Goal: Information Seeking & Learning: Check status

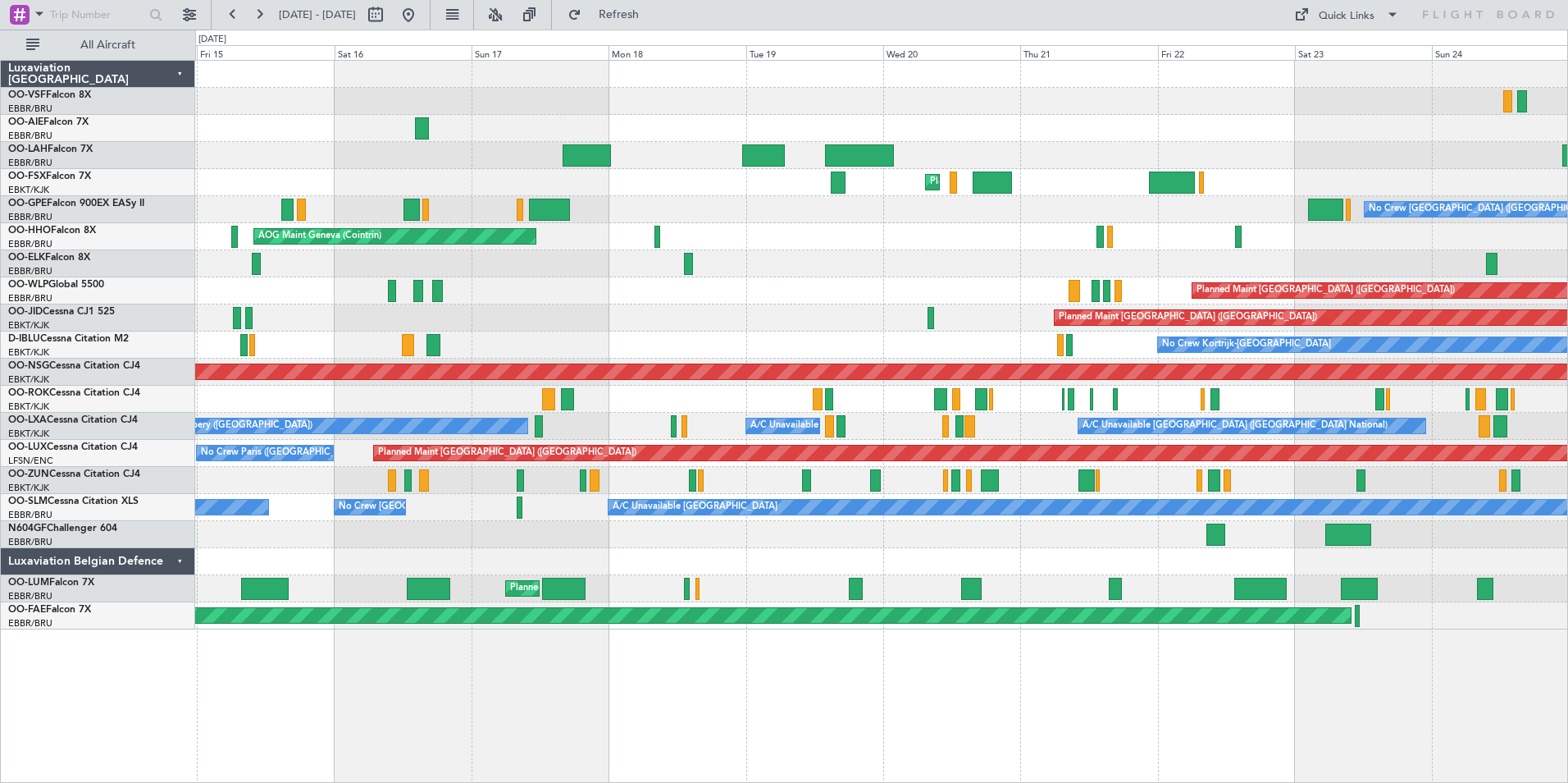
click at [1048, 339] on div "Planned Maint Kortrijk-[GEOGRAPHIC_DATA] No Crew [GEOGRAPHIC_DATA] (Brussels Na…" at bounding box center [882, 345] width 1373 height 569
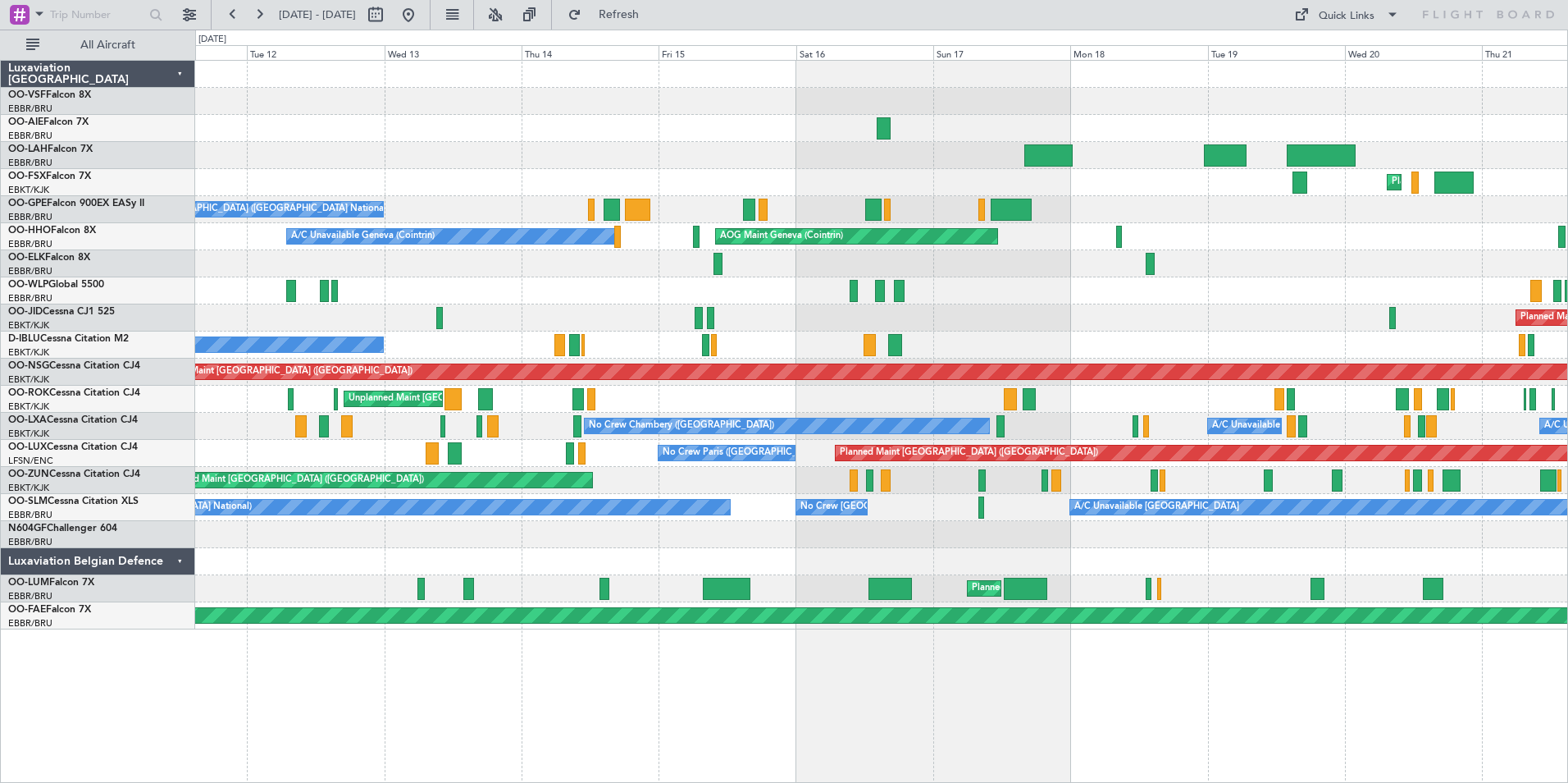
click at [820, 186] on div "Planned Maint Kortrijk-[GEOGRAPHIC_DATA]" at bounding box center [882, 183] width 1373 height 28
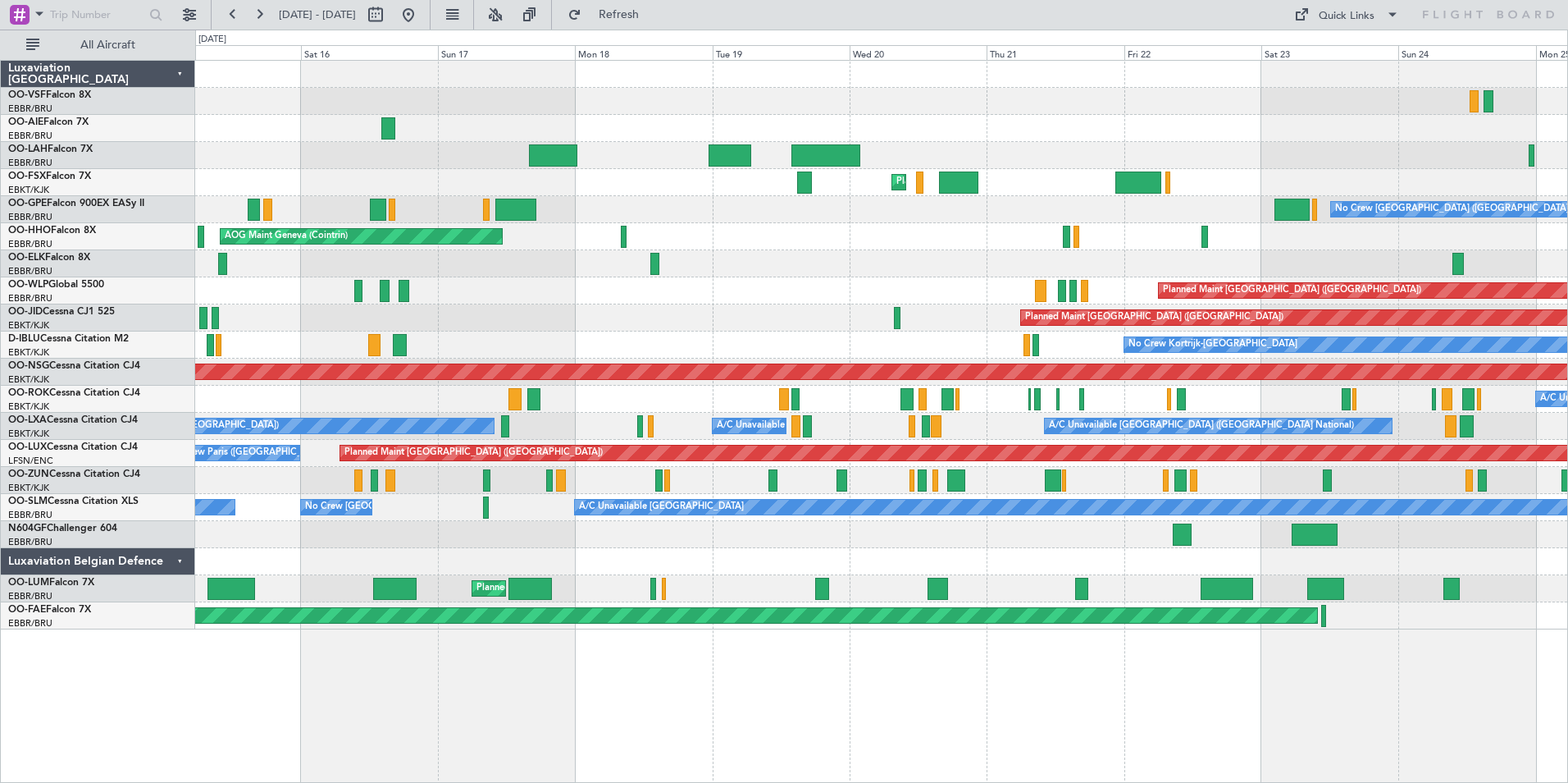
click at [624, 261] on div at bounding box center [882, 264] width 1373 height 28
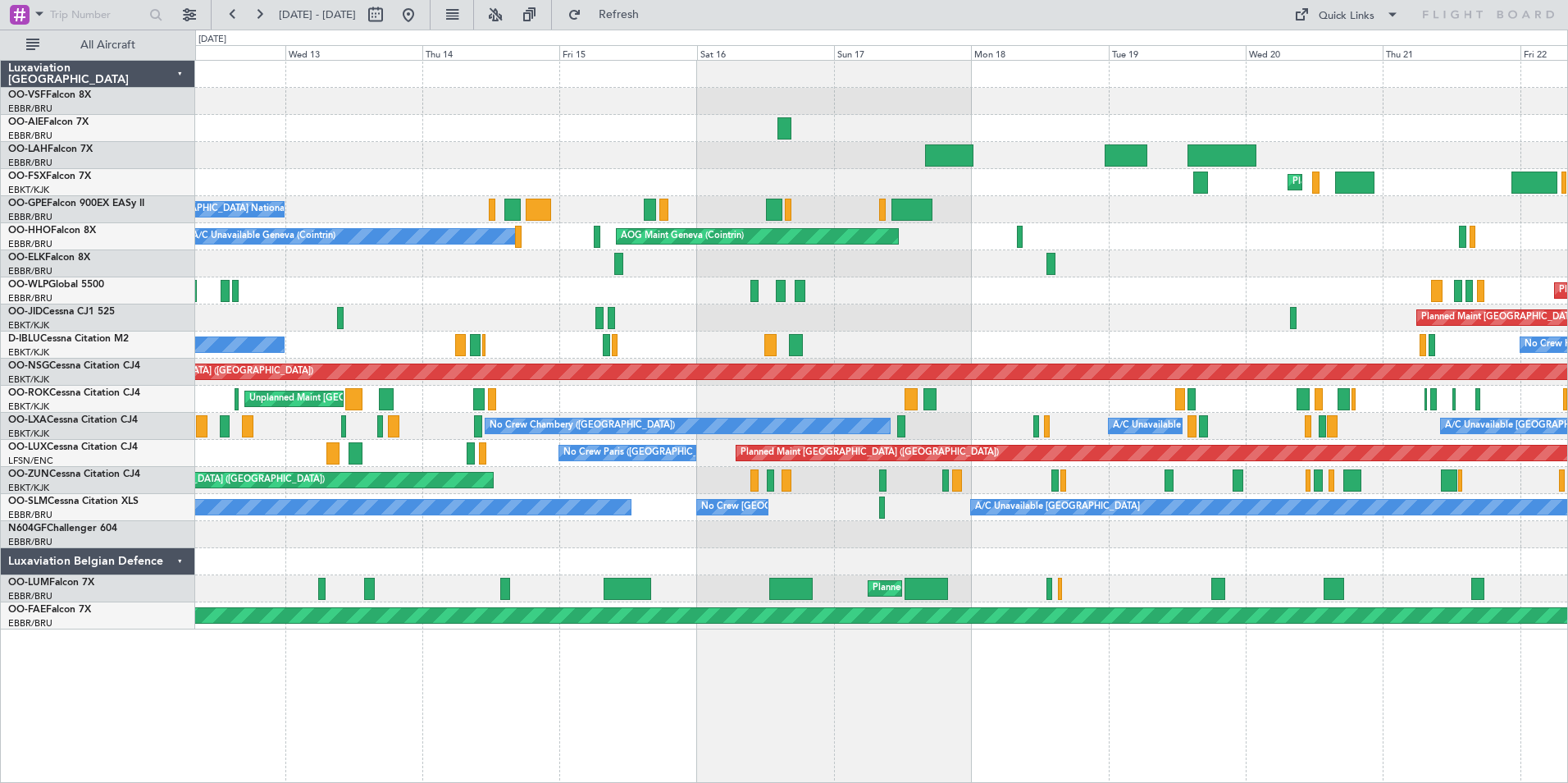
click at [1172, 248] on div "AOG Maint Geneva (Cointrin) A/C Unavailable Geneva (Cointrin)" at bounding box center [882, 237] width 1373 height 28
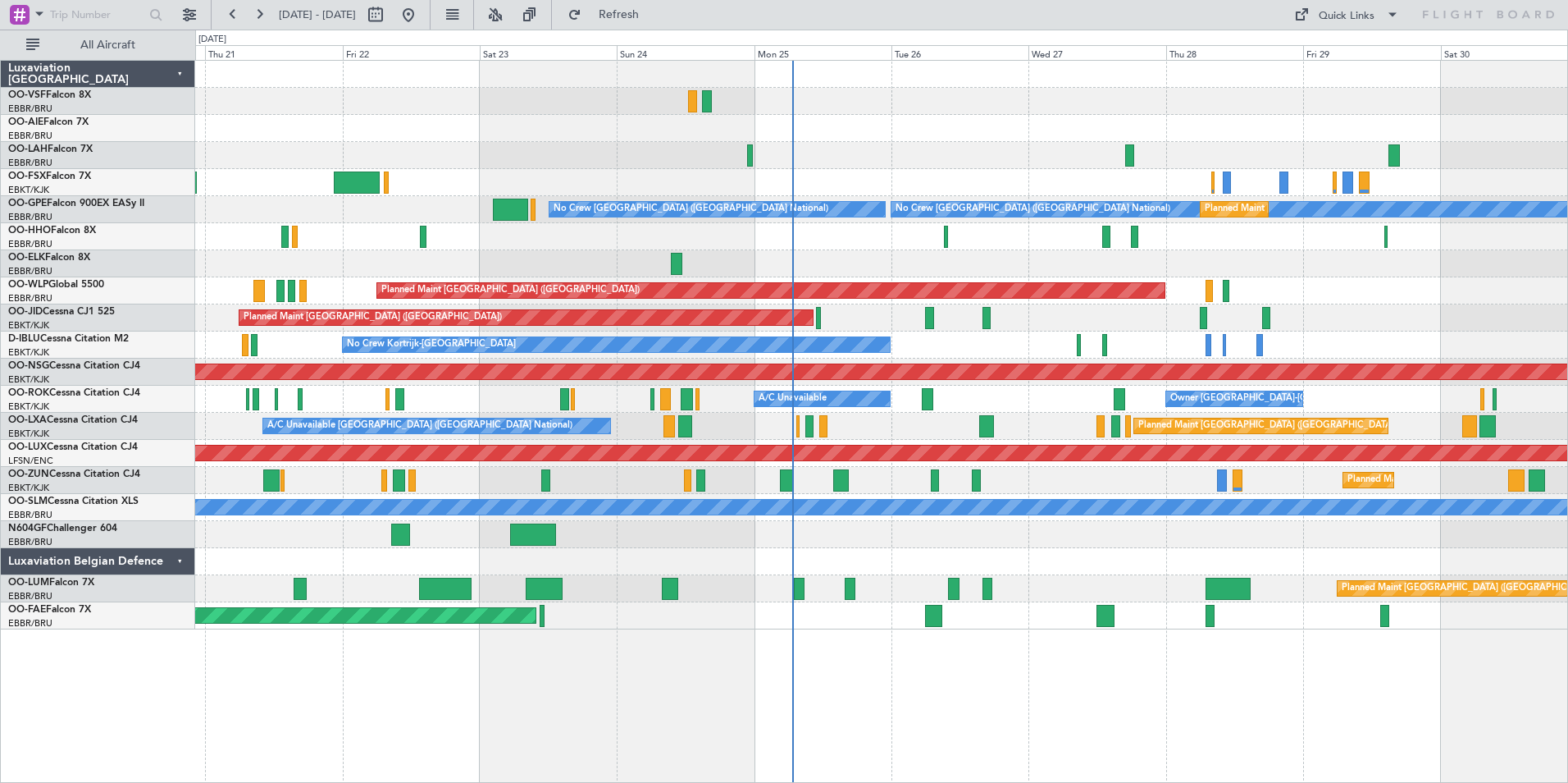
click at [162, 268] on div "Planned Maint [GEOGRAPHIC_DATA] ([GEOGRAPHIC_DATA]) Planned [GEOGRAPHIC_DATA][P…" at bounding box center [784, 406] width 1568 height 754
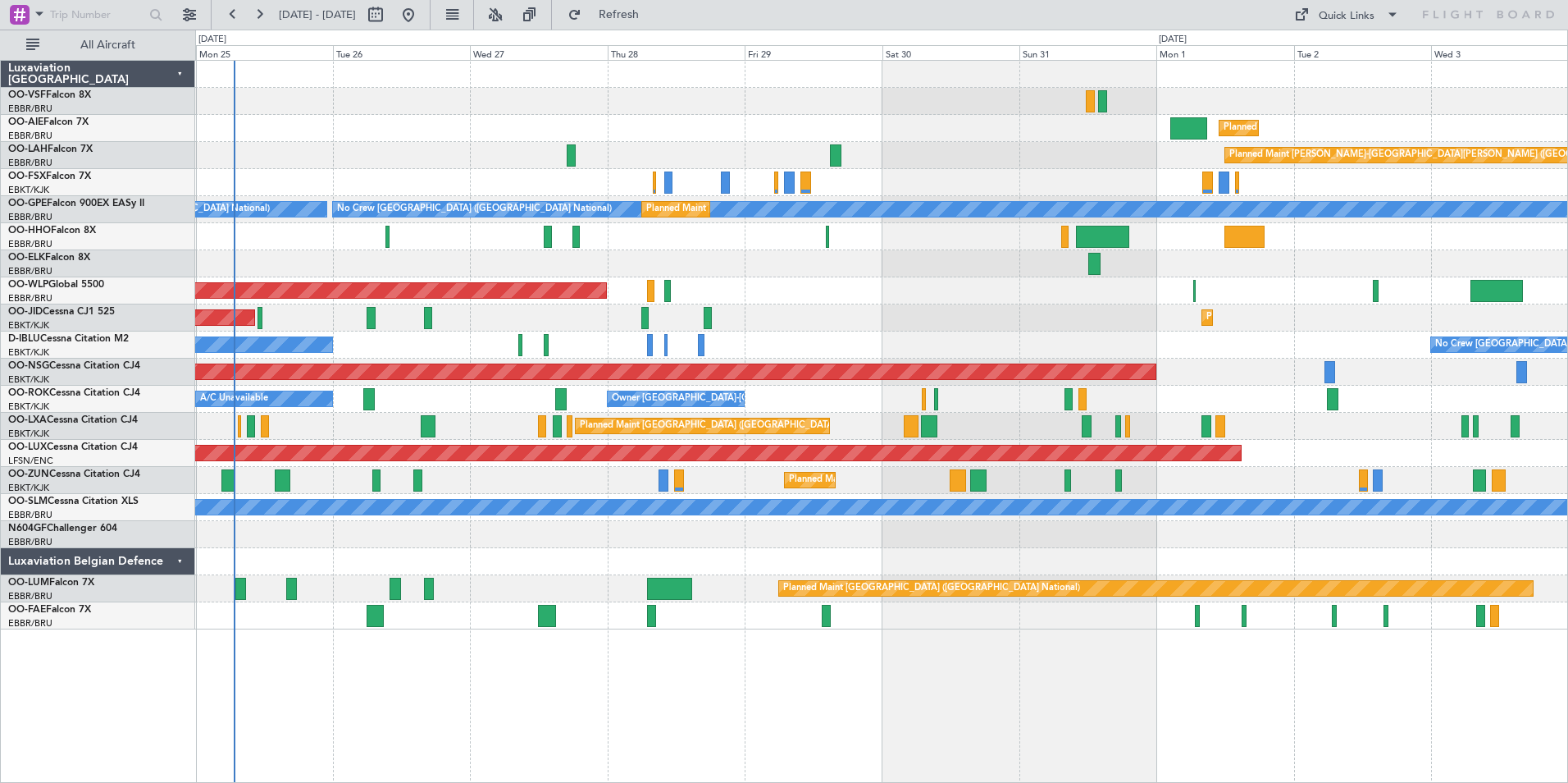
click at [959, 330] on div "Planned Maint [GEOGRAPHIC_DATA] ([GEOGRAPHIC_DATA]) Planned [GEOGRAPHIC_DATA][P…" at bounding box center [882, 345] width 1373 height 569
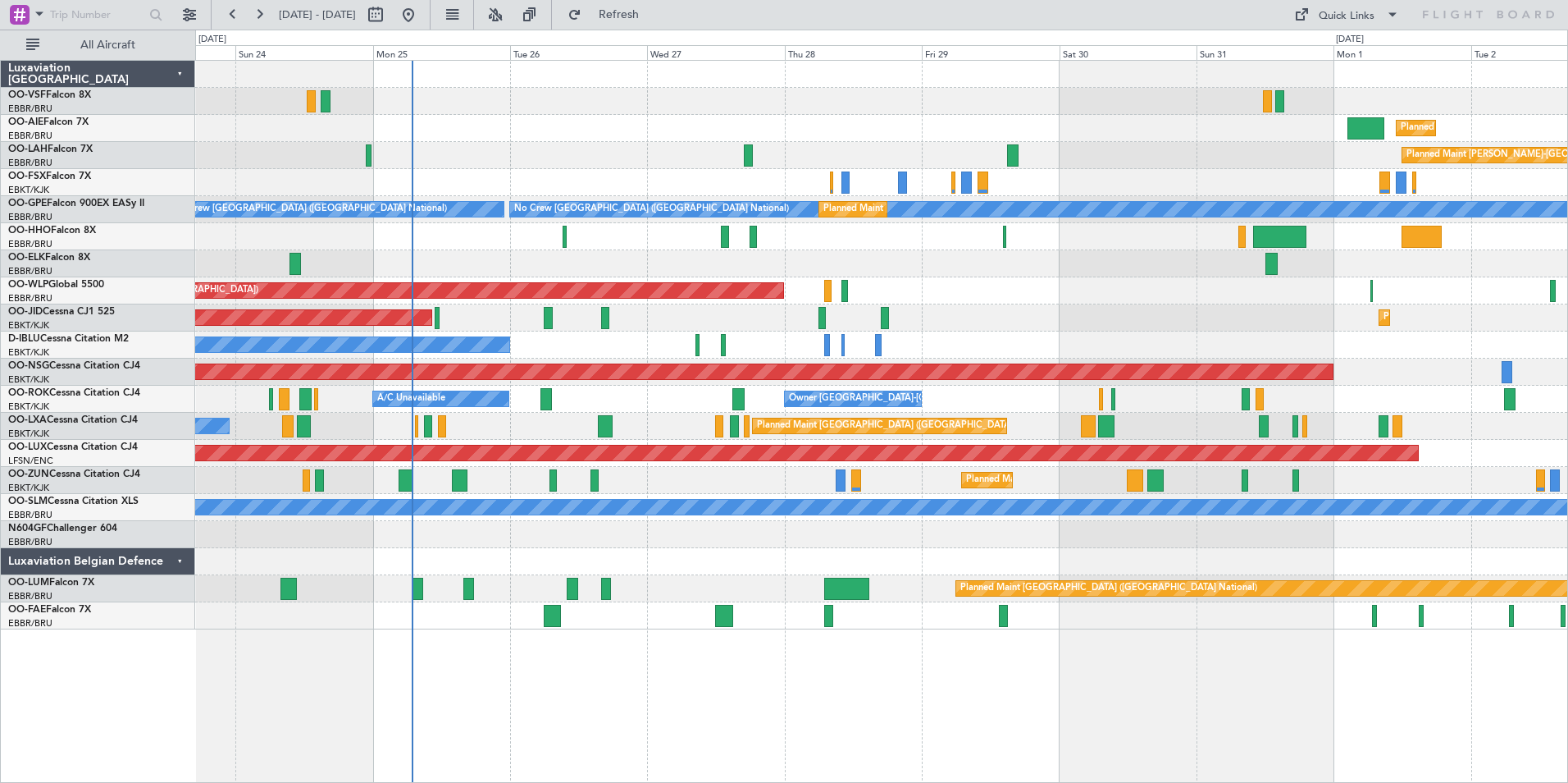
click at [515, 423] on div "Planned Maint [GEOGRAPHIC_DATA] ([GEOGRAPHIC_DATA] National) A/C Unavailable [G…" at bounding box center [882, 426] width 1373 height 28
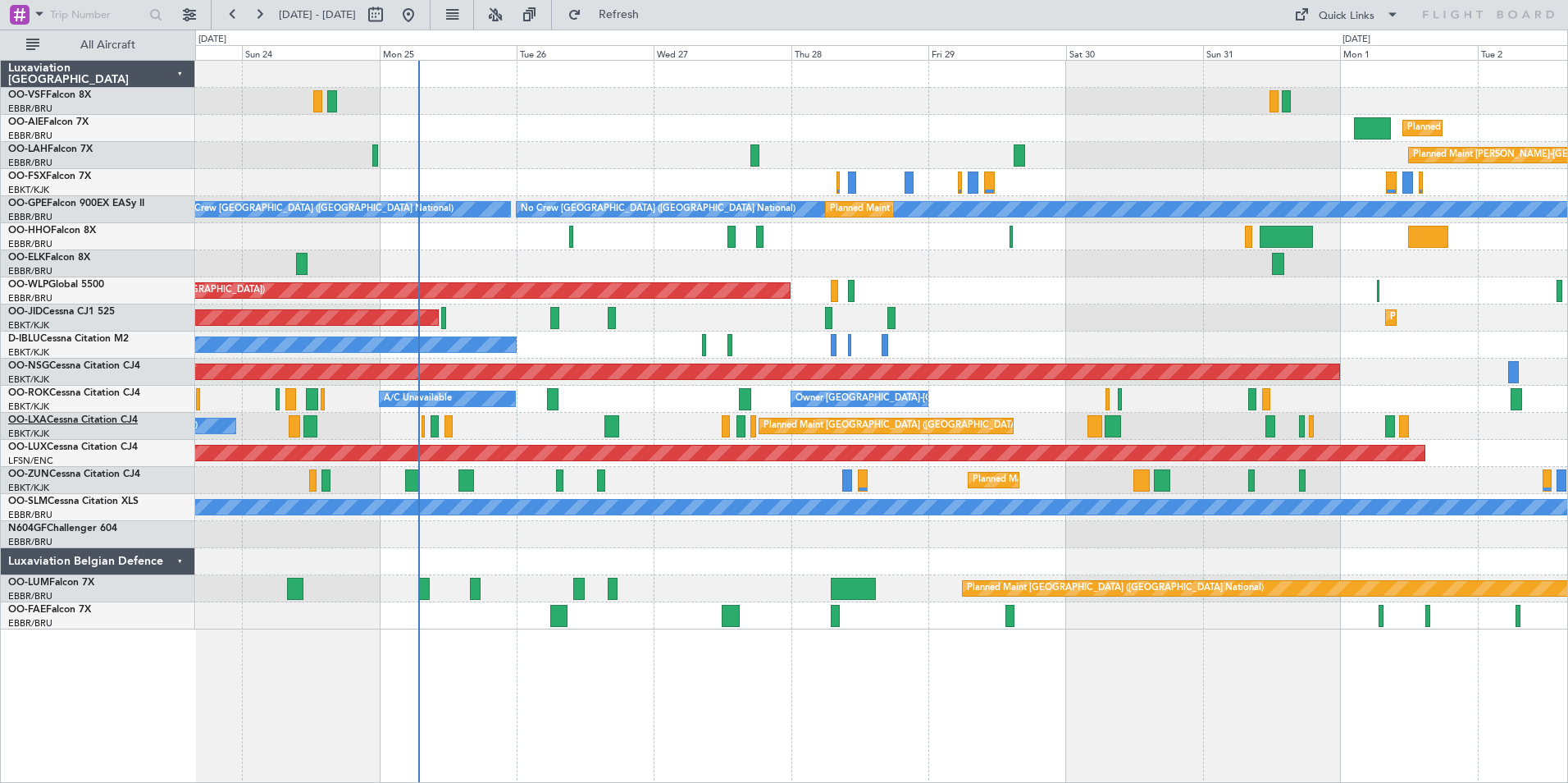
click at [45, 419] on span "OO-LXA" at bounding box center [27, 420] width 38 height 10
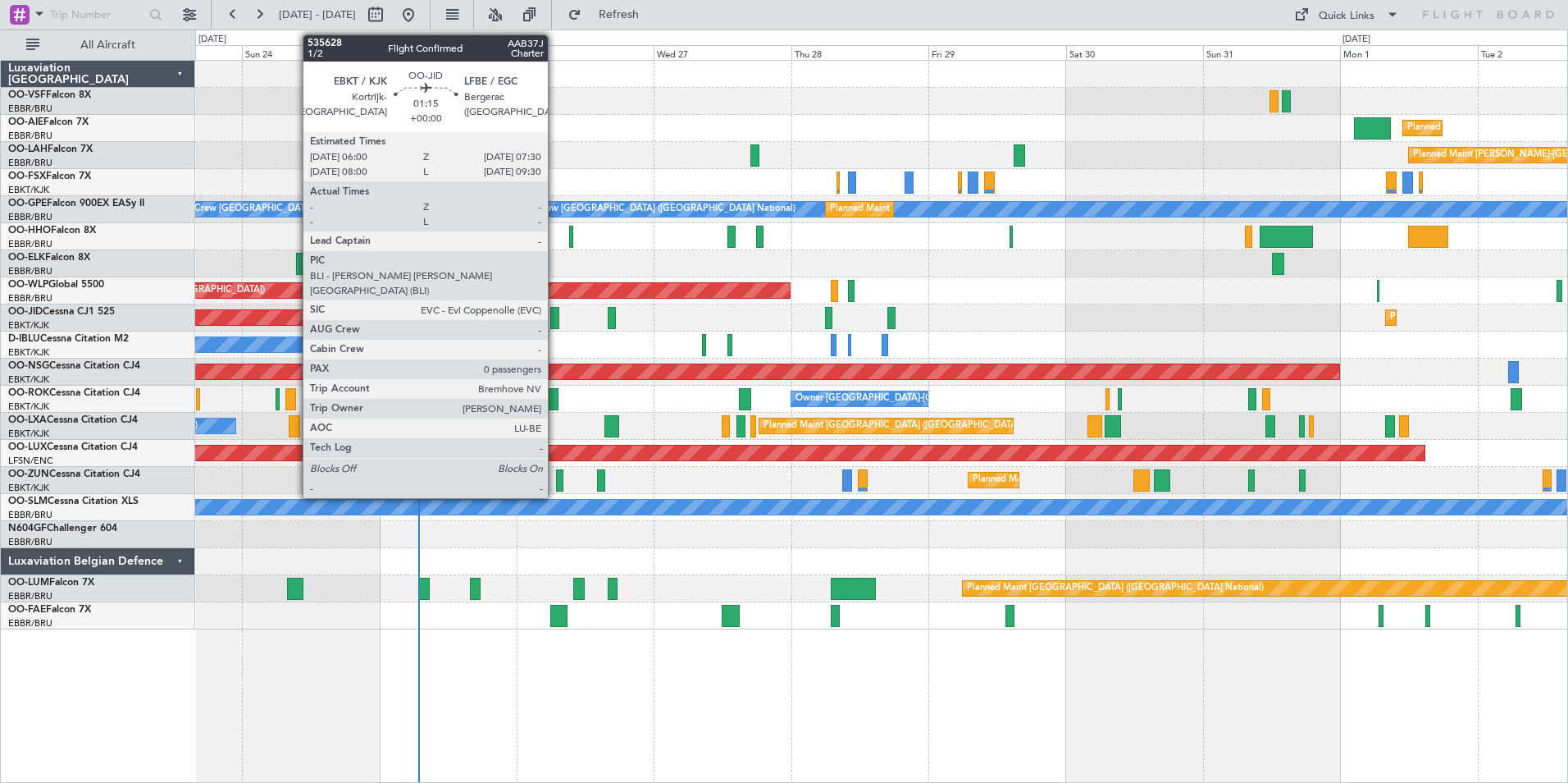
click at [556, 317] on div at bounding box center [555, 317] width 9 height 23
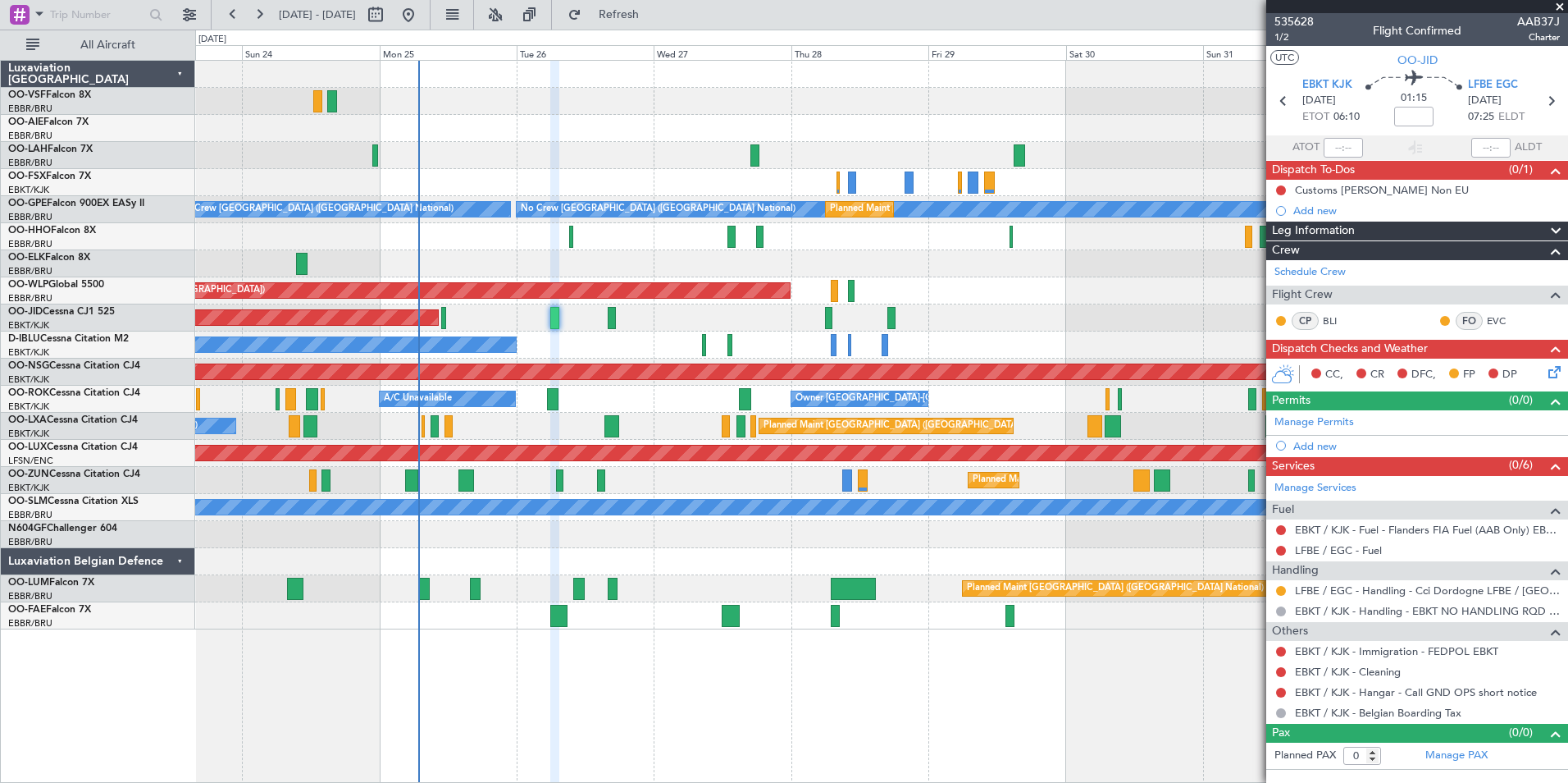
click at [1159, 762] on div "Planned Maint [GEOGRAPHIC_DATA] ([GEOGRAPHIC_DATA]) Planned [GEOGRAPHIC_DATA][P…" at bounding box center [882, 421] width 1374 height 723
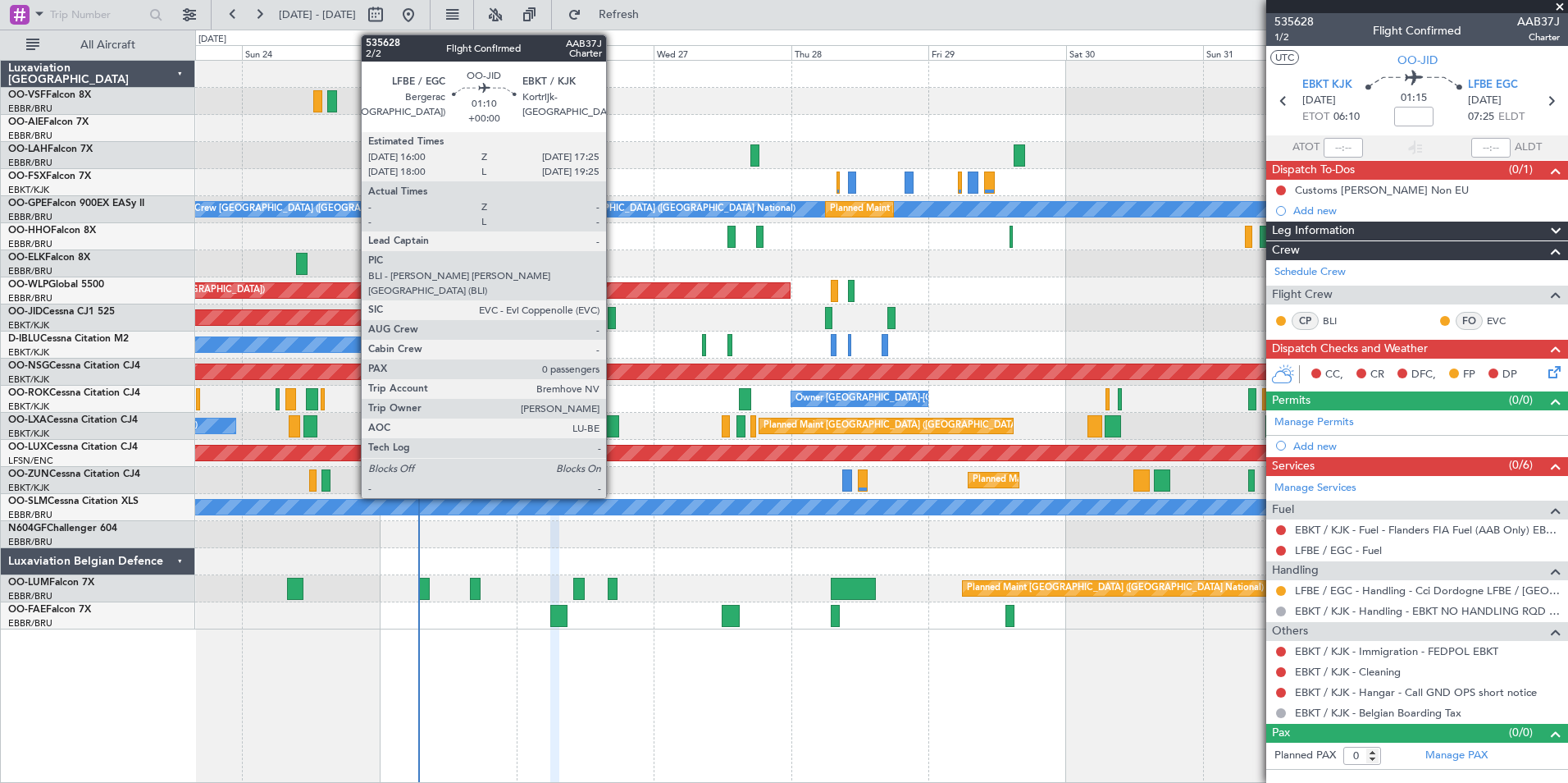
click at [614, 314] on div at bounding box center [612, 317] width 8 height 23
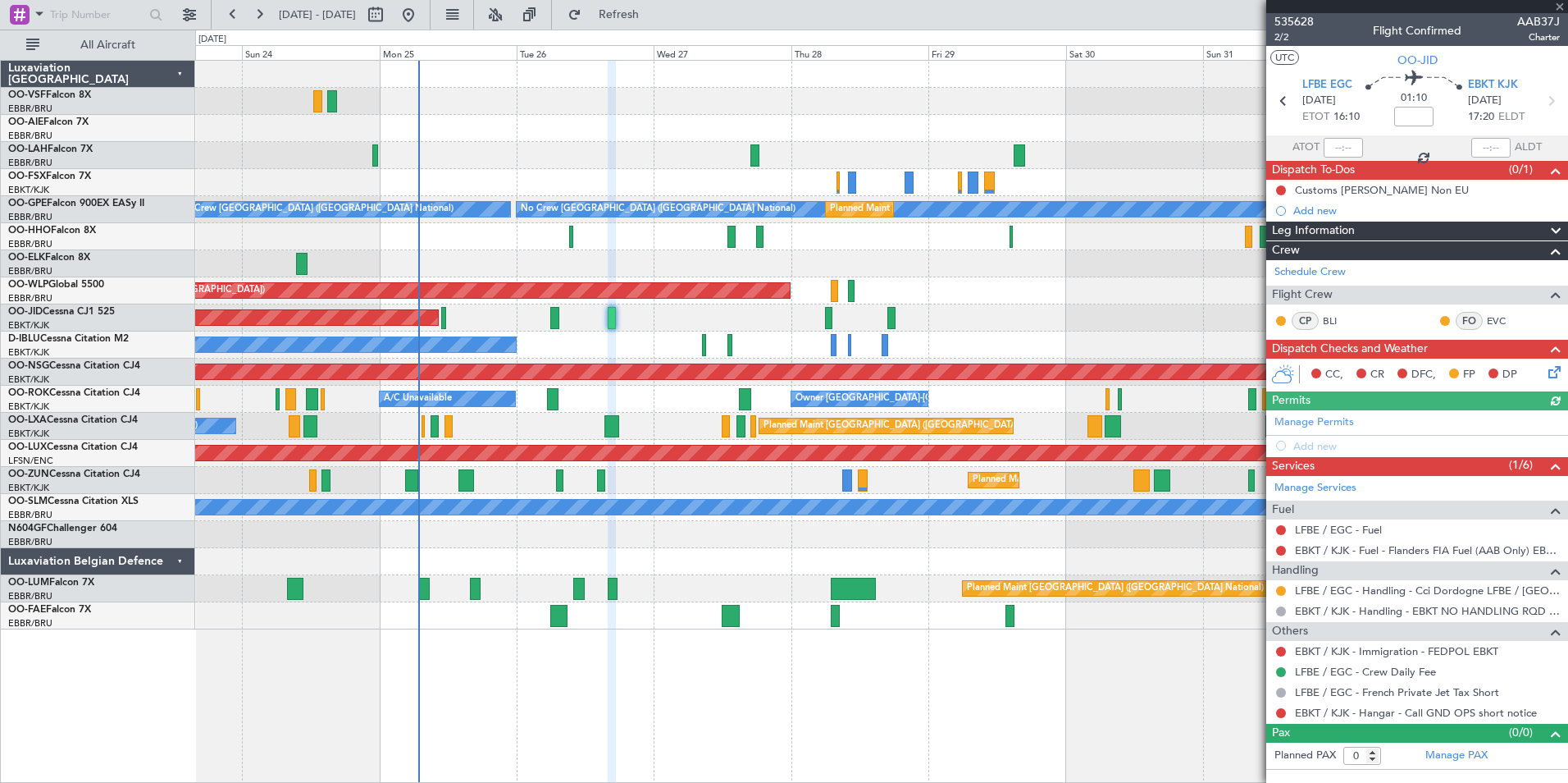
click at [1561, 5] on div at bounding box center [1417, 6] width 301 height 13
click at [946, 721] on div "Planned Maint [GEOGRAPHIC_DATA] ([GEOGRAPHIC_DATA]) Planned [GEOGRAPHIC_DATA][P…" at bounding box center [882, 421] width 1374 height 723
click at [1559, 9] on span at bounding box center [1560, 7] width 17 height 15
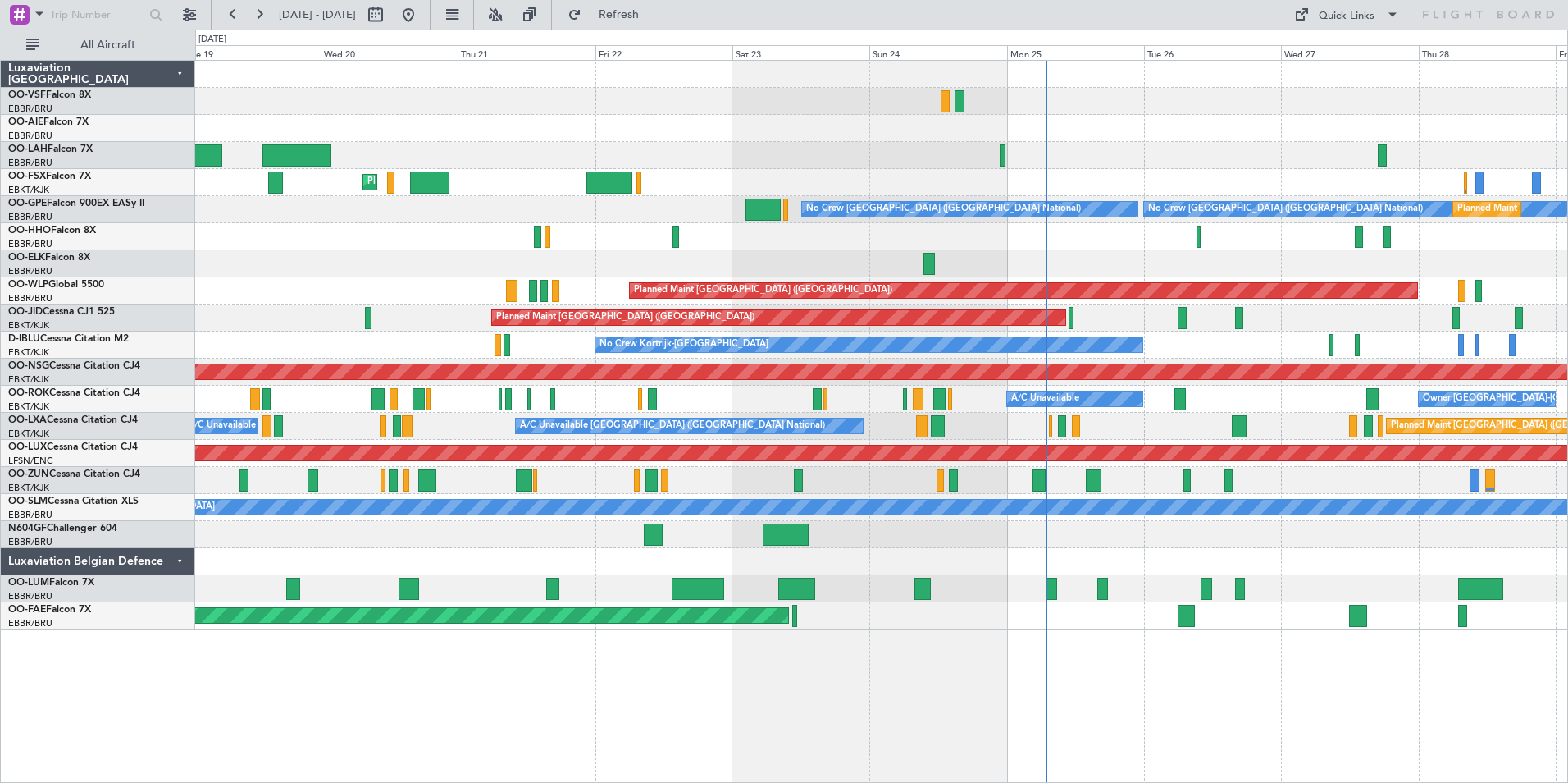
click at [1448, 321] on div "Planned Maint Kortrijk-[GEOGRAPHIC_DATA] No Crew [GEOGRAPHIC_DATA] (Brussels Na…" at bounding box center [882, 345] width 1373 height 569
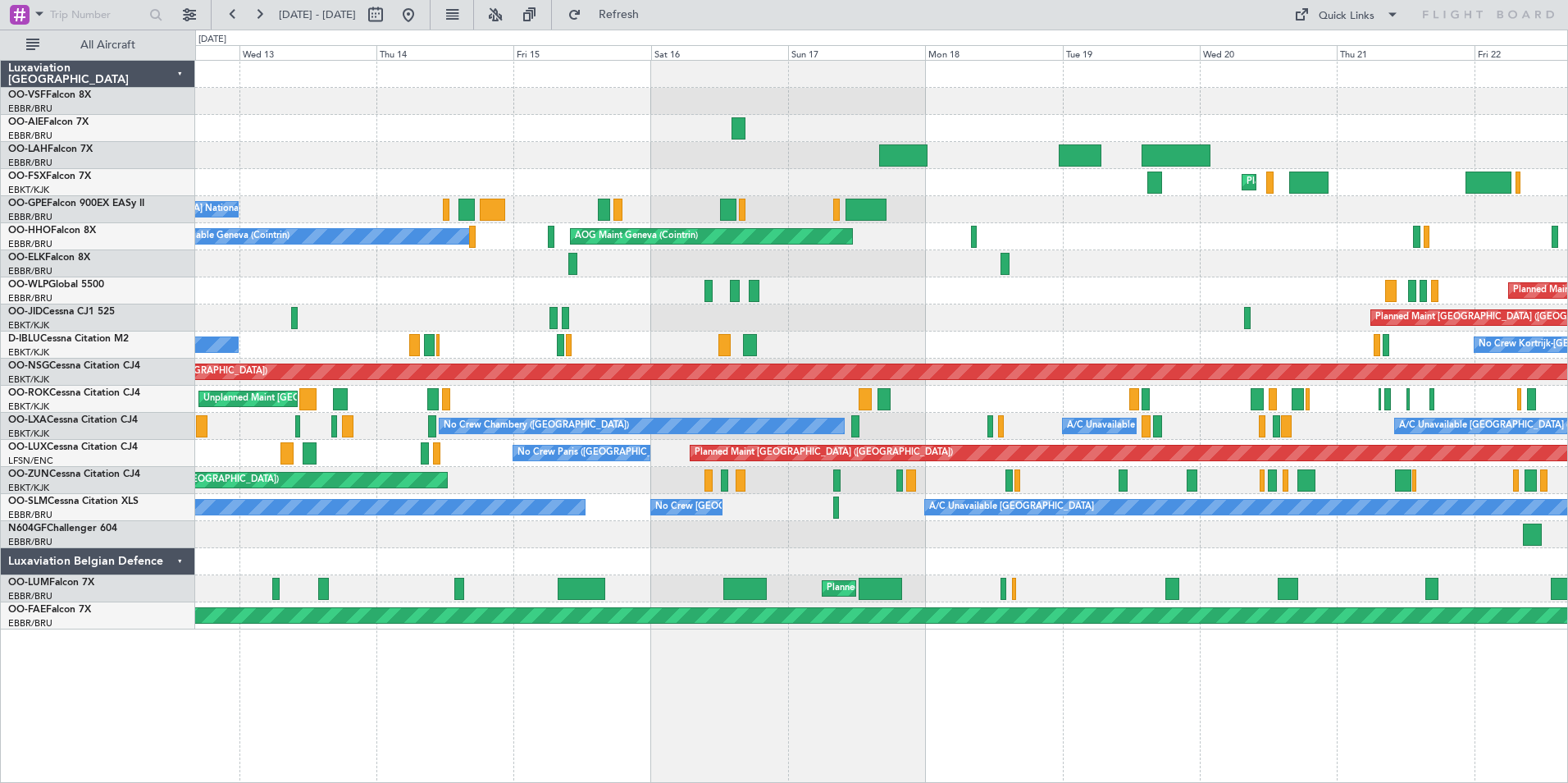
click at [1182, 342] on div "No Crew Kortrijk-[GEOGRAPHIC_DATA] No Crew [GEOGRAPHIC_DATA] (Brussels National)" at bounding box center [882, 346] width 1373 height 28
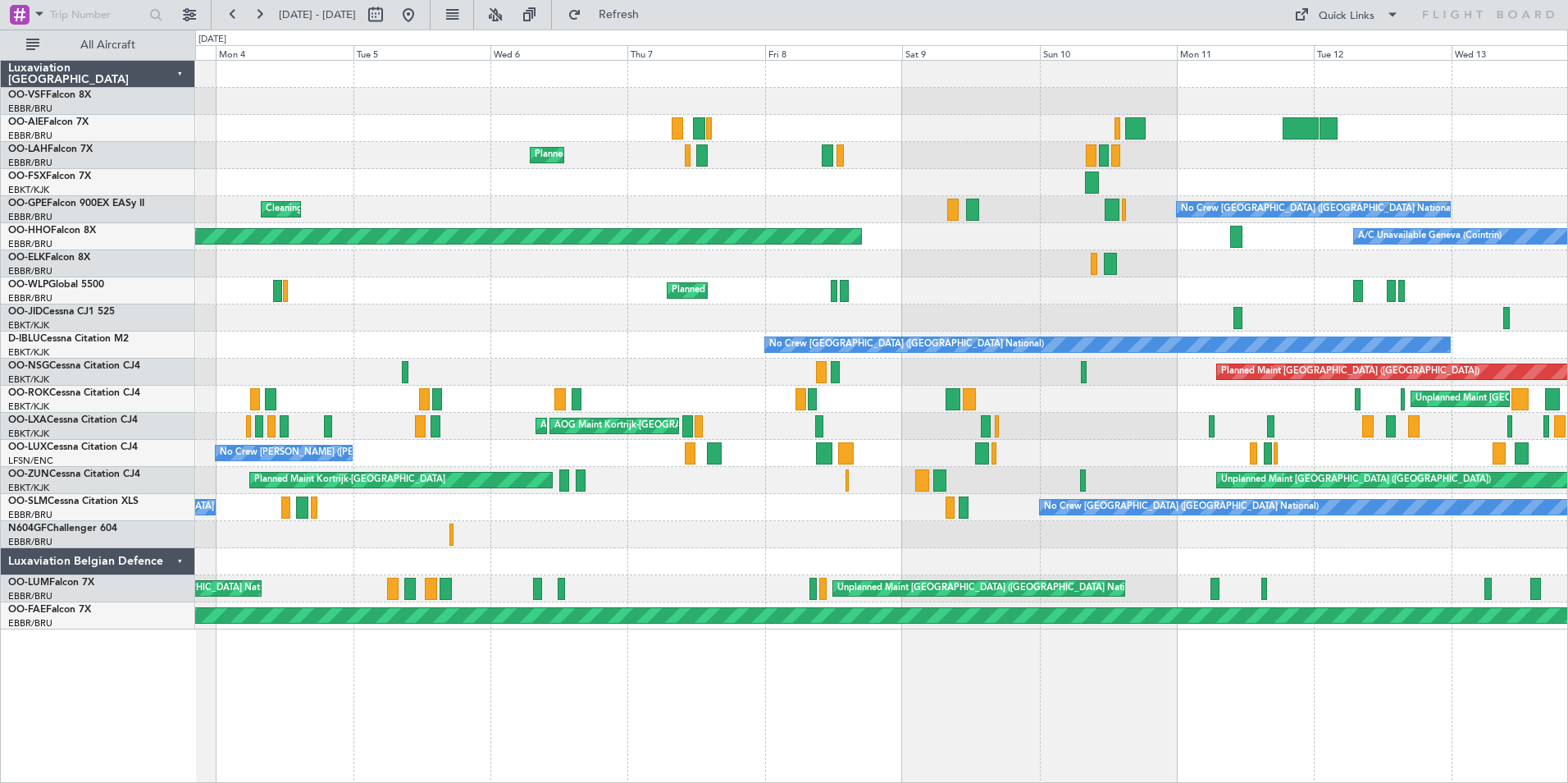
click at [1558, 319] on div "Planned Maint [GEOGRAPHIC_DATA] ([GEOGRAPHIC_DATA] National) No Crew [GEOGRAPHI…" at bounding box center [882, 345] width 1373 height 569
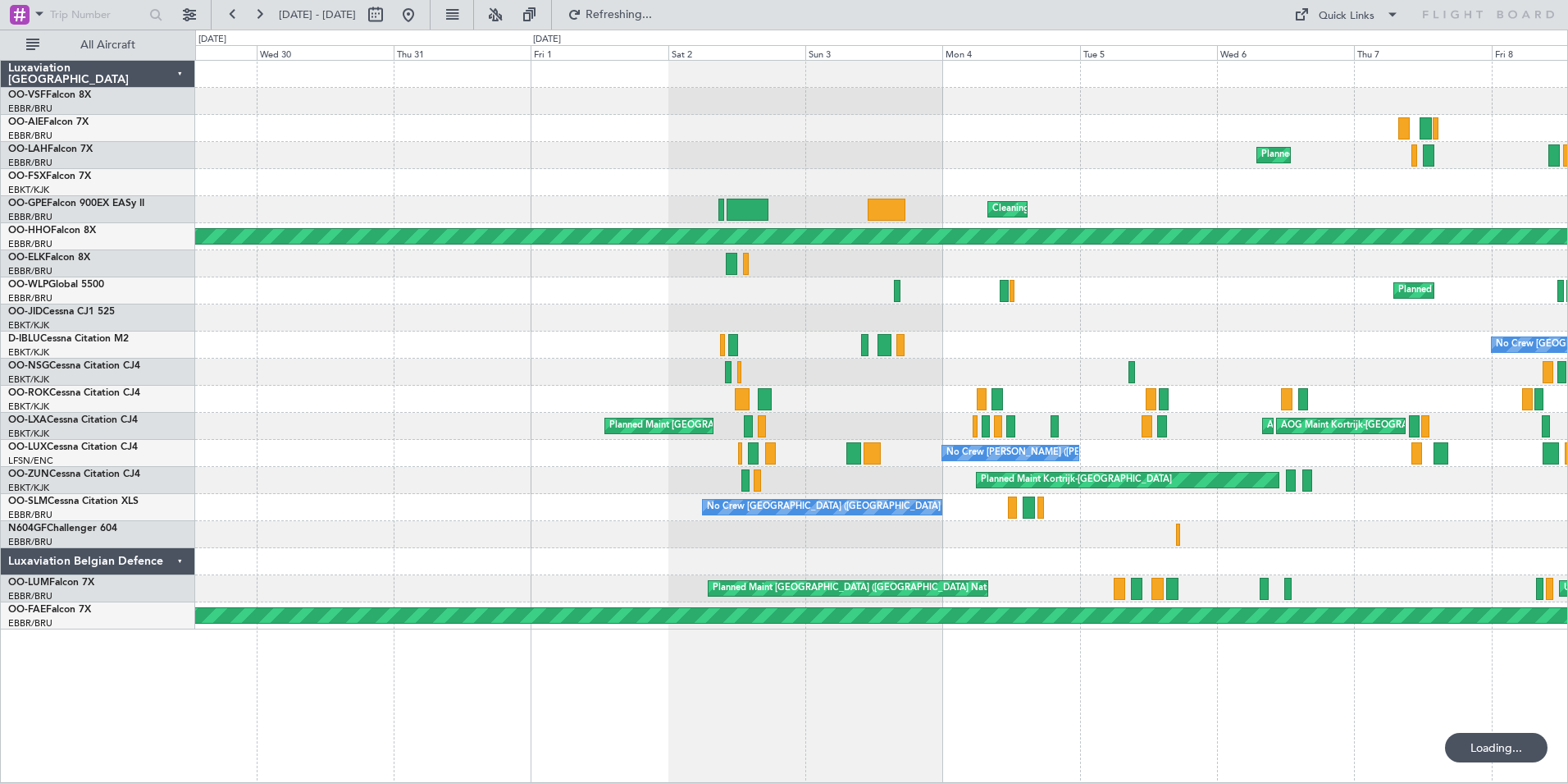
click at [1058, 342] on div "No Crew [GEOGRAPHIC_DATA] ([GEOGRAPHIC_DATA] National)" at bounding box center [882, 346] width 1373 height 28
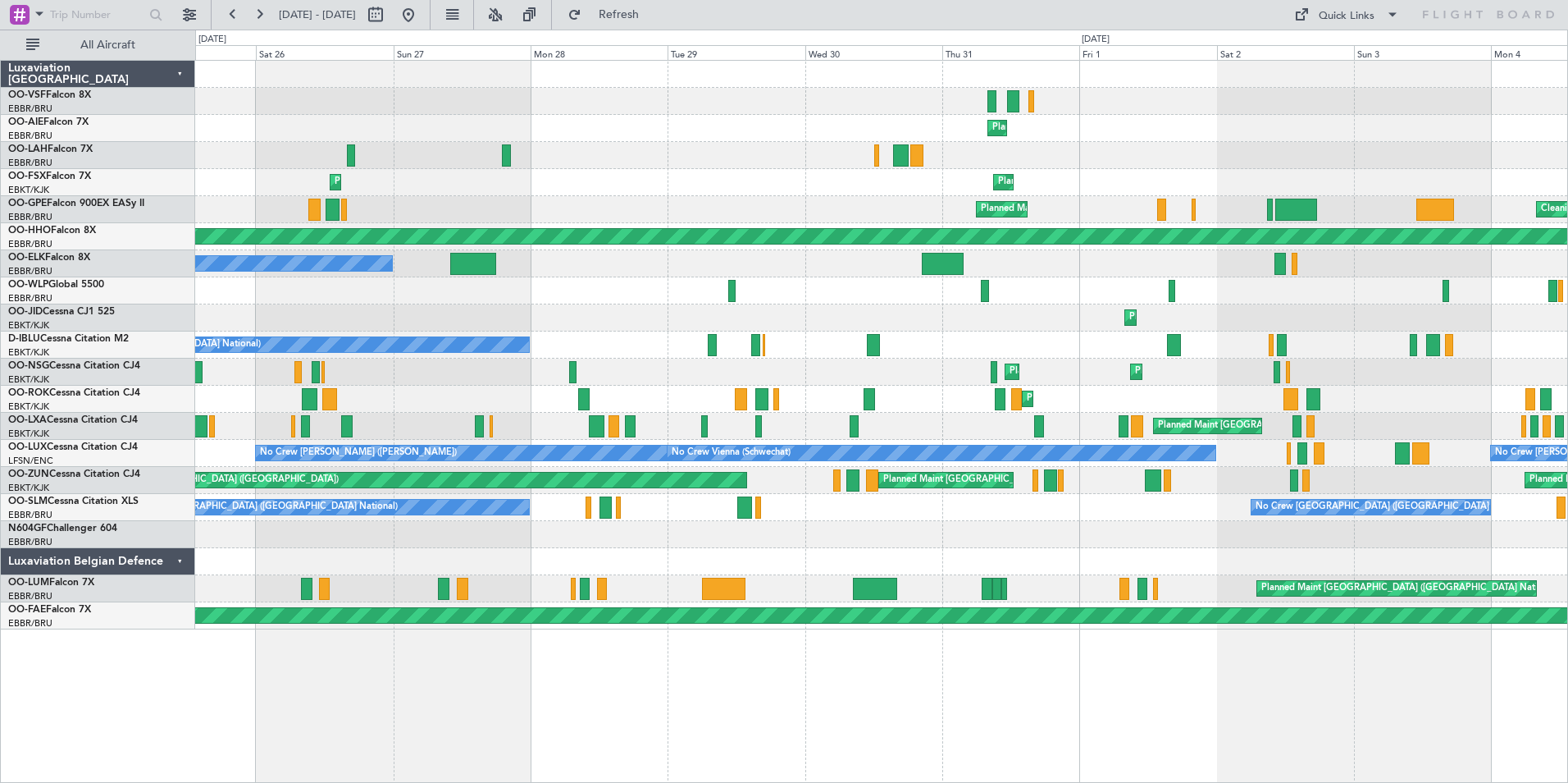
click at [916, 346] on div "No Crew [GEOGRAPHIC_DATA] ([GEOGRAPHIC_DATA] National)" at bounding box center [882, 346] width 1373 height 28
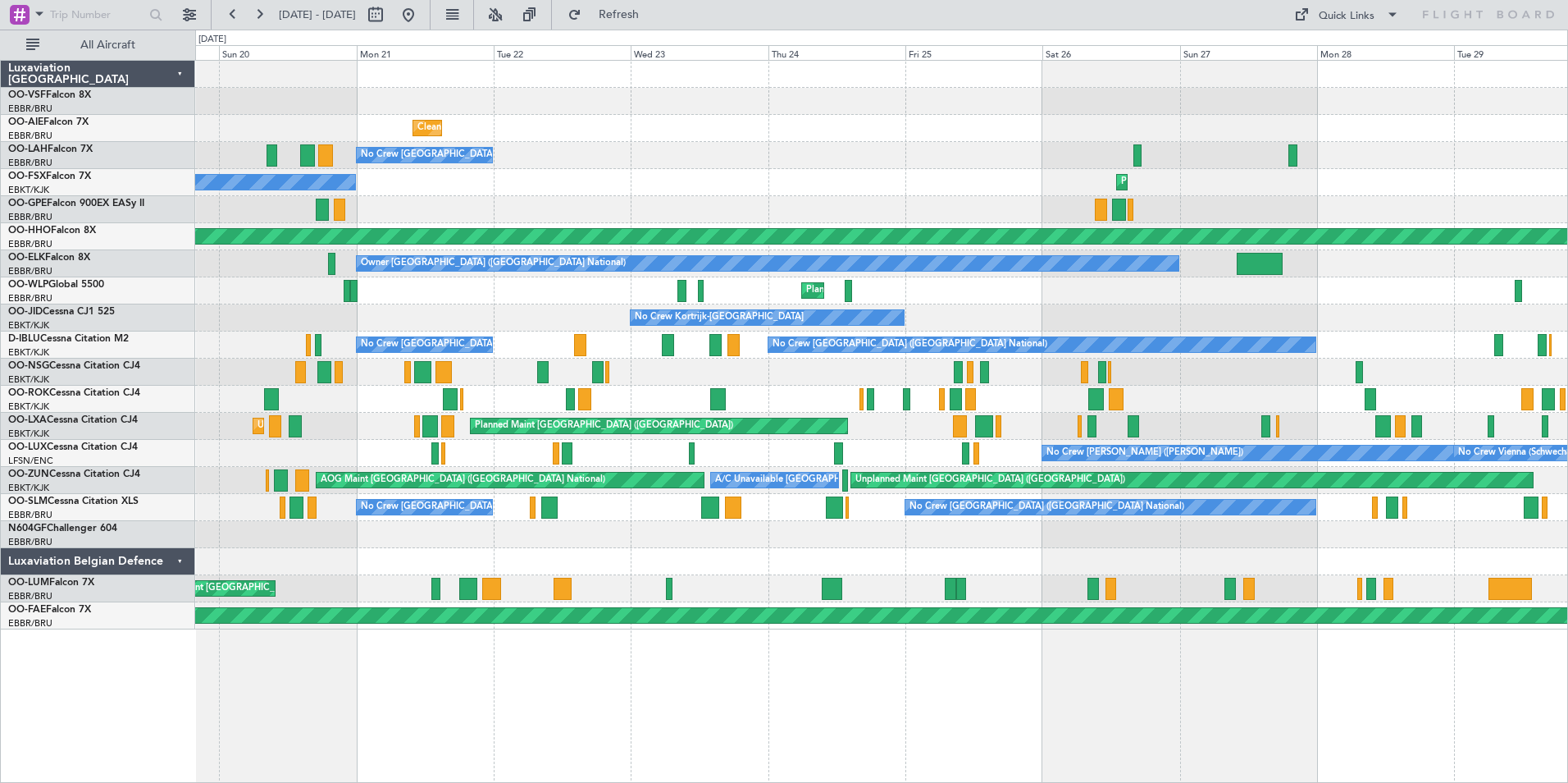
click at [1424, 327] on div "Cleaning [GEOGRAPHIC_DATA] ([GEOGRAPHIC_DATA] National) Planned Maint [GEOGRAPH…" at bounding box center [882, 345] width 1373 height 569
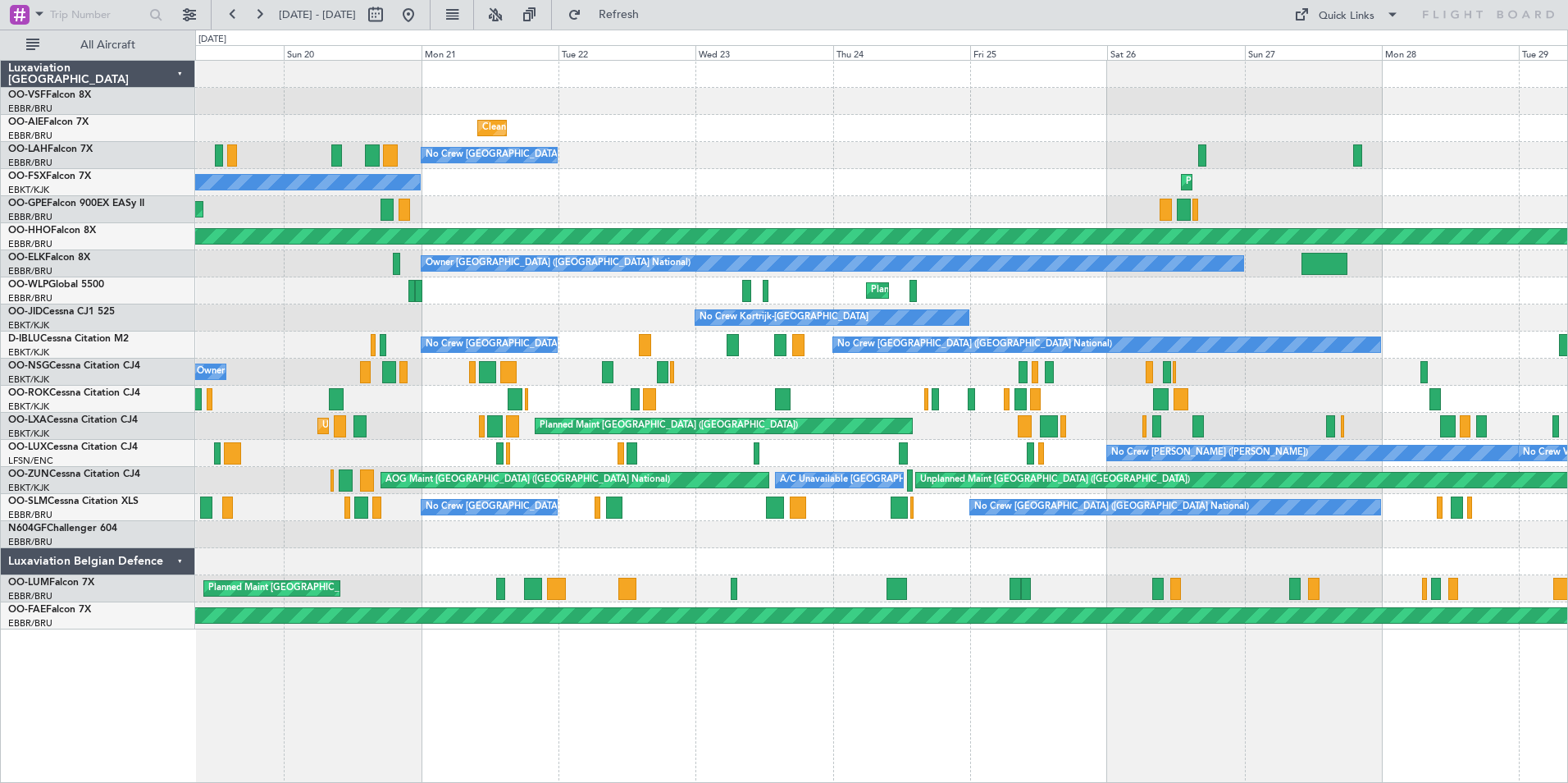
click at [231, 330] on div "Cleaning [GEOGRAPHIC_DATA] ([GEOGRAPHIC_DATA] National) Planned Maint [GEOGRAPH…" at bounding box center [882, 345] width 1373 height 569
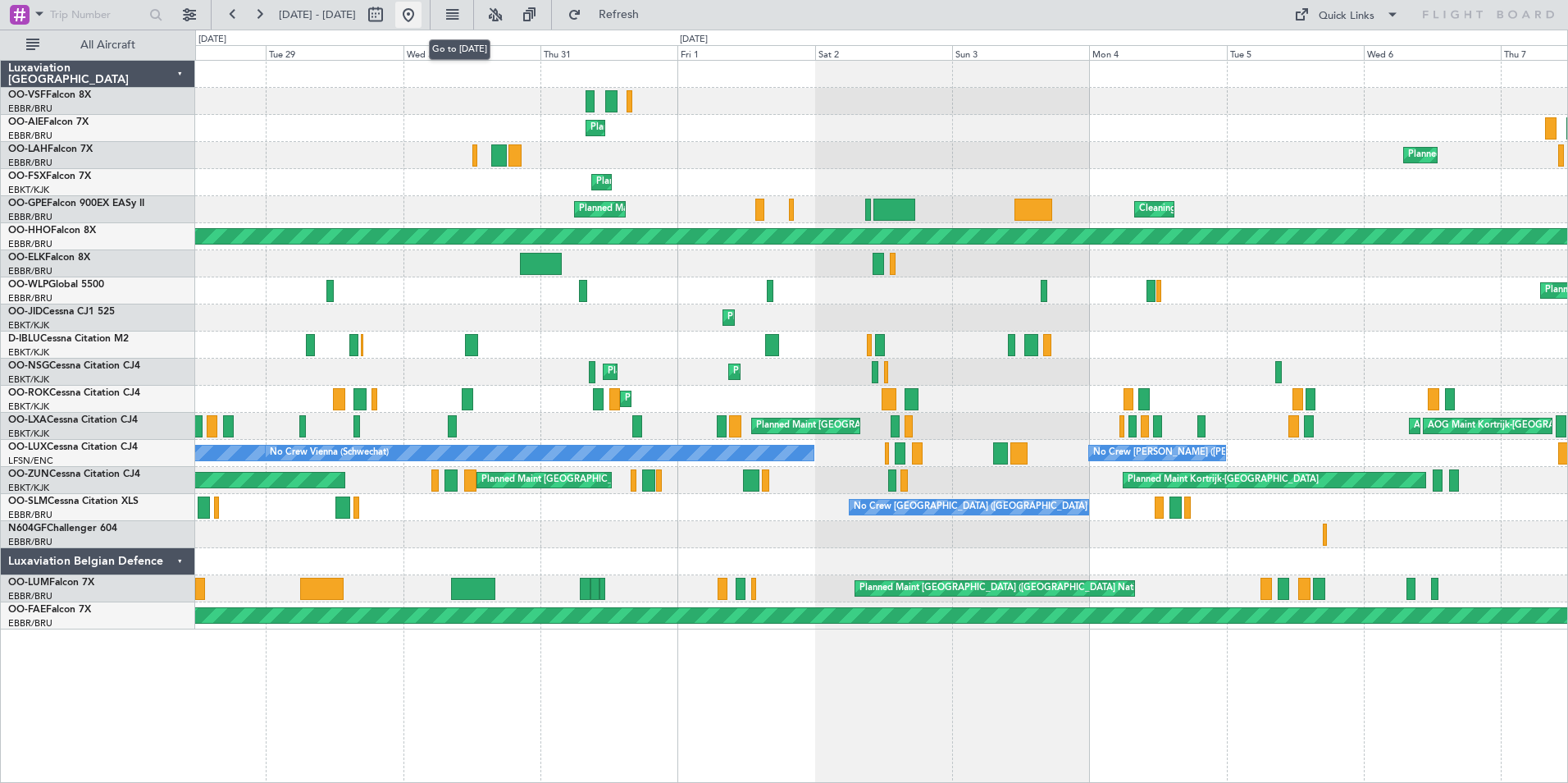
click at [421, 13] on button at bounding box center [408, 15] width 27 height 27
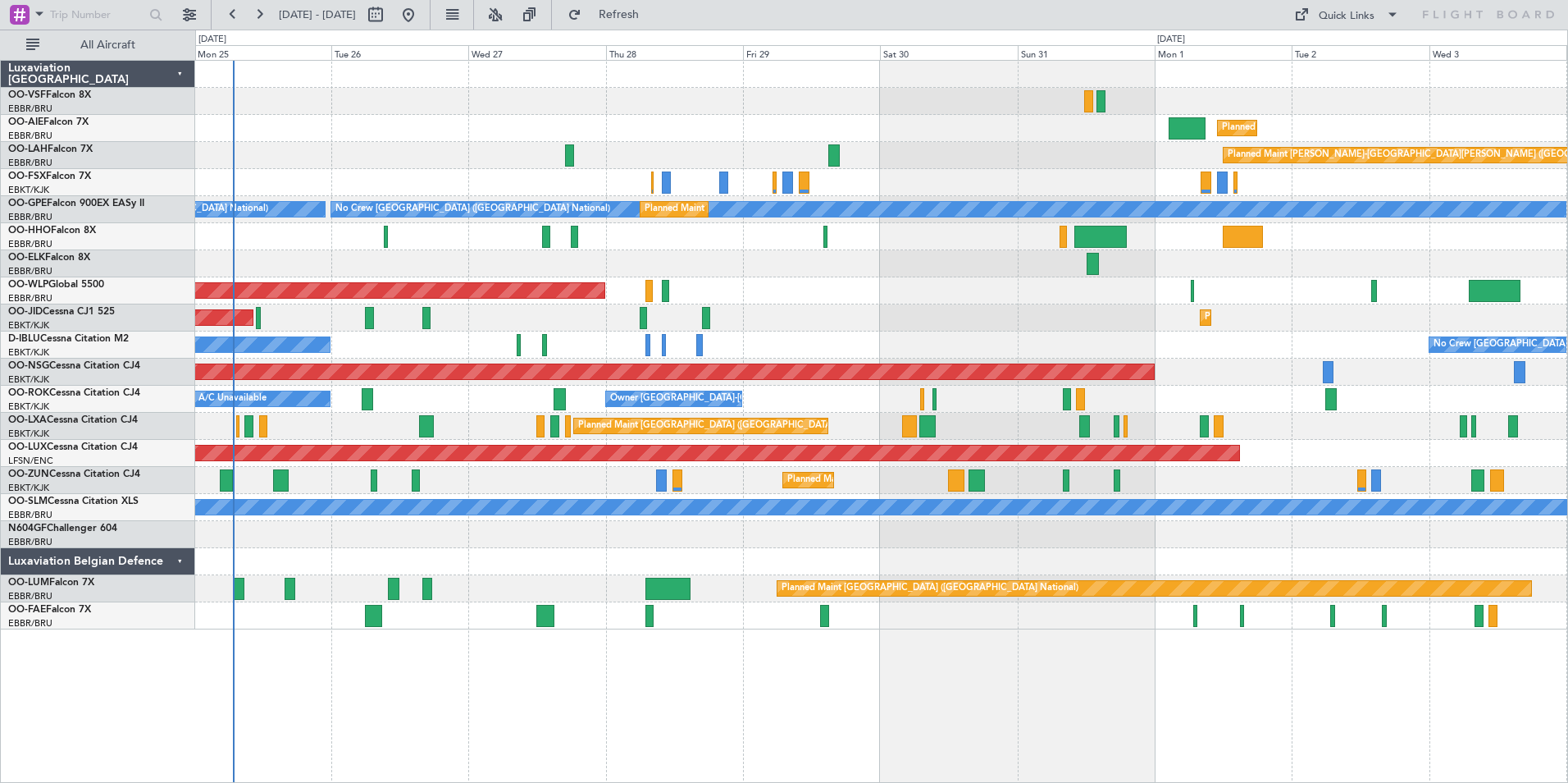
click at [830, 362] on div "Planned Maint [GEOGRAPHIC_DATA] ([GEOGRAPHIC_DATA]) Planned [GEOGRAPHIC_DATA][P…" at bounding box center [882, 345] width 1373 height 569
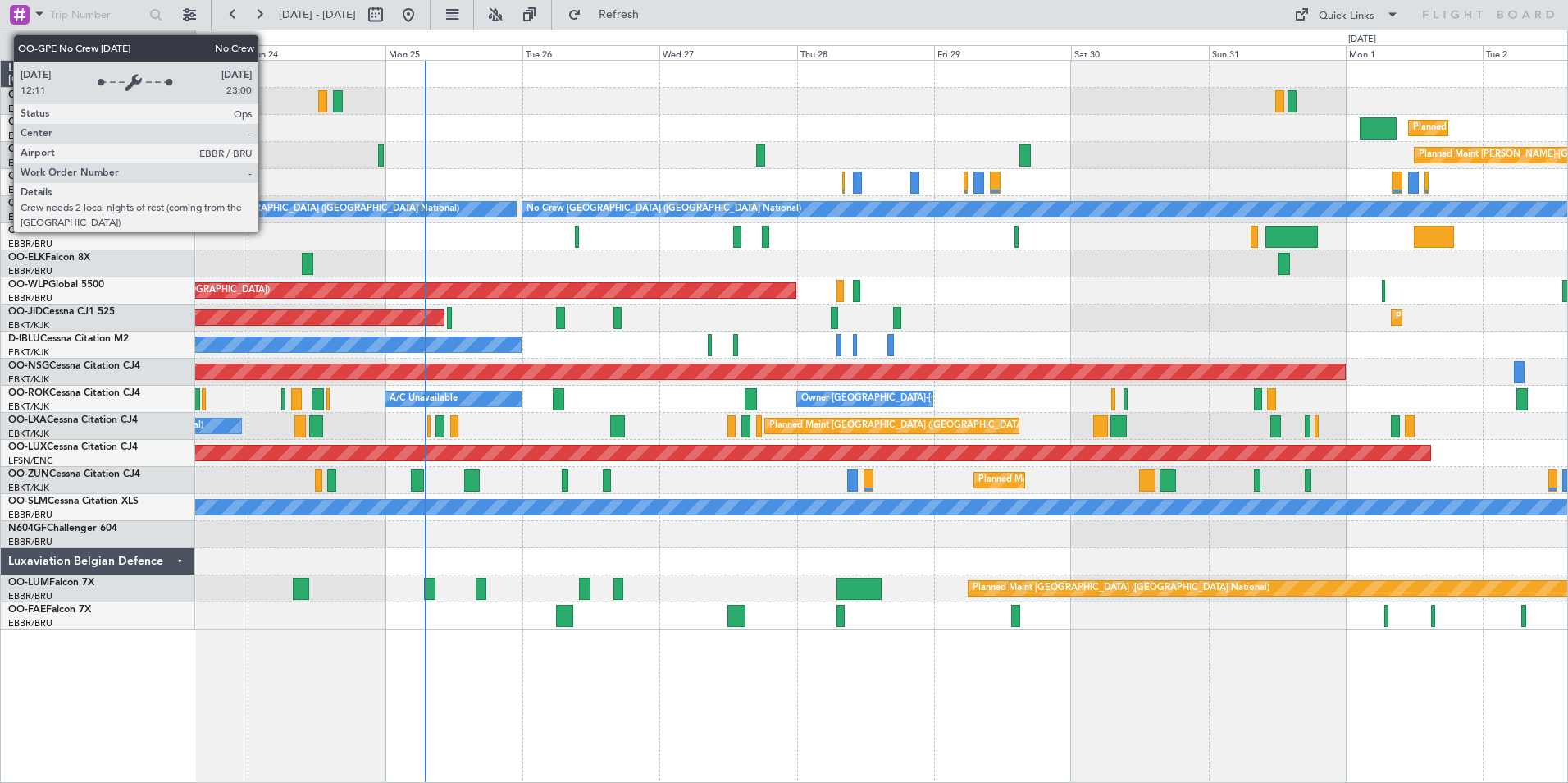
click at [462, 212] on div "No Crew [GEOGRAPHIC_DATA] ([GEOGRAPHIC_DATA] National)" at bounding box center [349, 209] width 336 height 15
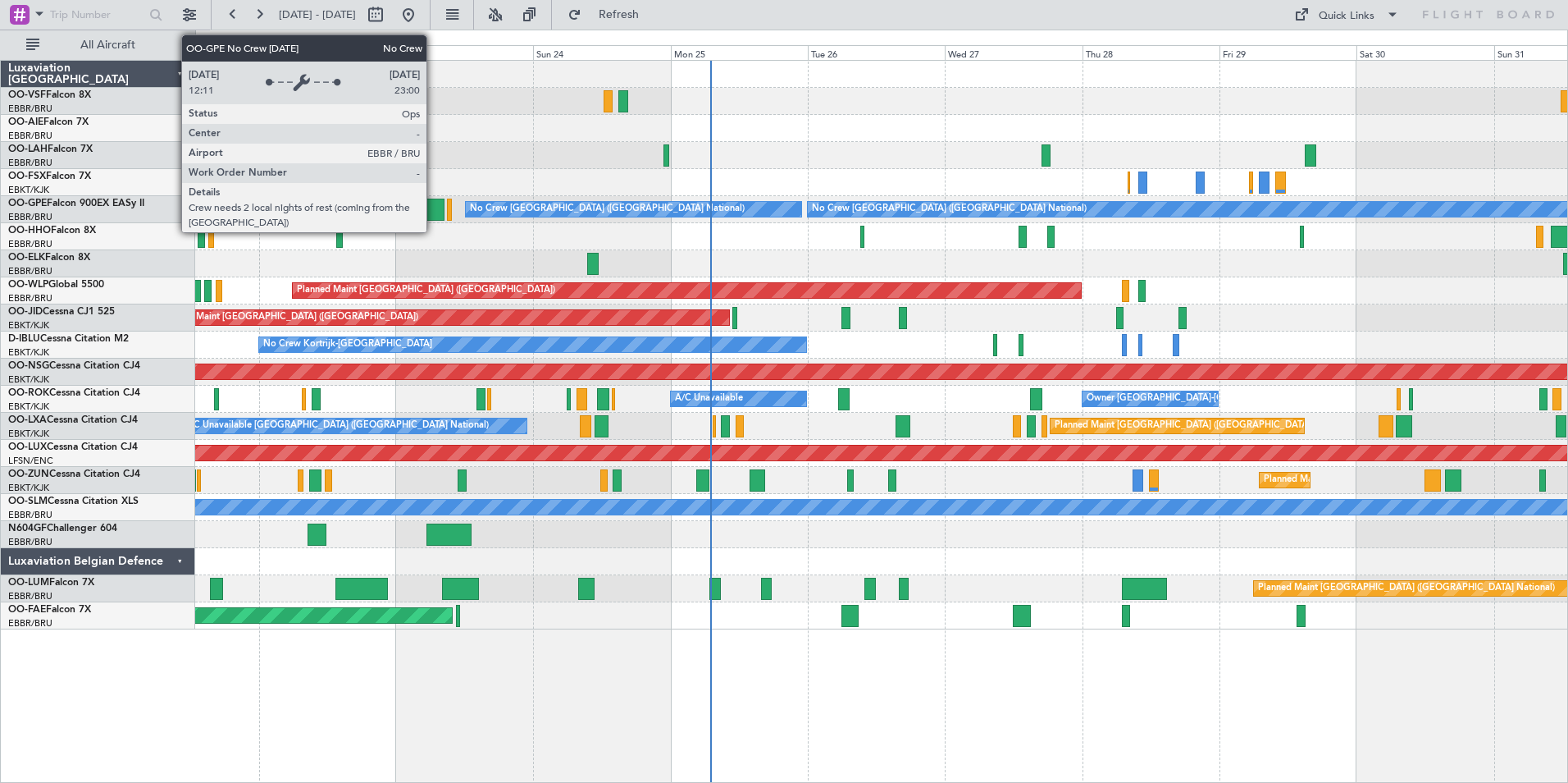
click at [547, 209] on div "No Crew [GEOGRAPHIC_DATA] ([GEOGRAPHIC_DATA] National)" at bounding box center [608, 209] width 275 height 25
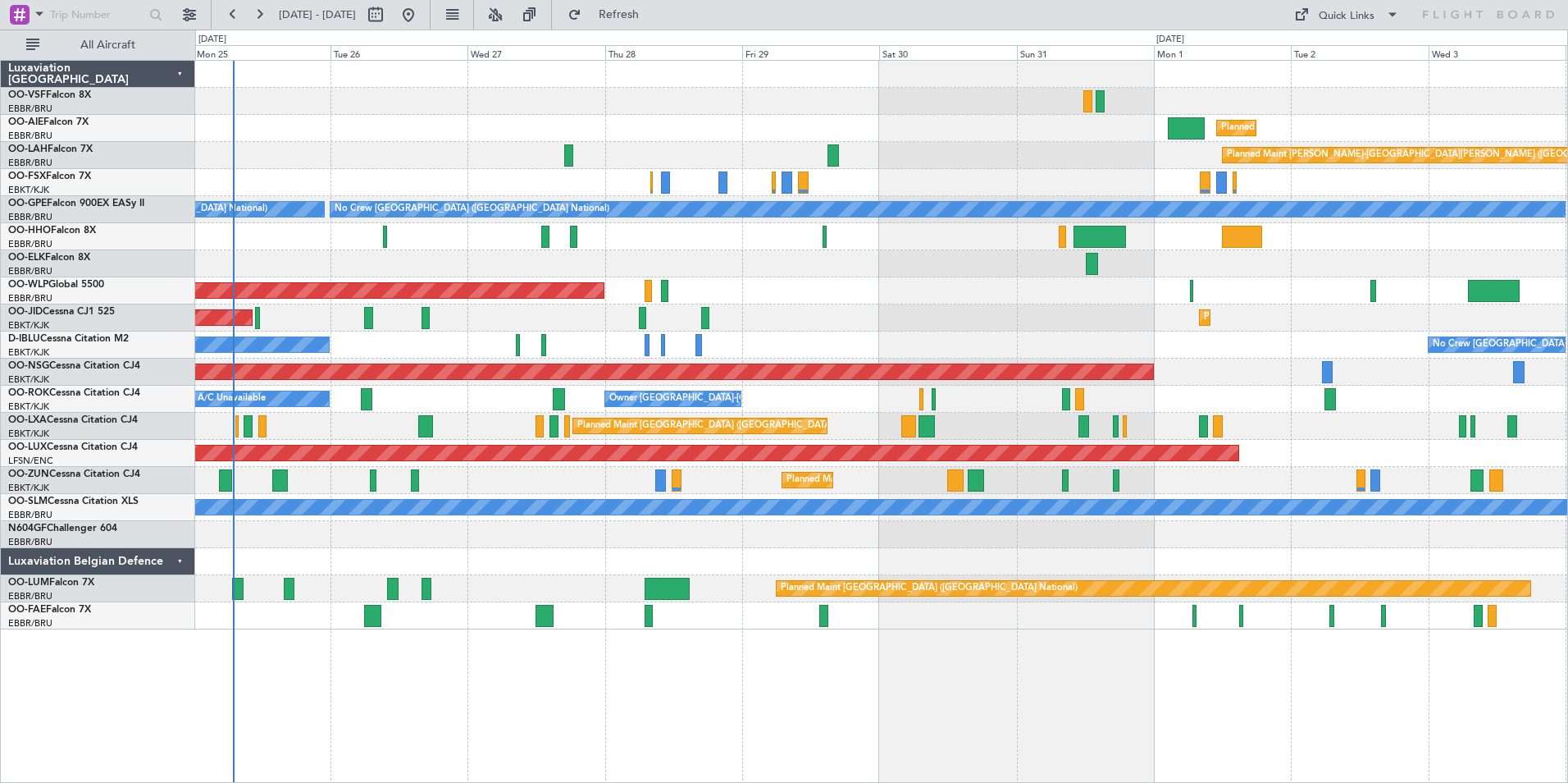
click at [292, 235] on div at bounding box center [882, 237] width 1373 height 28
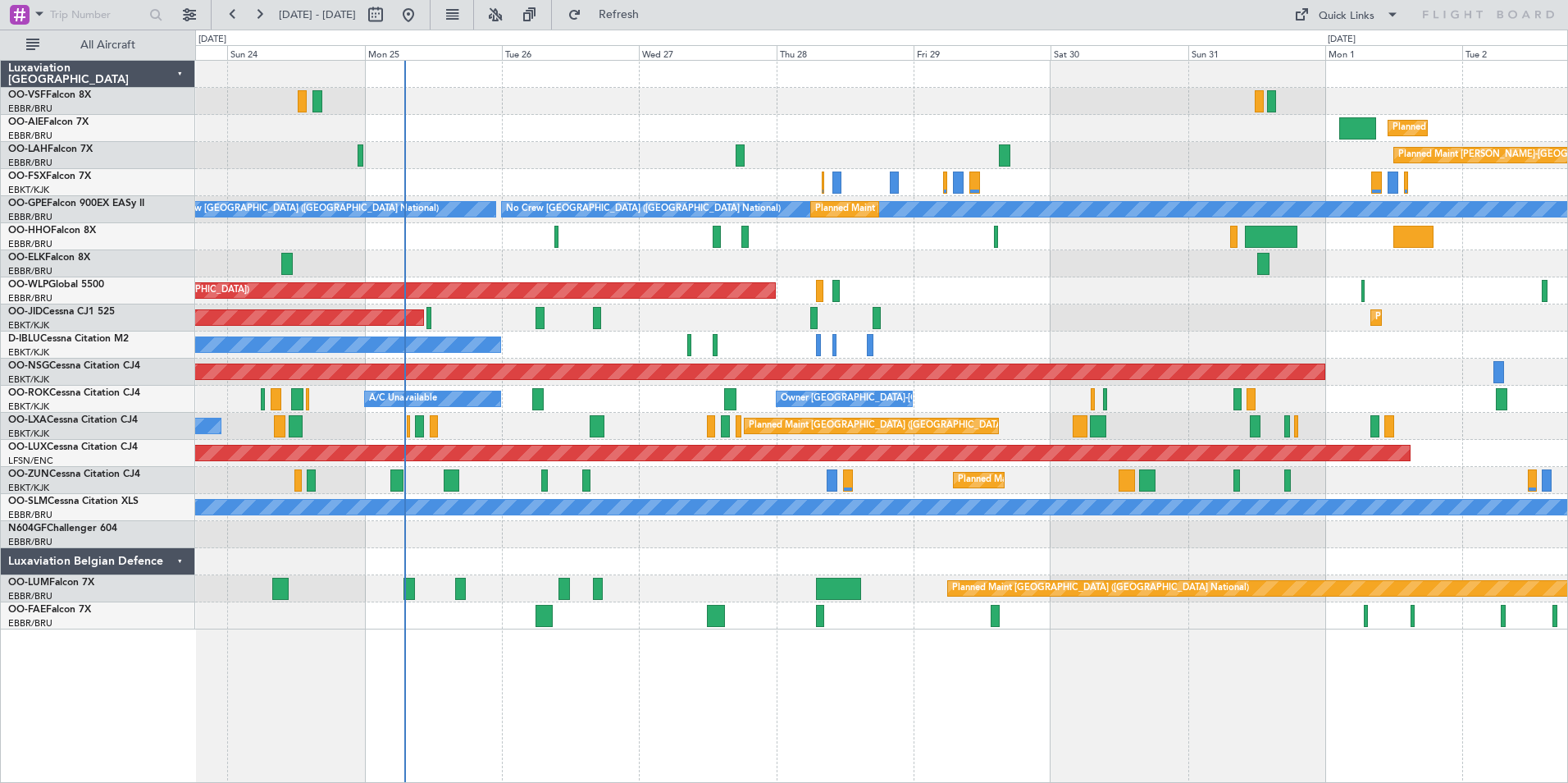
click at [473, 107] on div at bounding box center [882, 101] width 1373 height 28
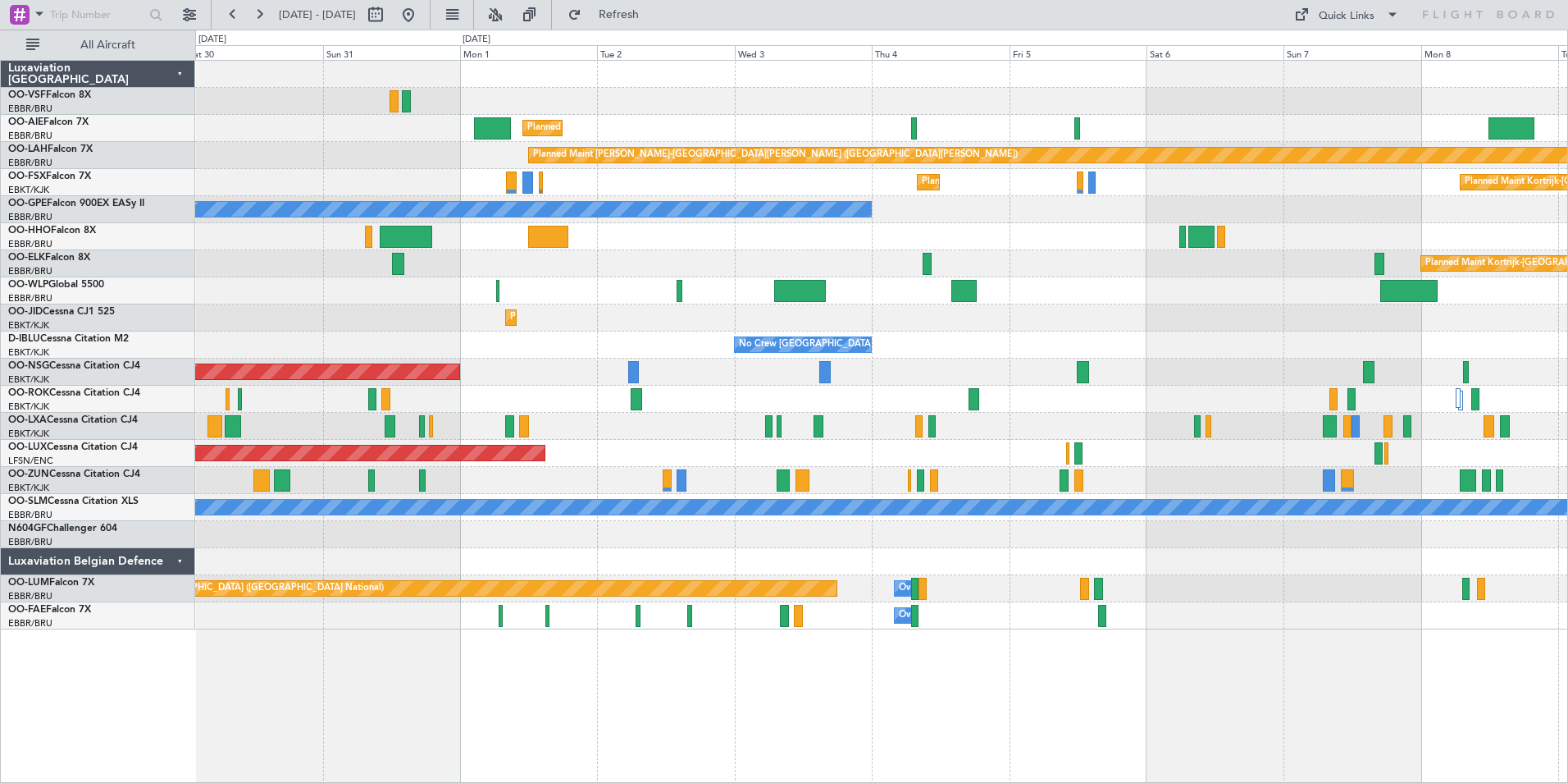
click at [702, 339] on div "Planned Maint [GEOGRAPHIC_DATA] ([GEOGRAPHIC_DATA]) Planned [GEOGRAPHIC_DATA][P…" at bounding box center [882, 345] width 1373 height 569
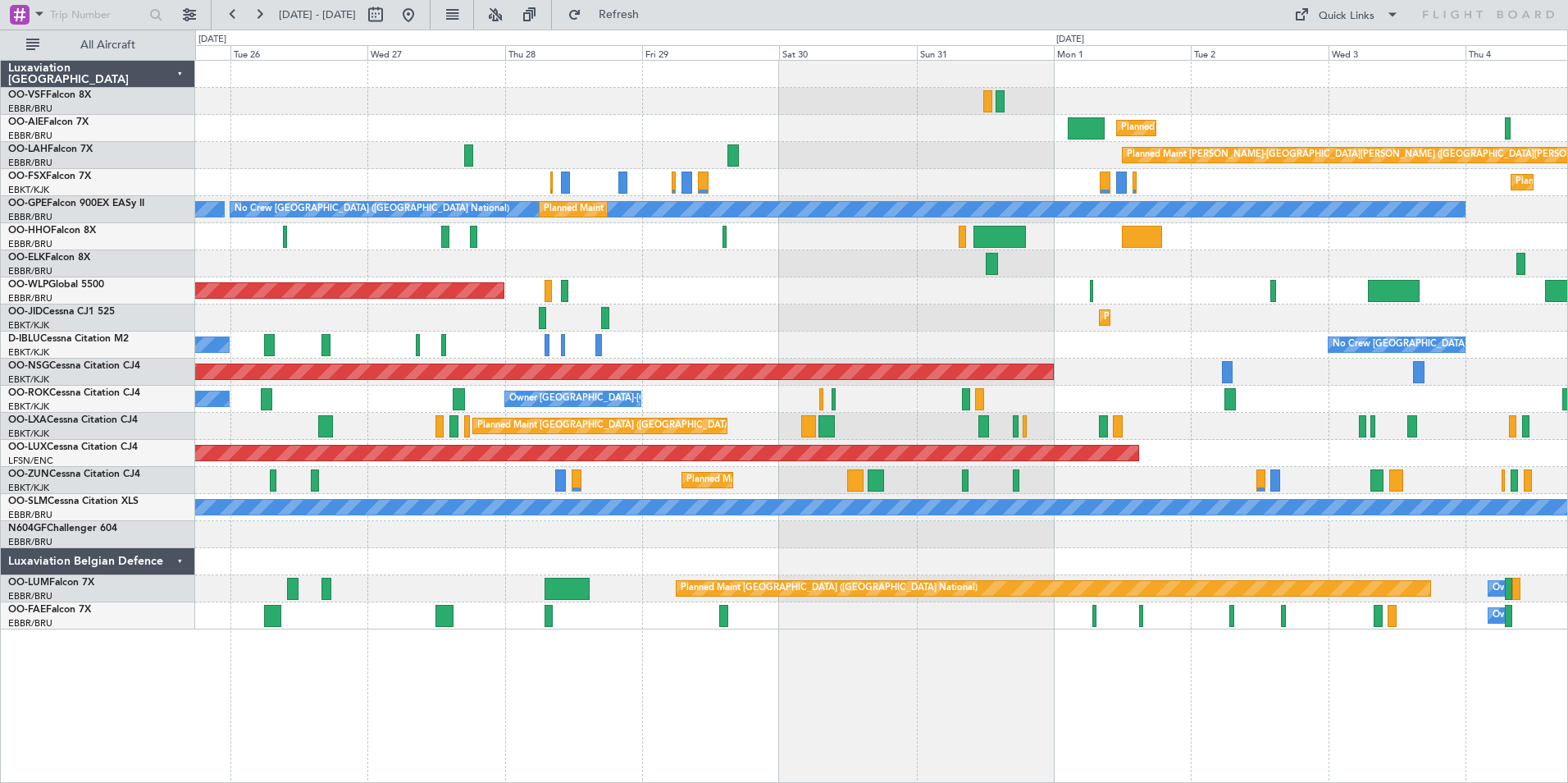
click at [1039, 291] on div "Planned Maint [GEOGRAPHIC_DATA] ([GEOGRAPHIC_DATA]) Planned [GEOGRAPHIC_DATA][P…" at bounding box center [882, 345] width 1373 height 569
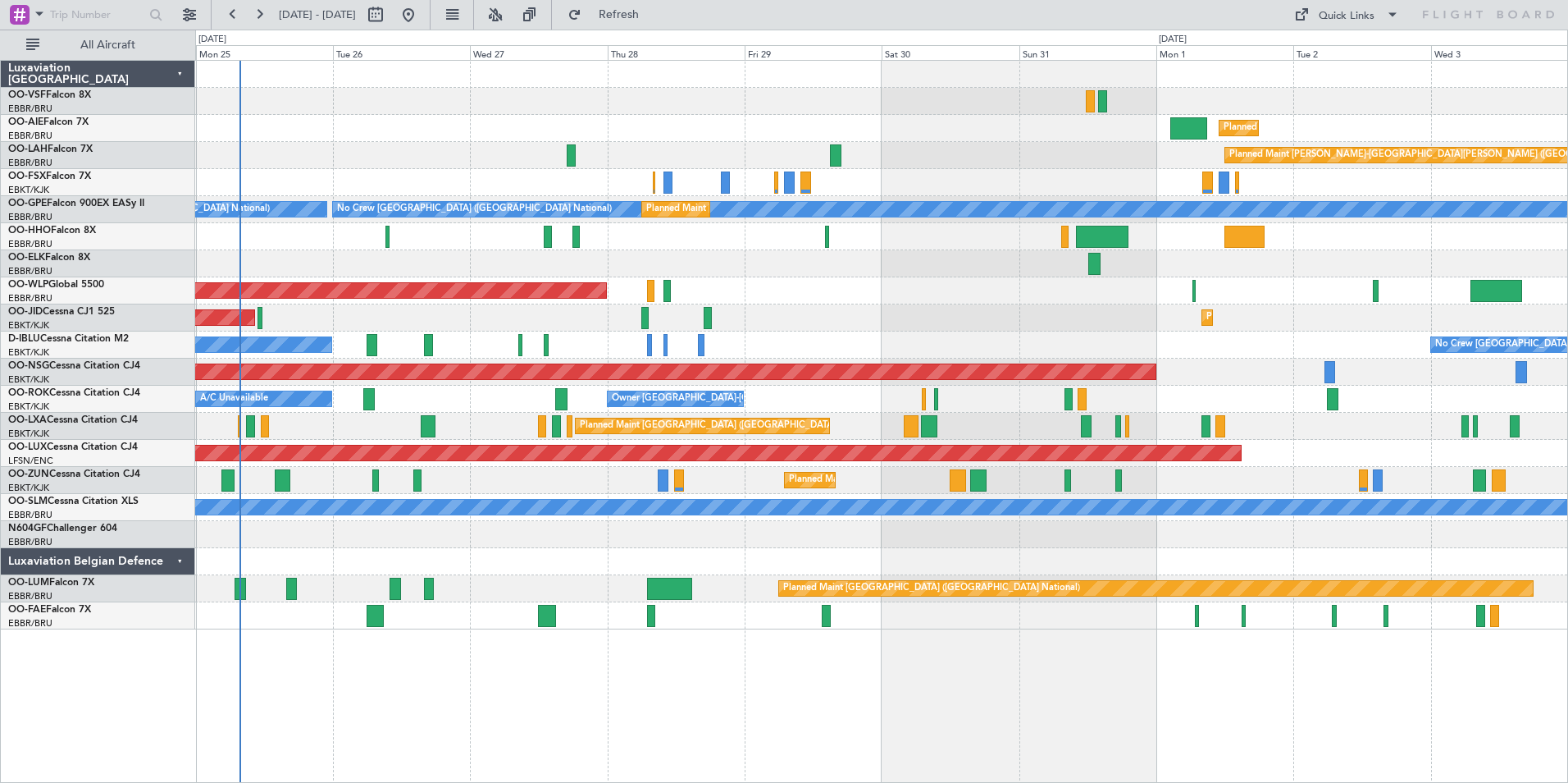
click at [1059, 686] on div "Planned Maint [GEOGRAPHIC_DATA] ([GEOGRAPHIC_DATA]) Planned [GEOGRAPHIC_DATA][P…" at bounding box center [882, 421] width 1374 height 723
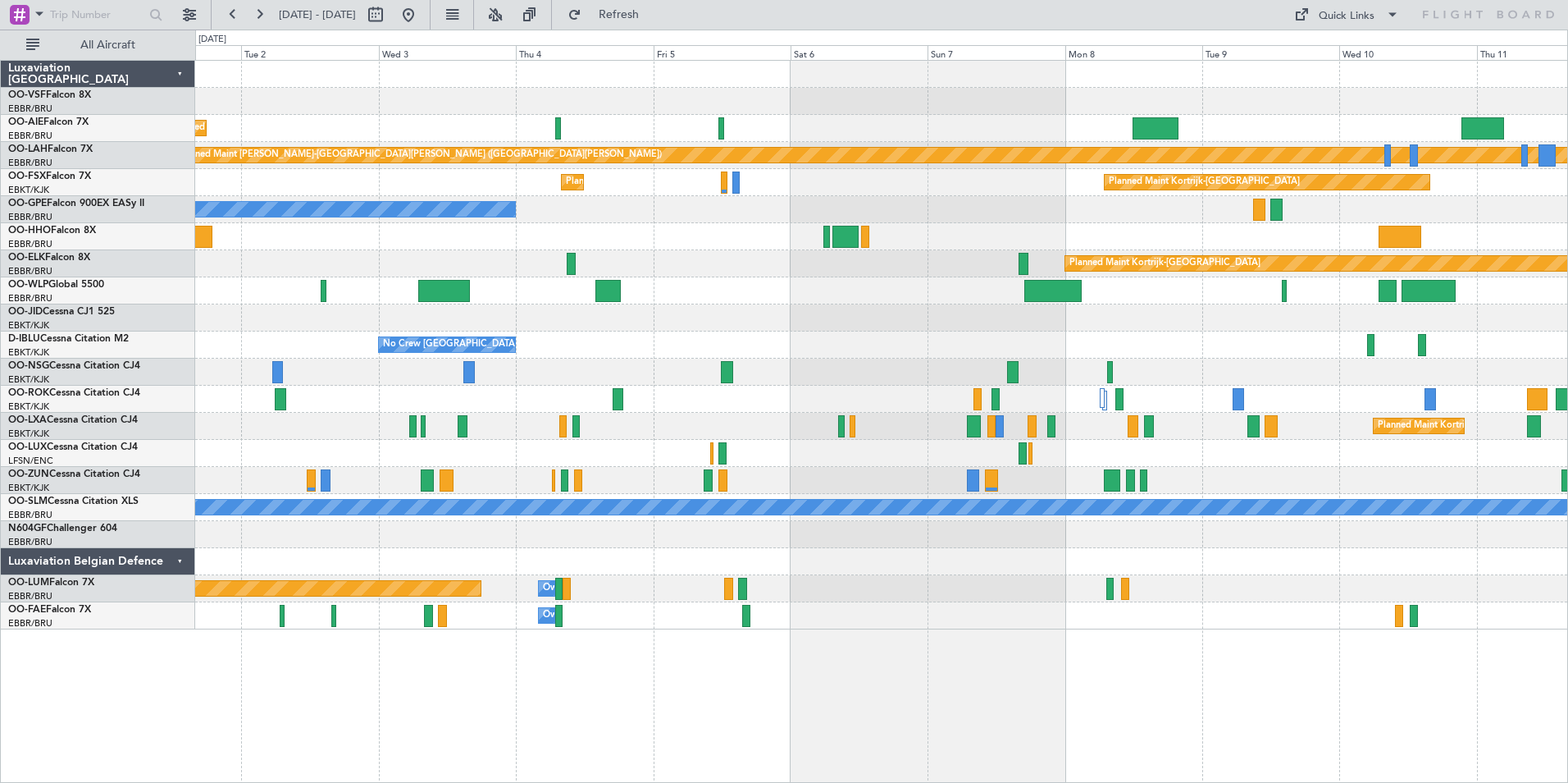
click at [451, 247] on div at bounding box center [882, 237] width 1373 height 28
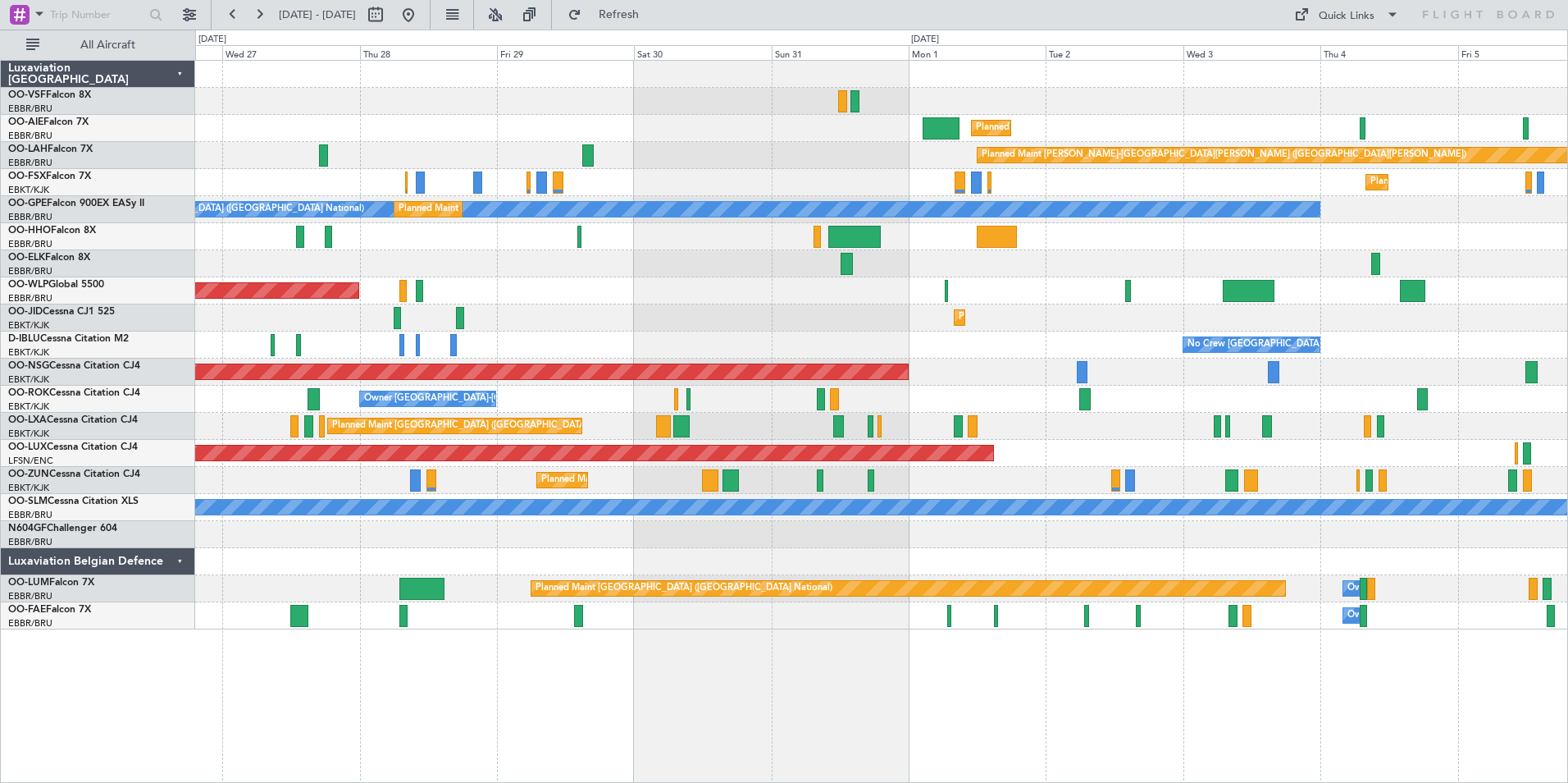
click at [1264, 243] on div at bounding box center [882, 237] width 1373 height 28
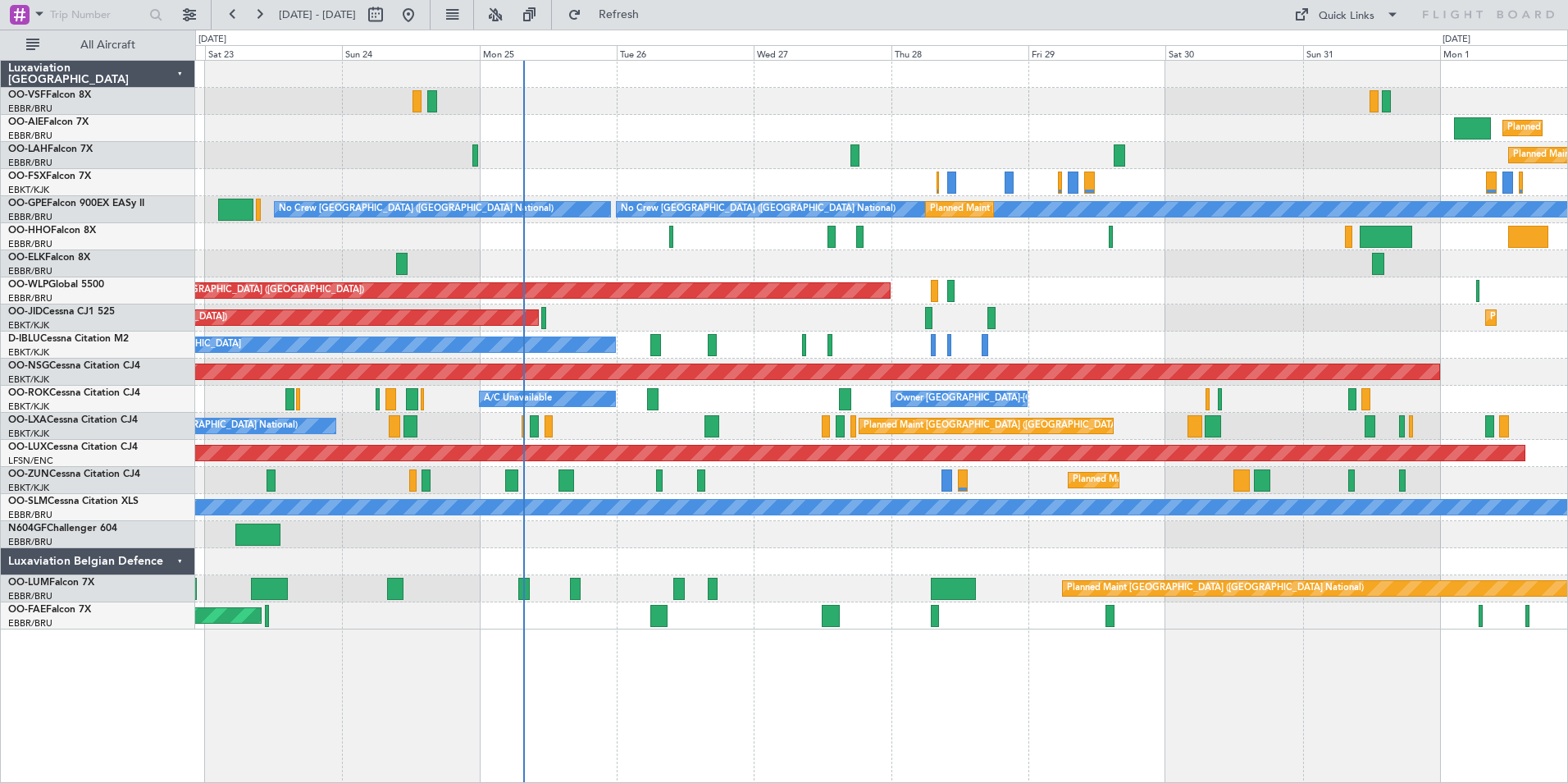
click at [982, 244] on div at bounding box center [882, 237] width 1373 height 28
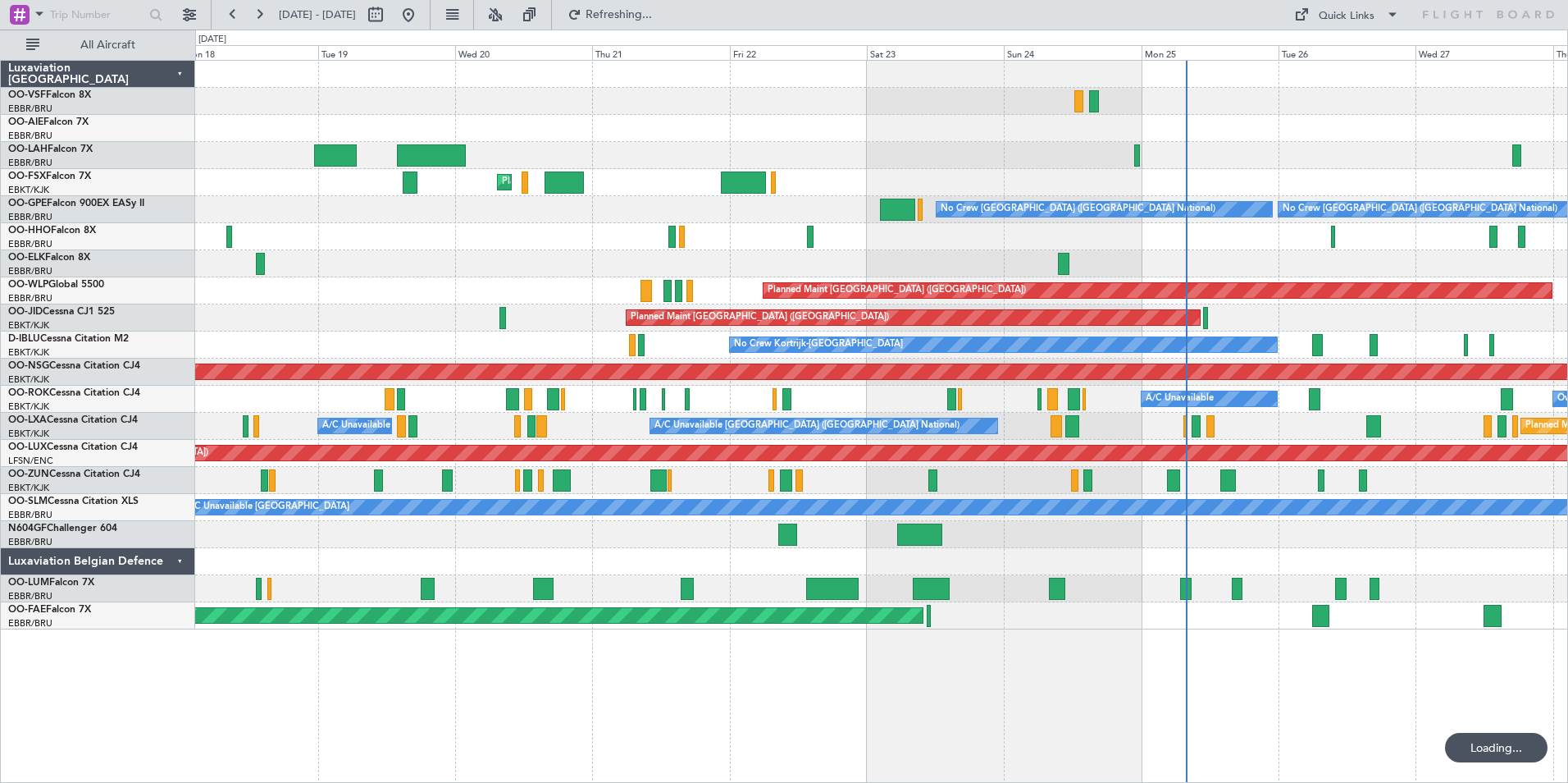
click at [1063, 660] on div "Planned Maint Kortrijk-[GEOGRAPHIC_DATA] No Crew [GEOGRAPHIC_DATA] (Brussels Na…" at bounding box center [882, 421] width 1374 height 723
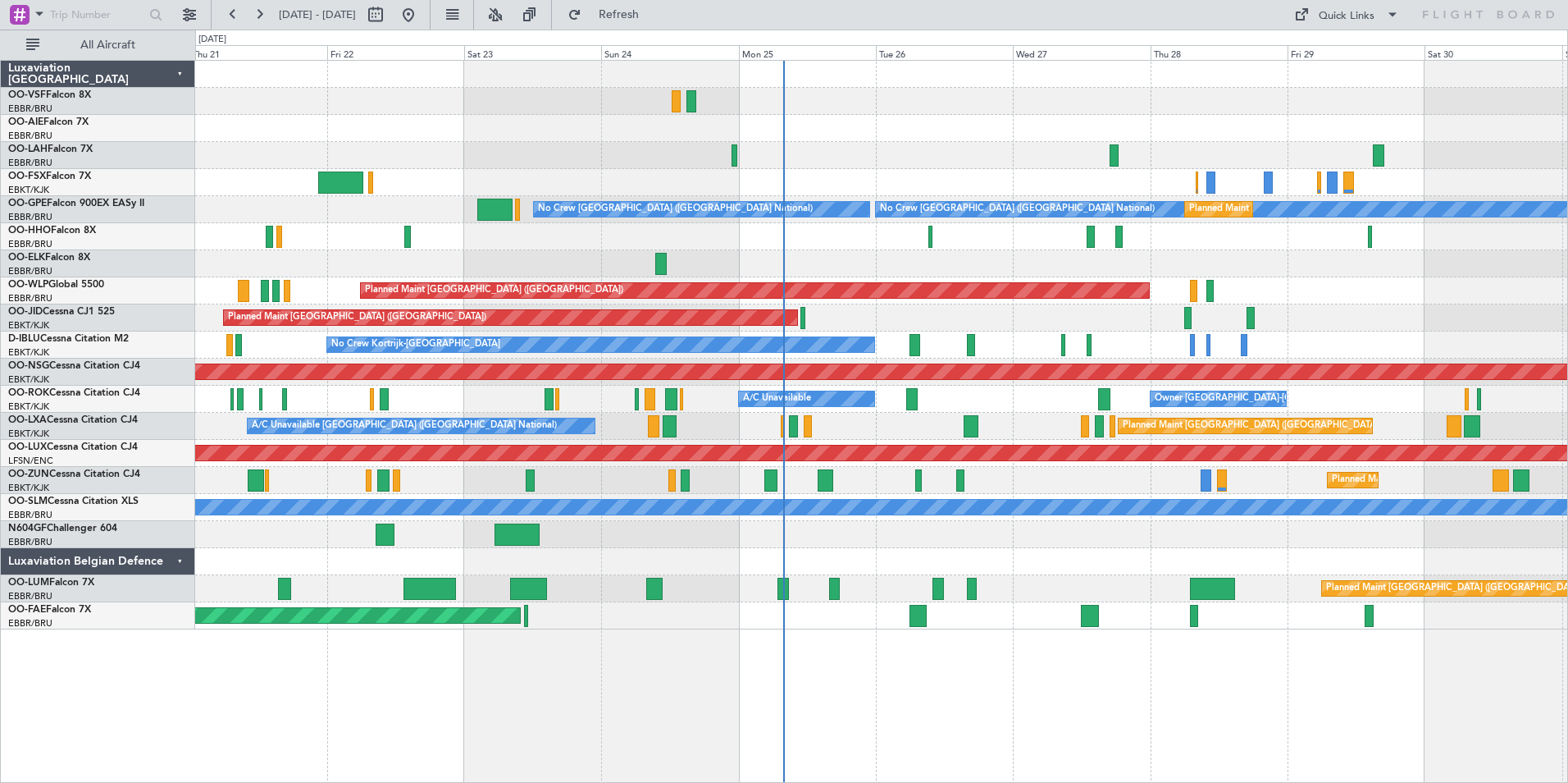
click at [888, 676] on div "Planned Maint [GEOGRAPHIC_DATA] ([GEOGRAPHIC_DATA]) Planned [GEOGRAPHIC_DATA][P…" at bounding box center [882, 421] width 1374 height 723
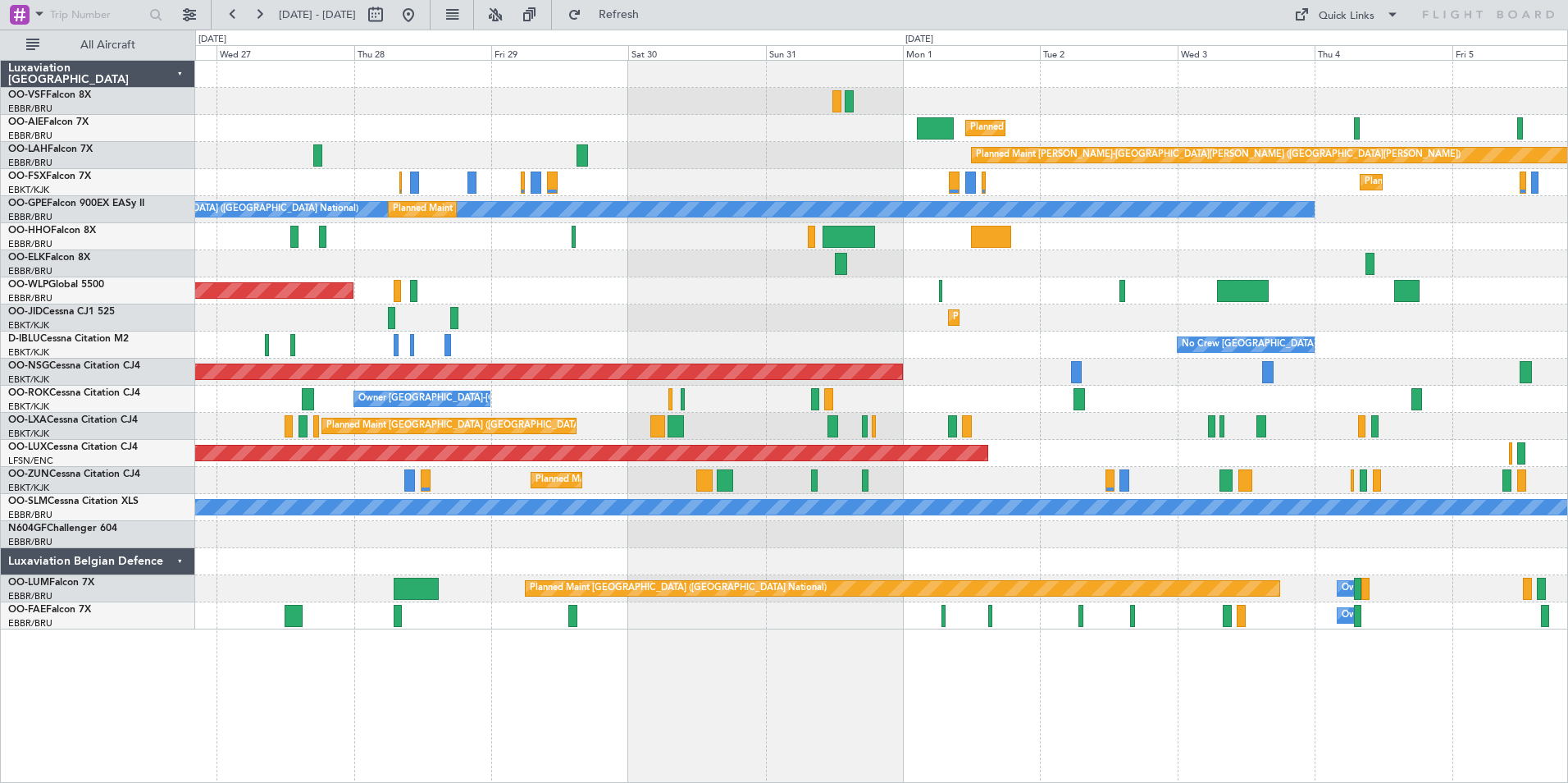
click at [676, 741] on div "Planned Maint [GEOGRAPHIC_DATA] ([GEOGRAPHIC_DATA]) Planned [GEOGRAPHIC_DATA][P…" at bounding box center [882, 421] width 1374 height 723
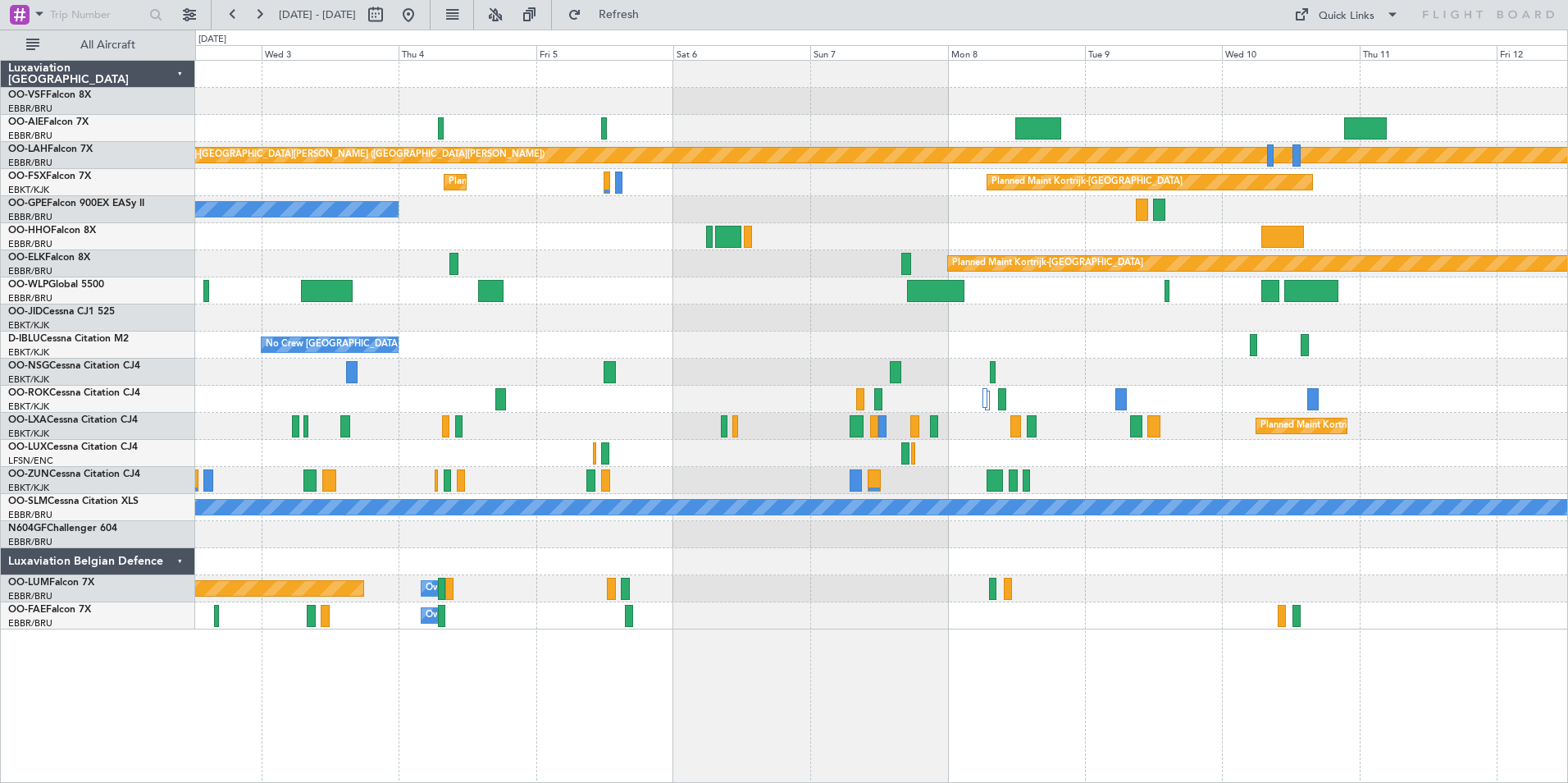
click at [489, 782] on html "[DATE] - [DATE] Refresh Quick Links All Aircraft Planned Maint [GEOGRAPHIC_DATA…" at bounding box center [784, 391] width 1568 height 783
click at [531, 782] on html "[DATE] - [DATE] Refreshing... Quick Links All Aircraft Planned Maint [GEOGRAPHI…" at bounding box center [784, 391] width 1568 height 783
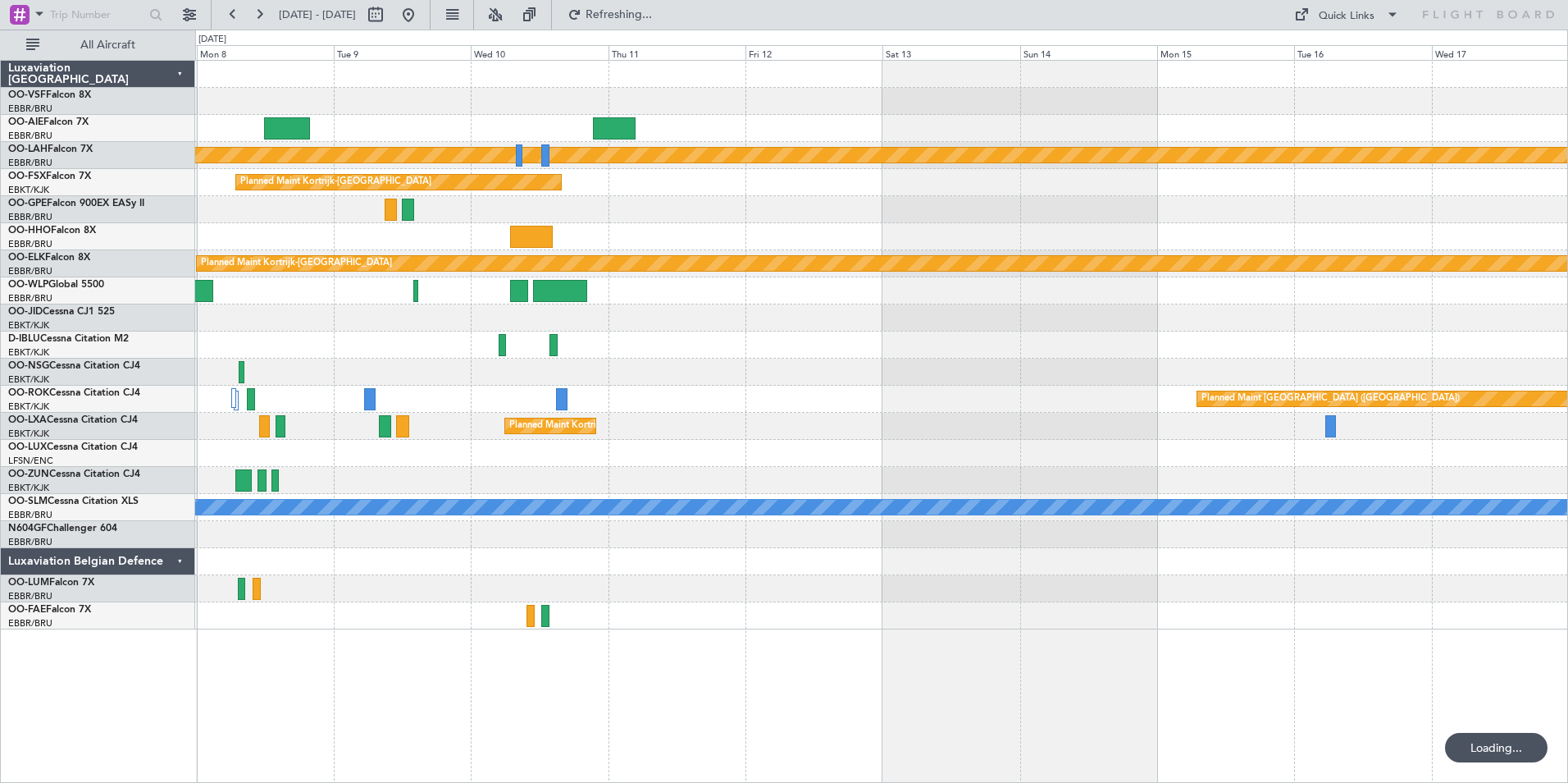
click at [685, 763] on div "Planned Maint [PERSON_NAME]-[GEOGRAPHIC_DATA][PERSON_NAME] ([GEOGRAPHIC_DATA][P…" at bounding box center [882, 421] width 1374 height 723
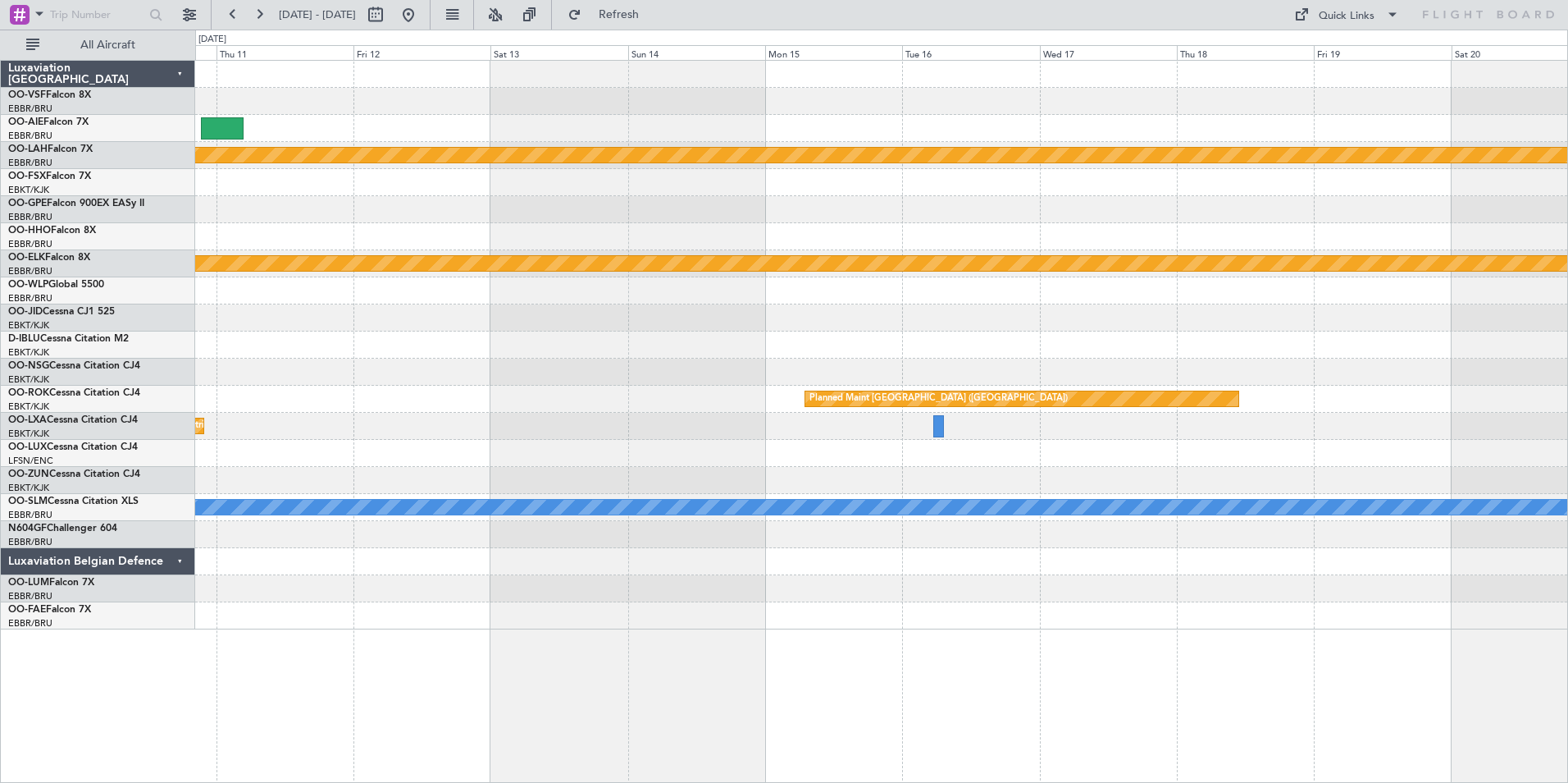
click at [774, 750] on div "Planned Maint [PERSON_NAME]-[GEOGRAPHIC_DATA][PERSON_NAME] ([GEOGRAPHIC_DATA][P…" at bounding box center [882, 421] width 1374 height 723
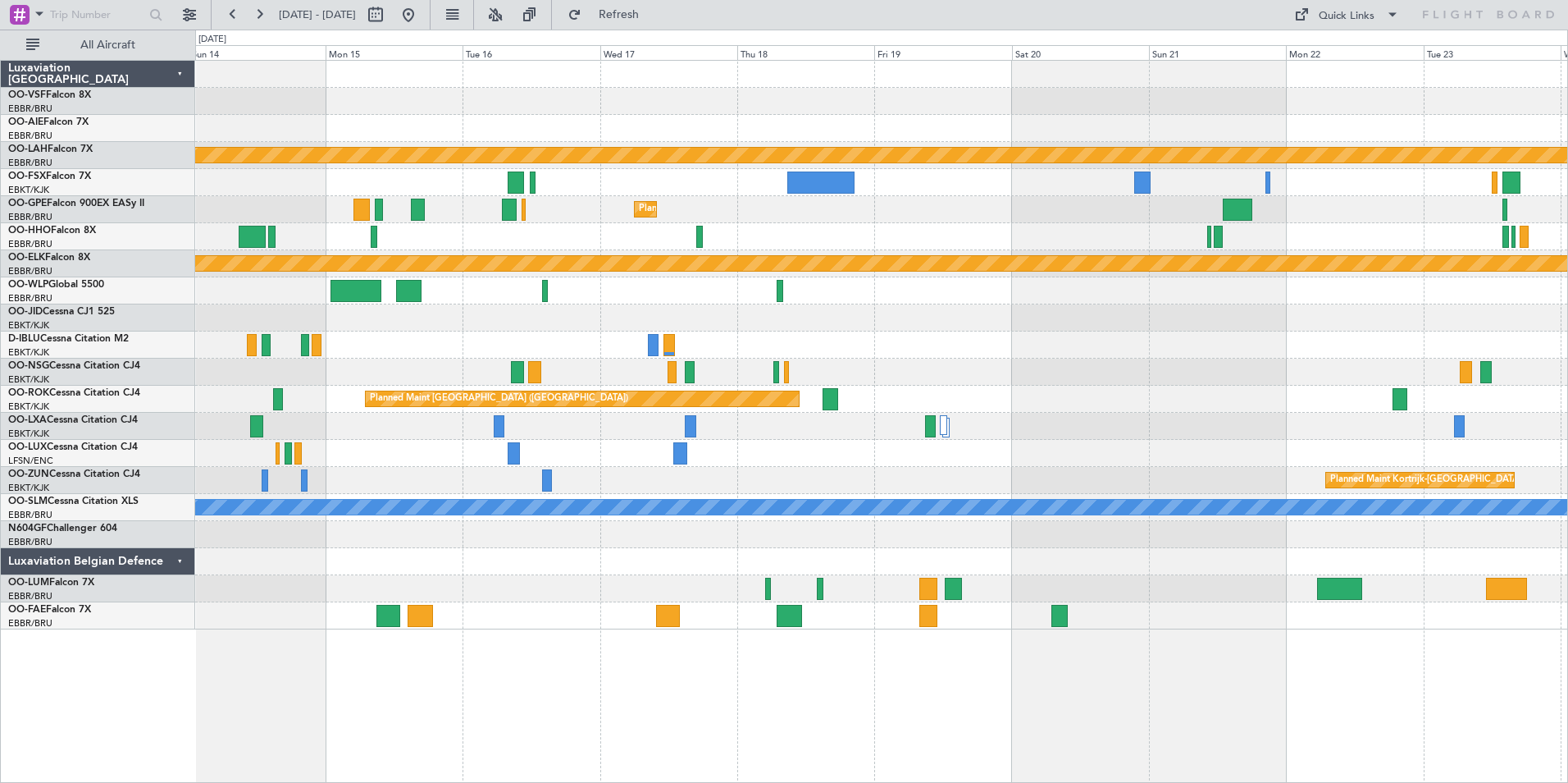
click at [431, 769] on div "Planned Maint [PERSON_NAME]-[GEOGRAPHIC_DATA][PERSON_NAME] ([GEOGRAPHIC_DATA][P…" at bounding box center [882, 421] width 1374 height 723
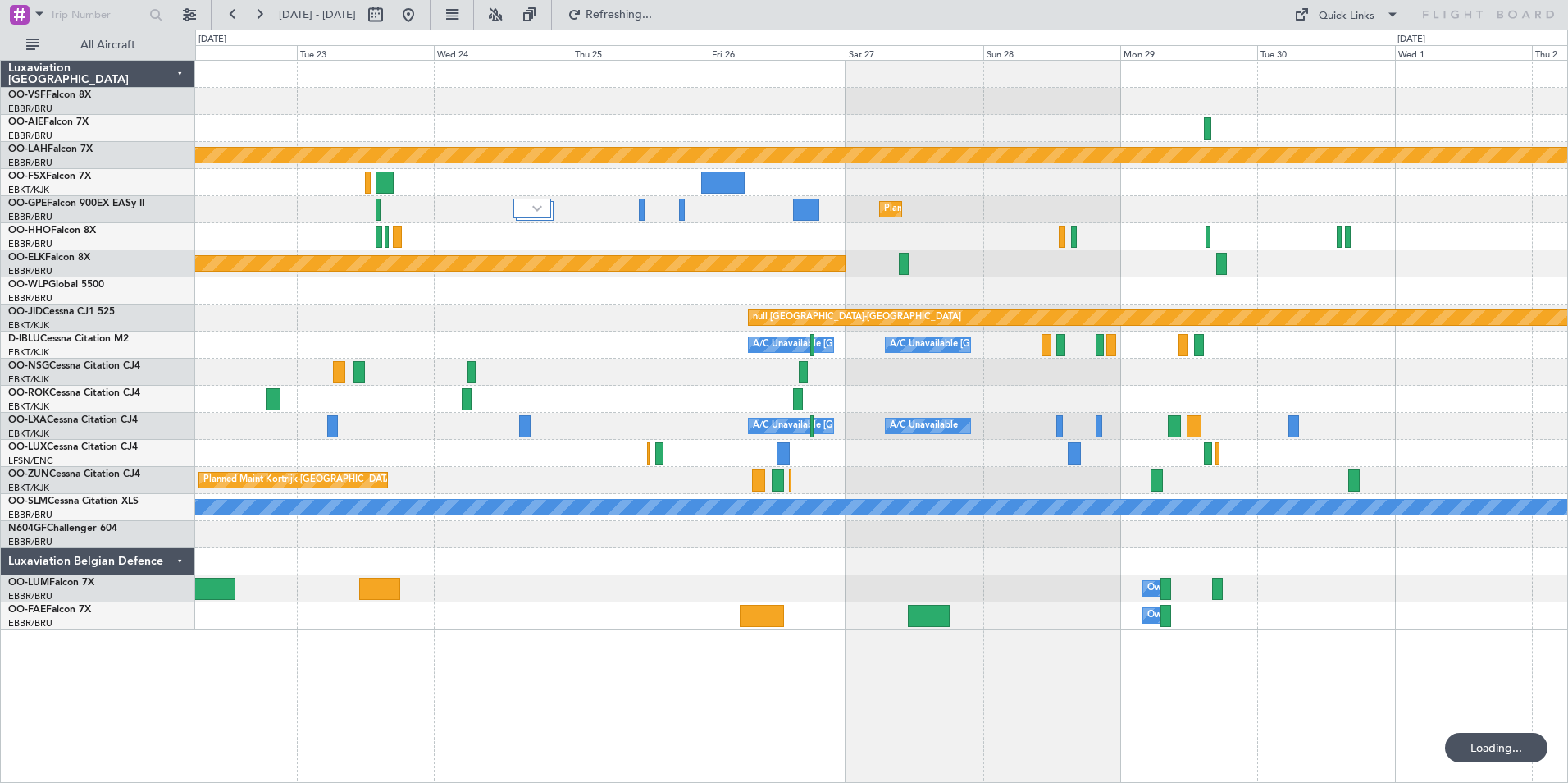
click at [544, 759] on div "Planned Maint [PERSON_NAME]-[GEOGRAPHIC_DATA][PERSON_NAME] ([GEOGRAPHIC_DATA][P…" at bounding box center [882, 421] width 1374 height 723
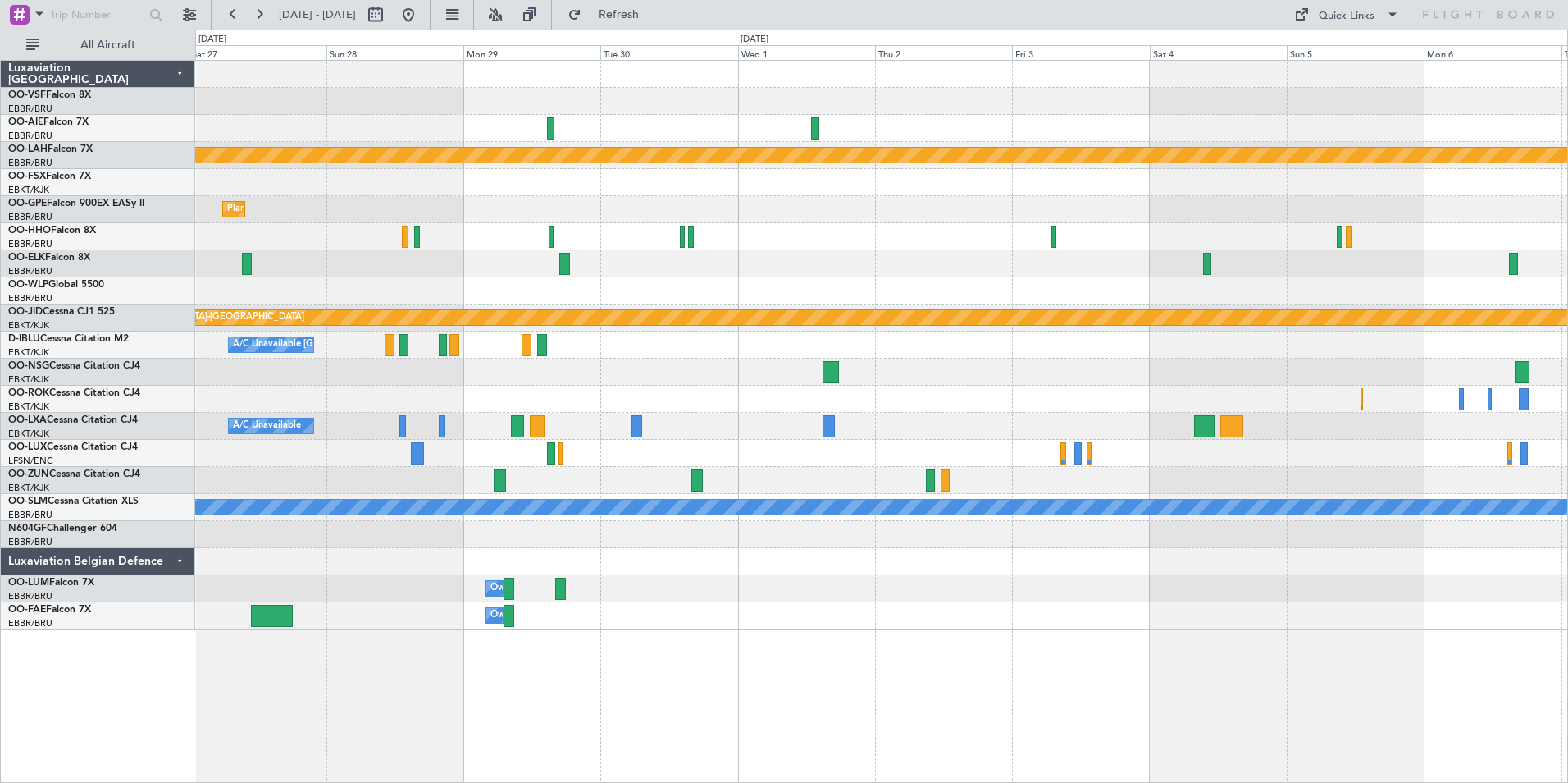
click at [716, 686] on div "Planned Maint [PERSON_NAME]-[GEOGRAPHIC_DATA][PERSON_NAME] ([GEOGRAPHIC_DATA][P…" at bounding box center [882, 421] width 1374 height 723
click at [438, 668] on div "Planned Maint [PERSON_NAME]-[GEOGRAPHIC_DATA][PERSON_NAME] ([GEOGRAPHIC_DATA][P…" at bounding box center [882, 421] width 1374 height 723
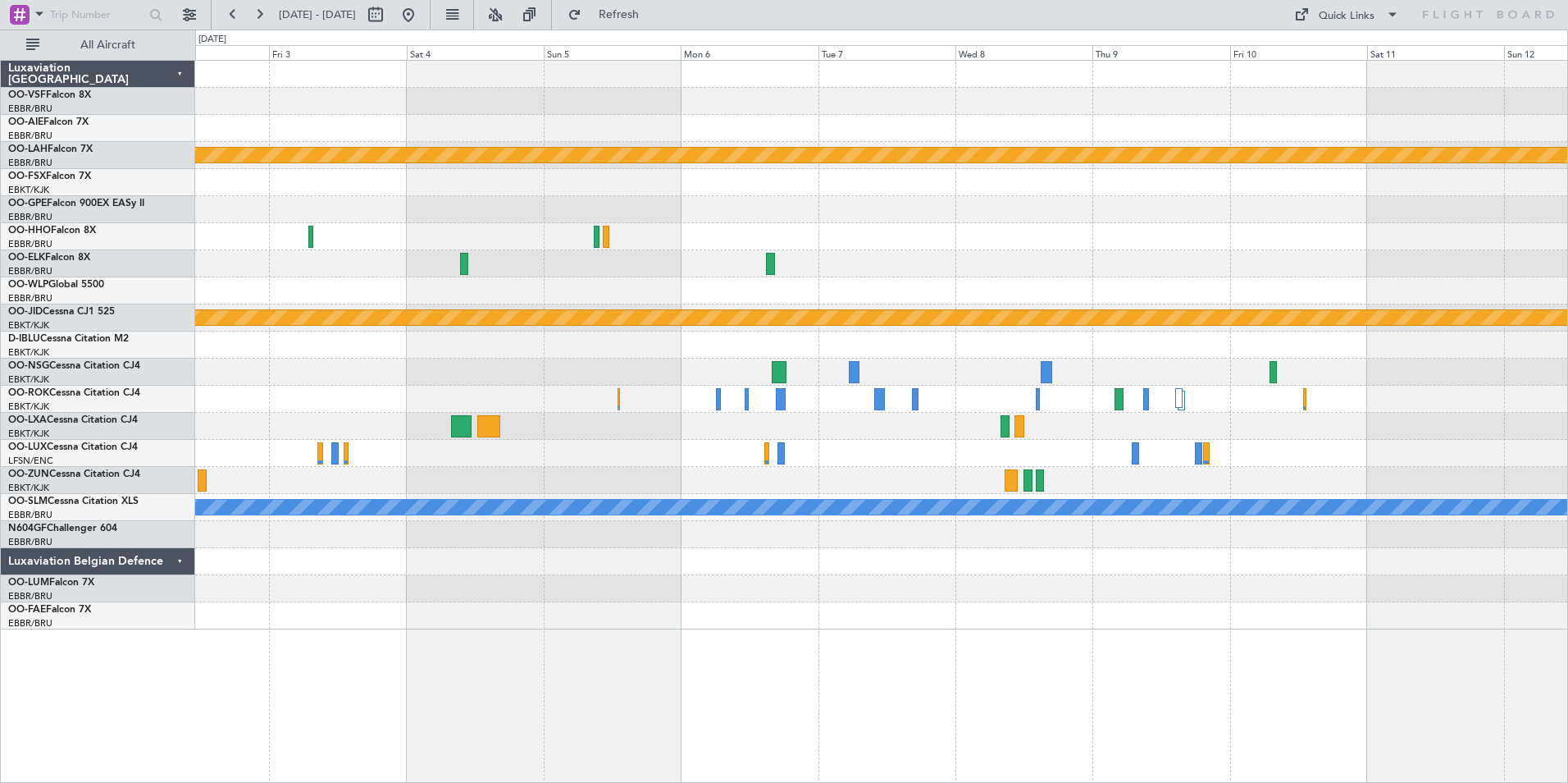
click at [670, 693] on div "Planned Maint [PERSON_NAME]-[GEOGRAPHIC_DATA][PERSON_NAME] ([GEOGRAPHIC_DATA][P…" at bounding box center [882, 421] width 1374 height 723
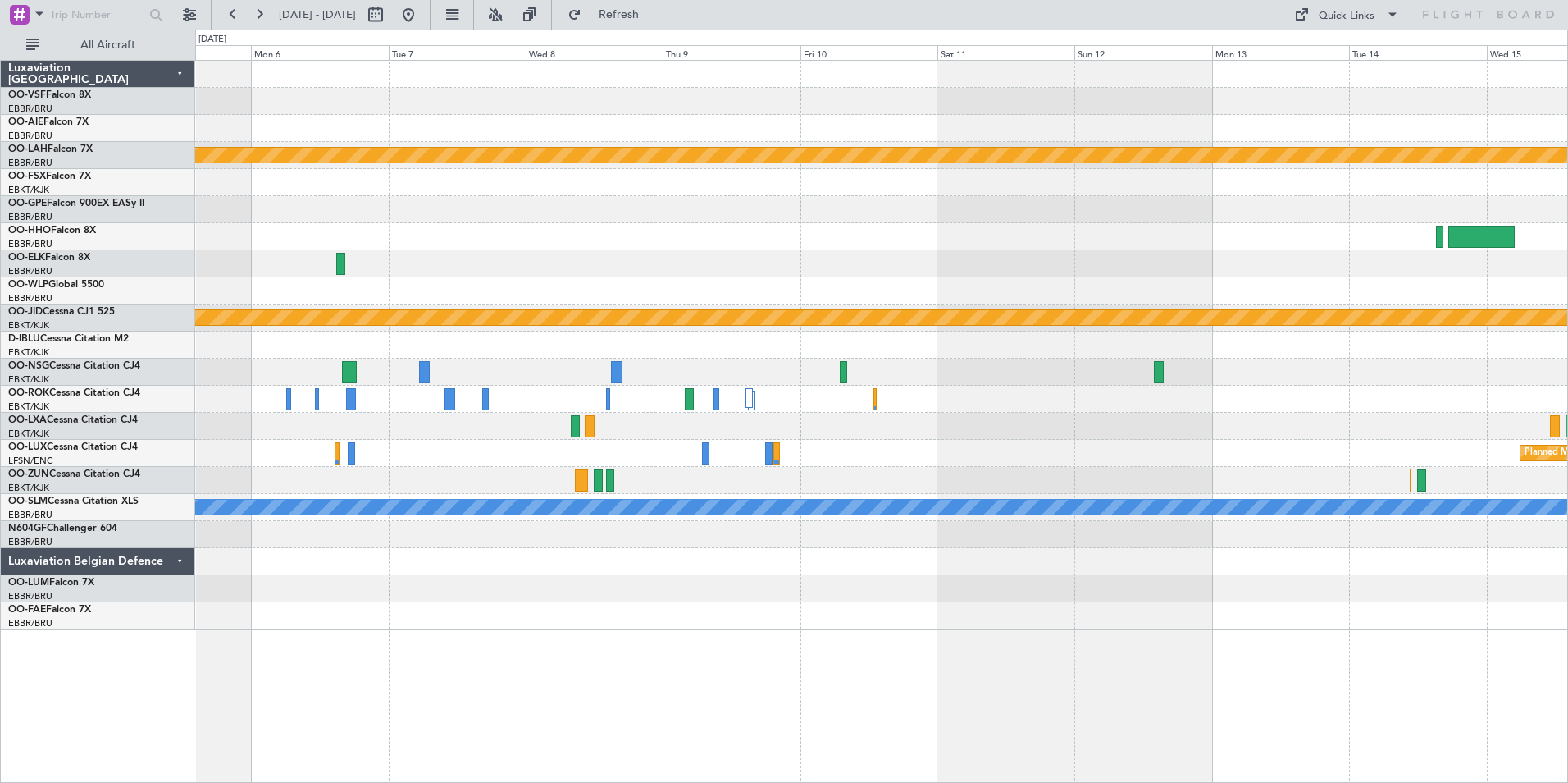
click at [714, 695] on div "Planned Maint [PERSON_NAME]-[GEOGRAPHIC_DATA][PERSON_NAME] ([GEOGRAPHIC_DATA][P…" at bounding box center [882, 421] width 1374 height 723
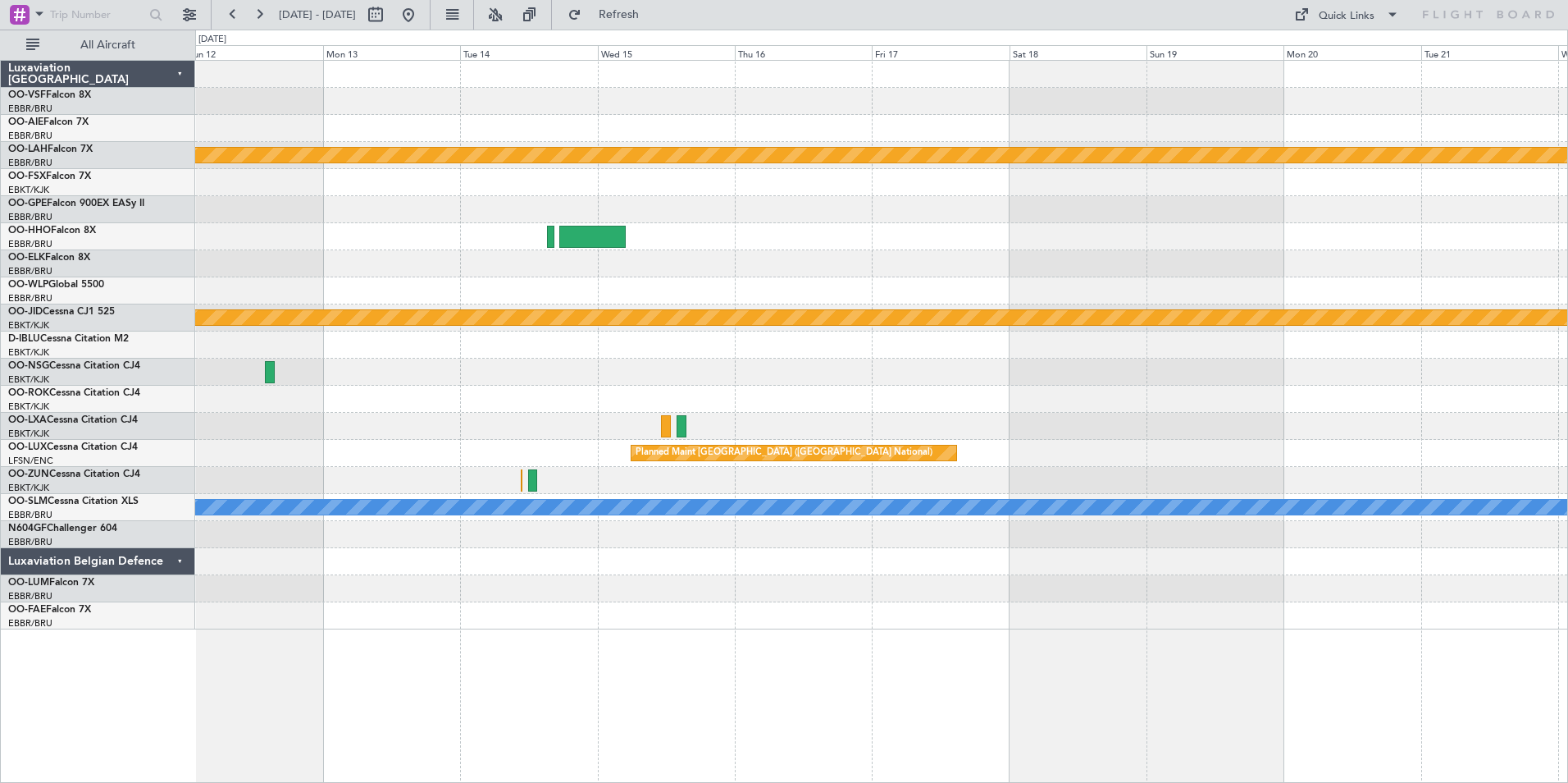
click at [757, 684] on div "Planned Maint [PERSON_NAME]-[GEOGRAPHIC_DATA][PERSON_NAME] ([GEOGRAPHIC_DATA][P…" at bounding box center [882, 421] width 1374 height 723
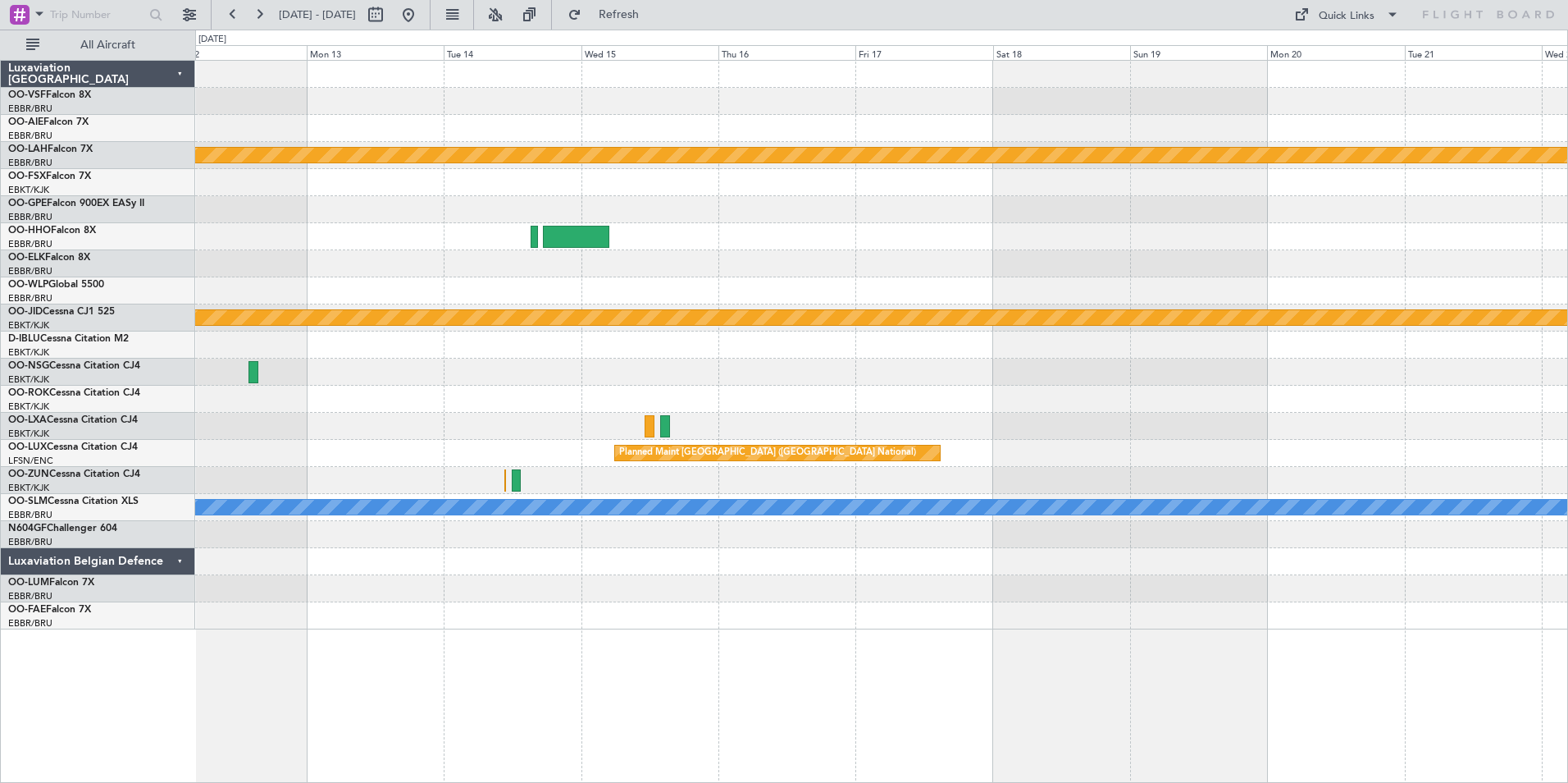
click at [838, 665] on div "Planned Maint [PERSON_NAME]-[GEOGRAPHIC_DATA][PERSON_NAME] ([GEOGRAPHIC_DATA][P…" at bounding box center [882, 421] width 1374 height 723
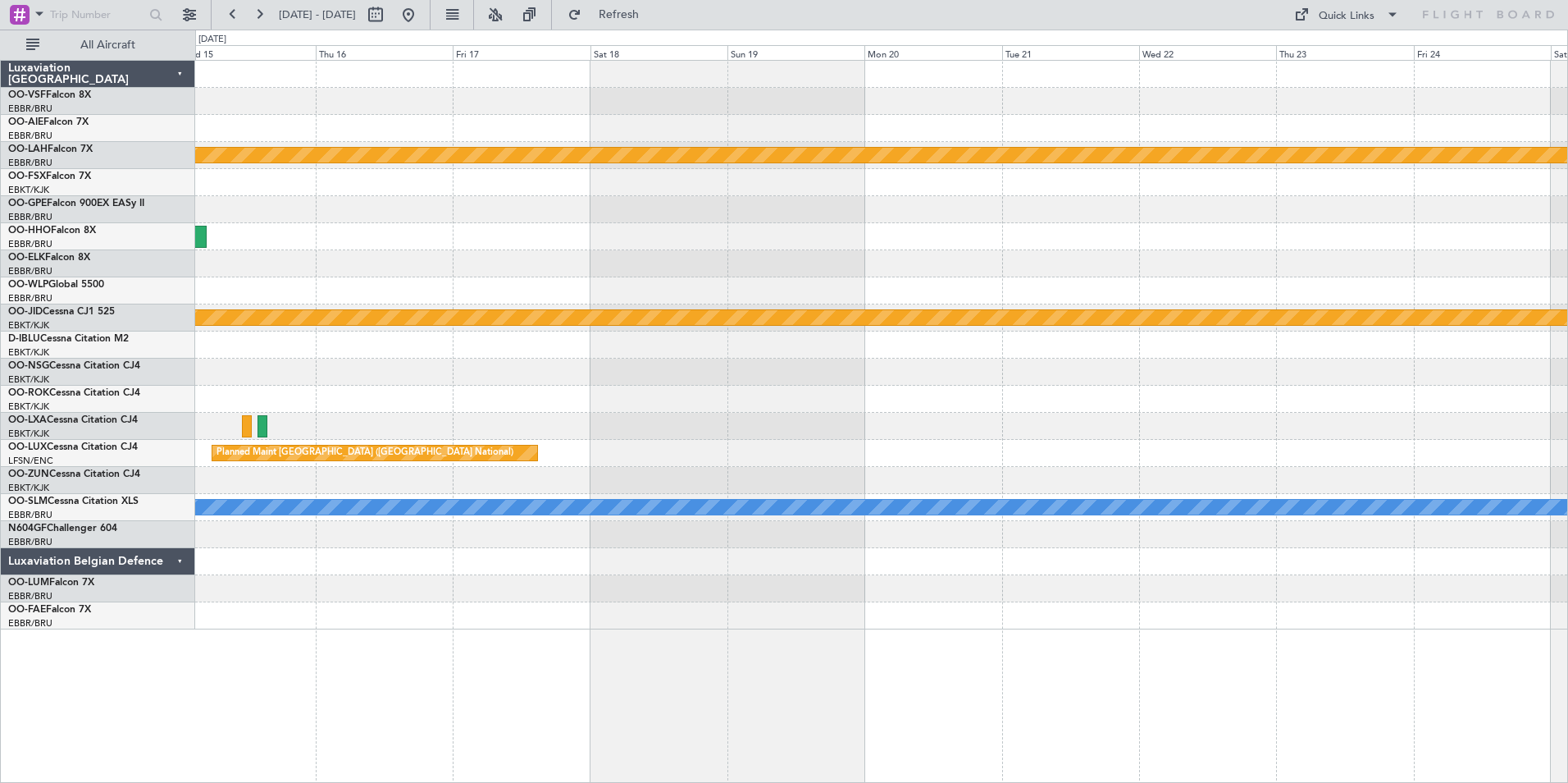
click at [747, 642] on div "Planned Maint [PERSON_NAME]-[GEOGRAPHIC_DATA][PERSON_NAME] ([GEOGRAPHIC_DATA][P…" at bounding box center [882, 421] width 1374 height 723
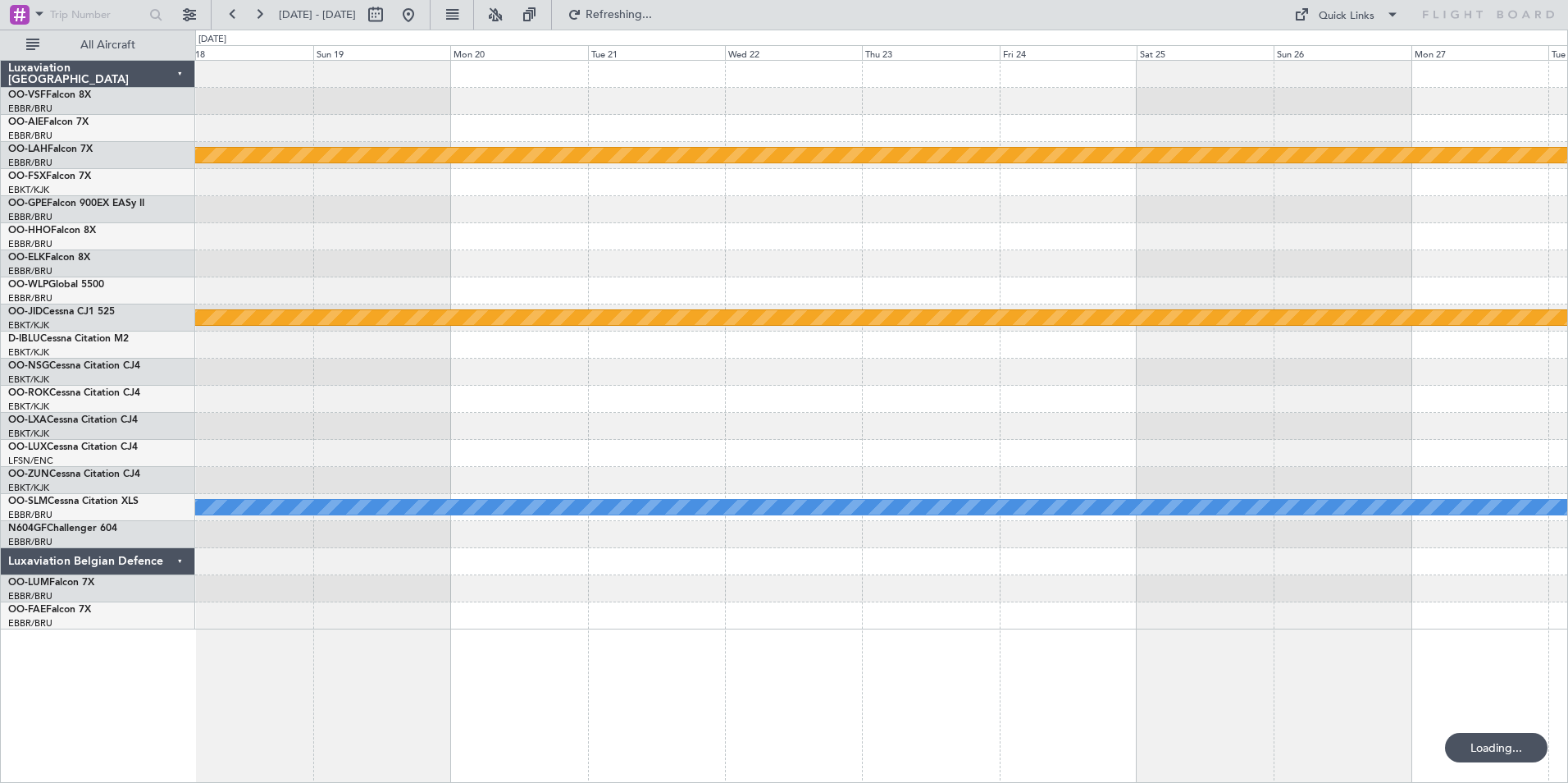
click at [416, 699] on div "Planned Maint [PERSON_NAME]-[GEOGRAPHIC_DATA][PERSON_NAME] ([GEOGRAPHIC_DATA][P…" at bounding box center [882, 421] width 1374 height 723
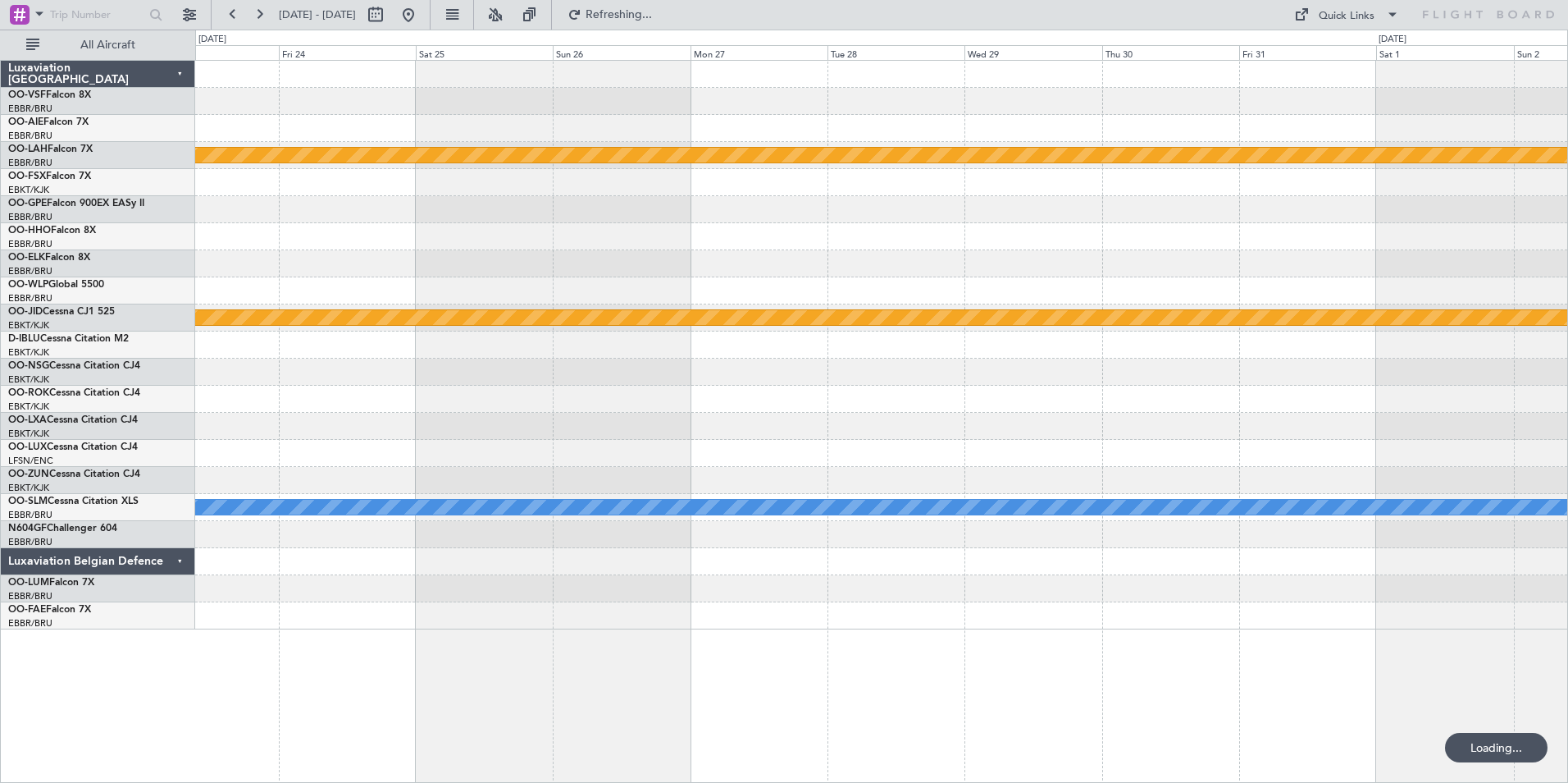
click at [676, 691] on div "Planned Maint [PERSON_NAME]-[GEOGRAPHIC_DATA][PERSON_NAME] ([GEOGRAPHIC_DATA][P…" at bounding box center [882, 421] width 1374 height 723
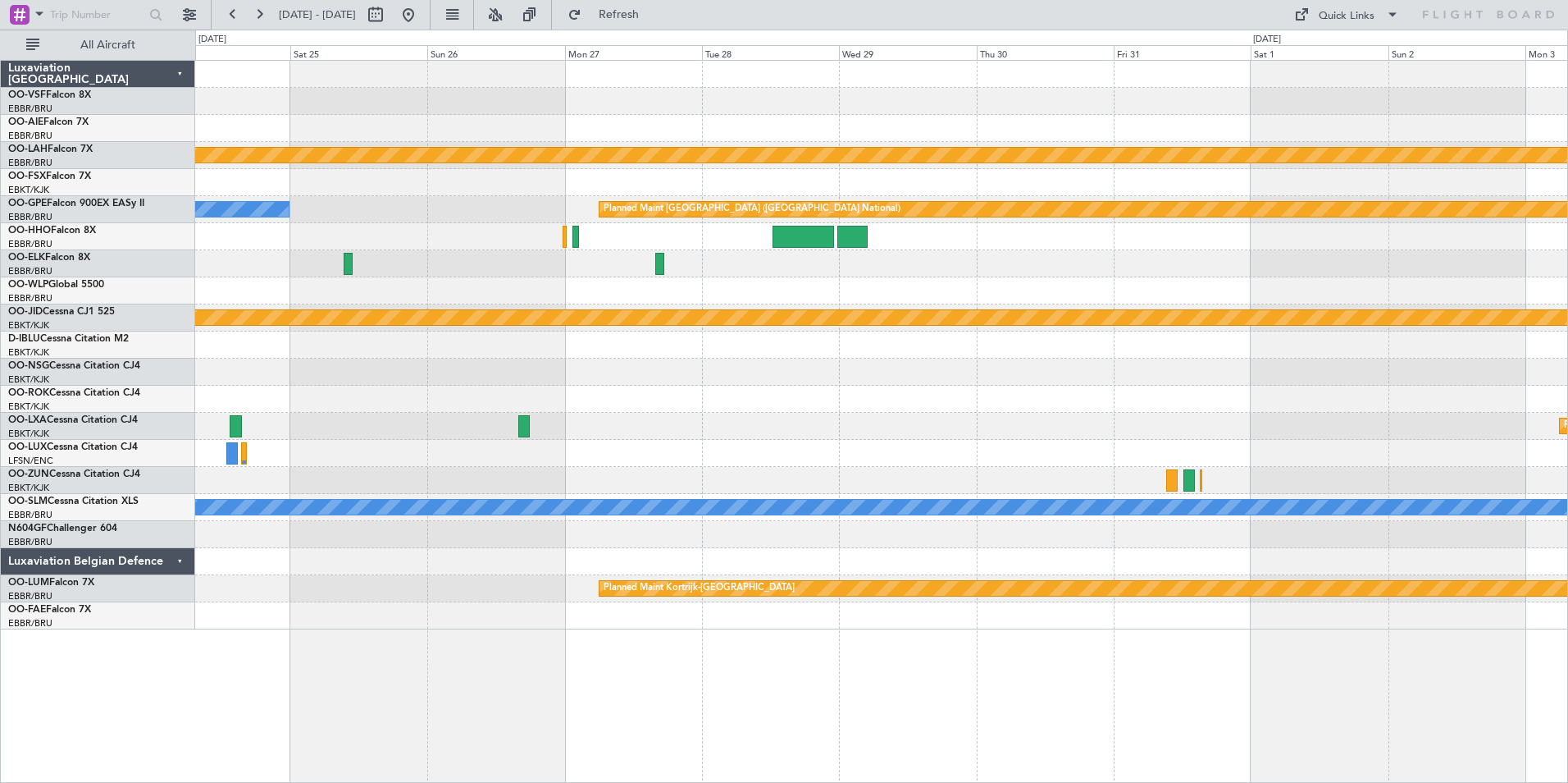
click at [418, 759] on div "Planned Maint [PERSON_NAME]-[GEOGRAPHIC_DATA][PERSON_NAME] ([GEOGRAPHIC_DATA][P…" at bounding box center [882, 421] width 1374 height 723
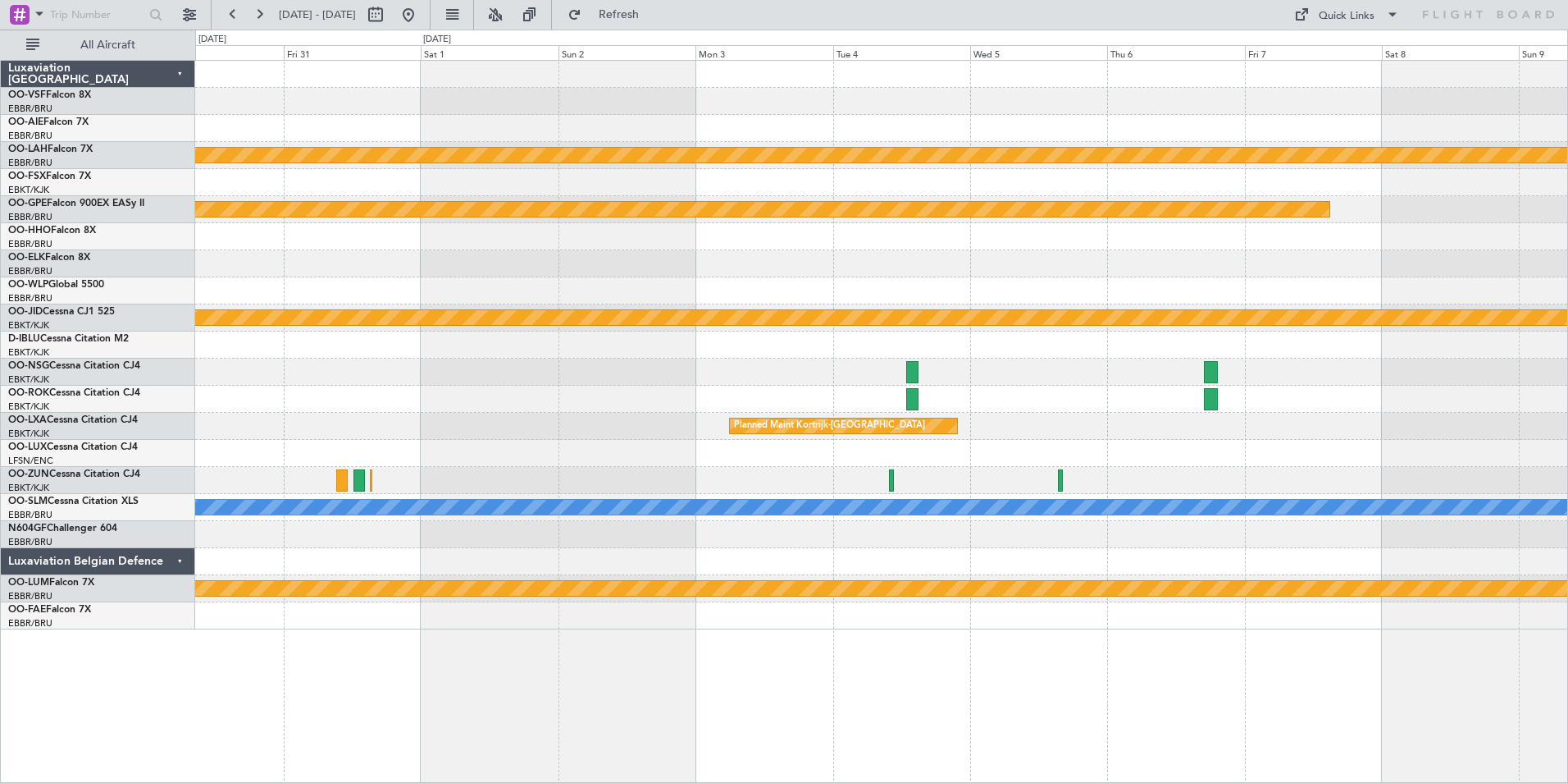
click at [758, 717] on div "Planned Maint [PERSON_NAME]-[GEOGRAPHIC_DATA][PERSON_NAME] ([GEOGRAPHIC_DATA][P…" at bounding box center [882, 421] width 1374 height 723
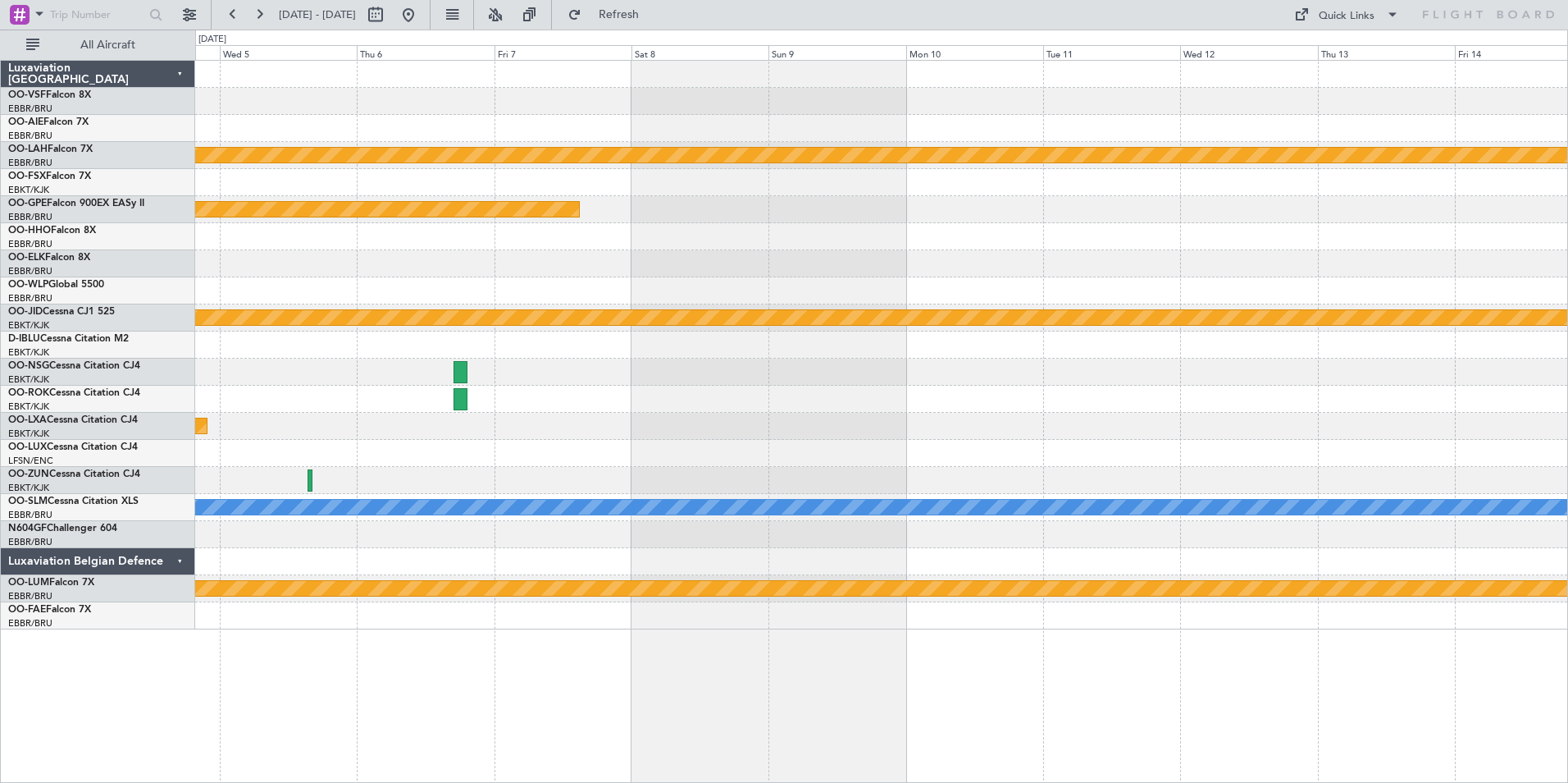
click at [930, 689] on div "Planned Maint [PERSON_NAME]-[GEOGRAPHIC_DATA][PERSON_NAME] ([GEOGRAPHIC_DATA][P…" at bounding box center [882, 421] width 1374 height 723
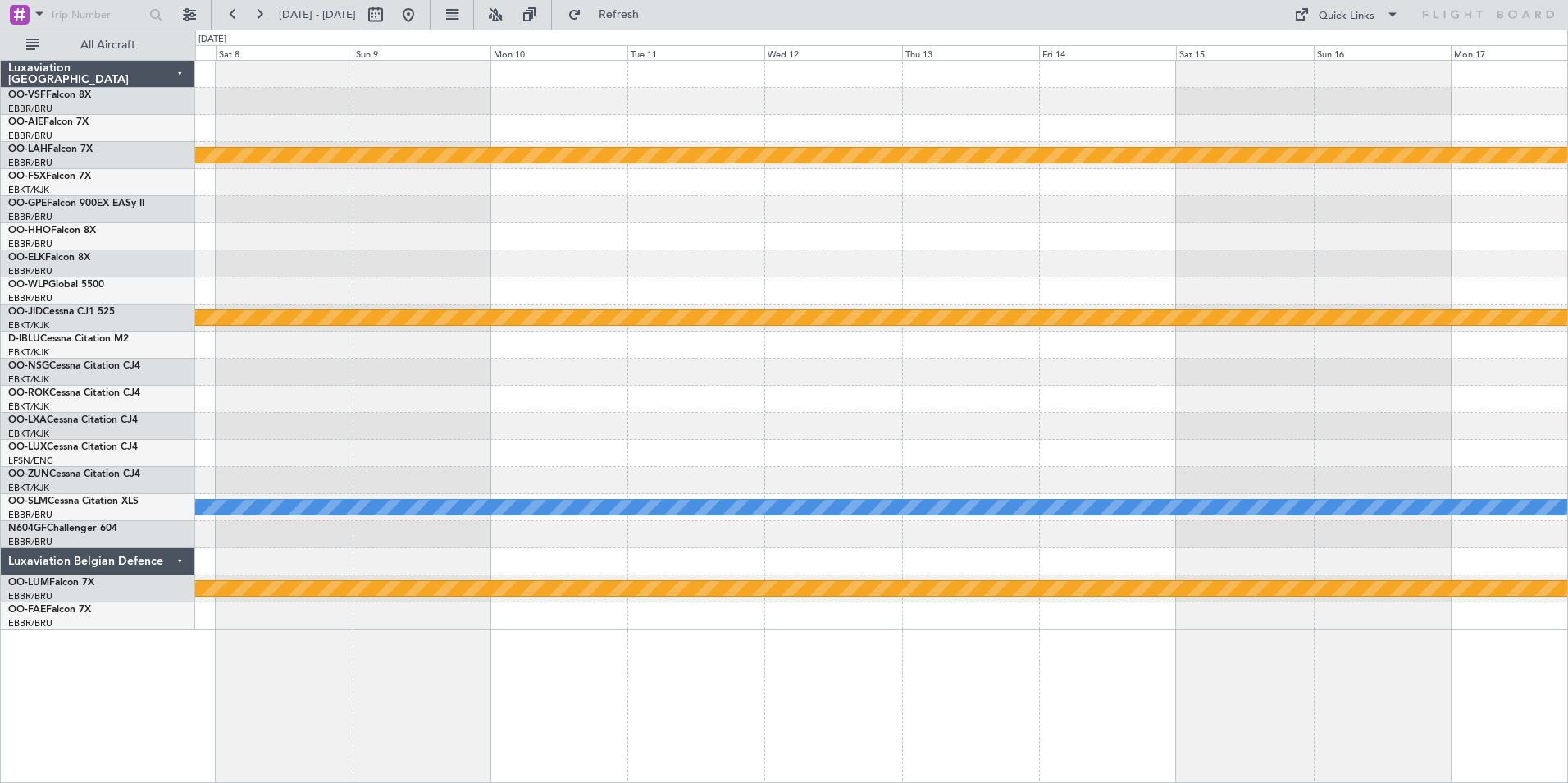
click at [810, 674] on div "Planned Maint [PERSON_NAME]-[GEOGRAPHIC_DATA][PERSON_NAME] ([GEOGRAPHIC_DATA][P…" at bounding box center [882, 421] width 1374 height 723
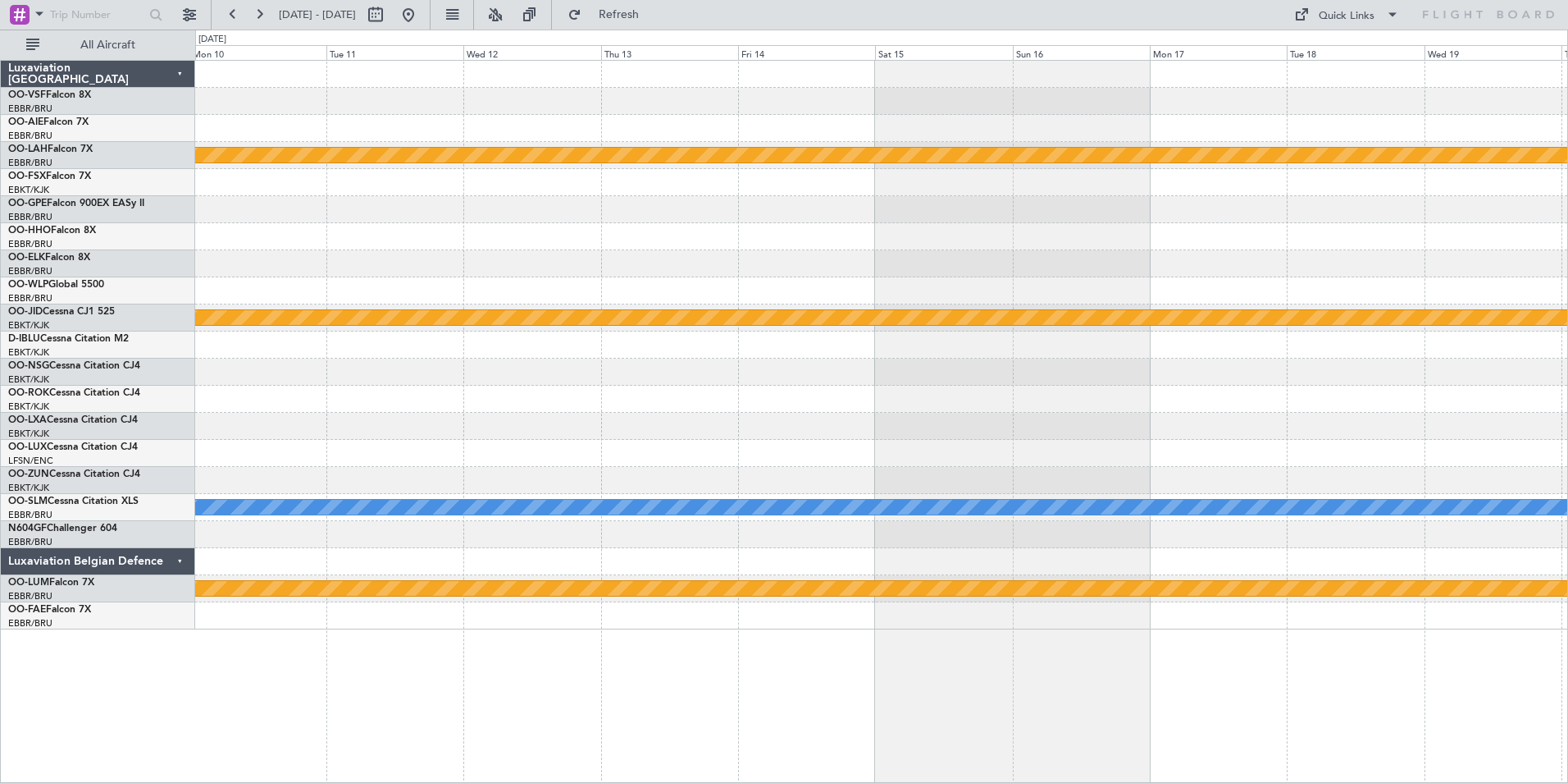
click at [939, 667] on div "Planned Maint [PERSON_NAME]-[GEOGRAPHIC_DATA][PERSON_NAME] ([GEOGRAPHIC_DATA][P…" at bounding box center [882, 421] width 1374 height 723
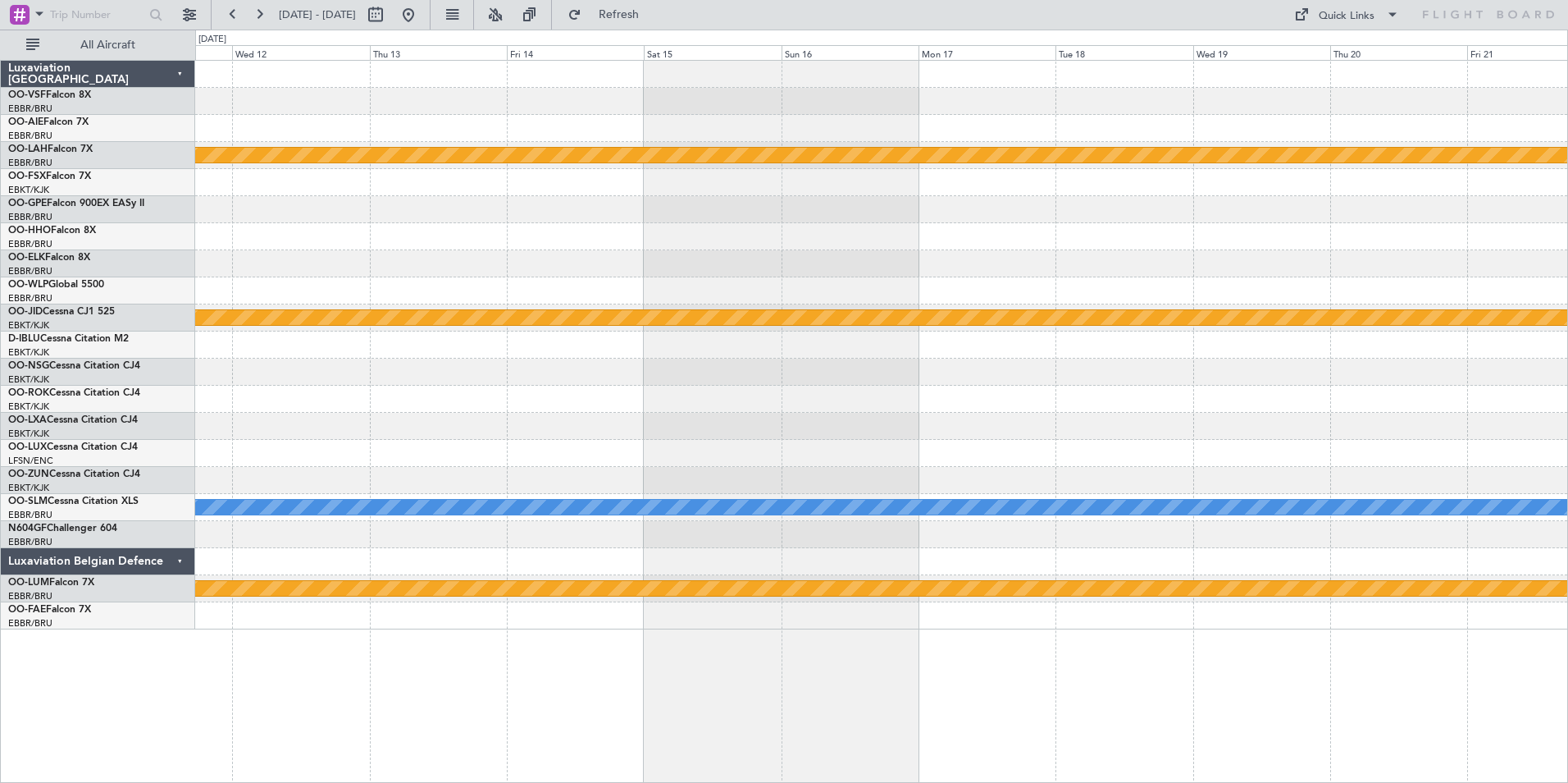
click at [953, 664] on div "Planned Maint [PERSON_NAME]-[GEOGRAPHIC_DATA][PERSON_NAME] ([GEOGRAPHIC_DATA][P…" at bounding box center [882, 421] width 1374 height 723
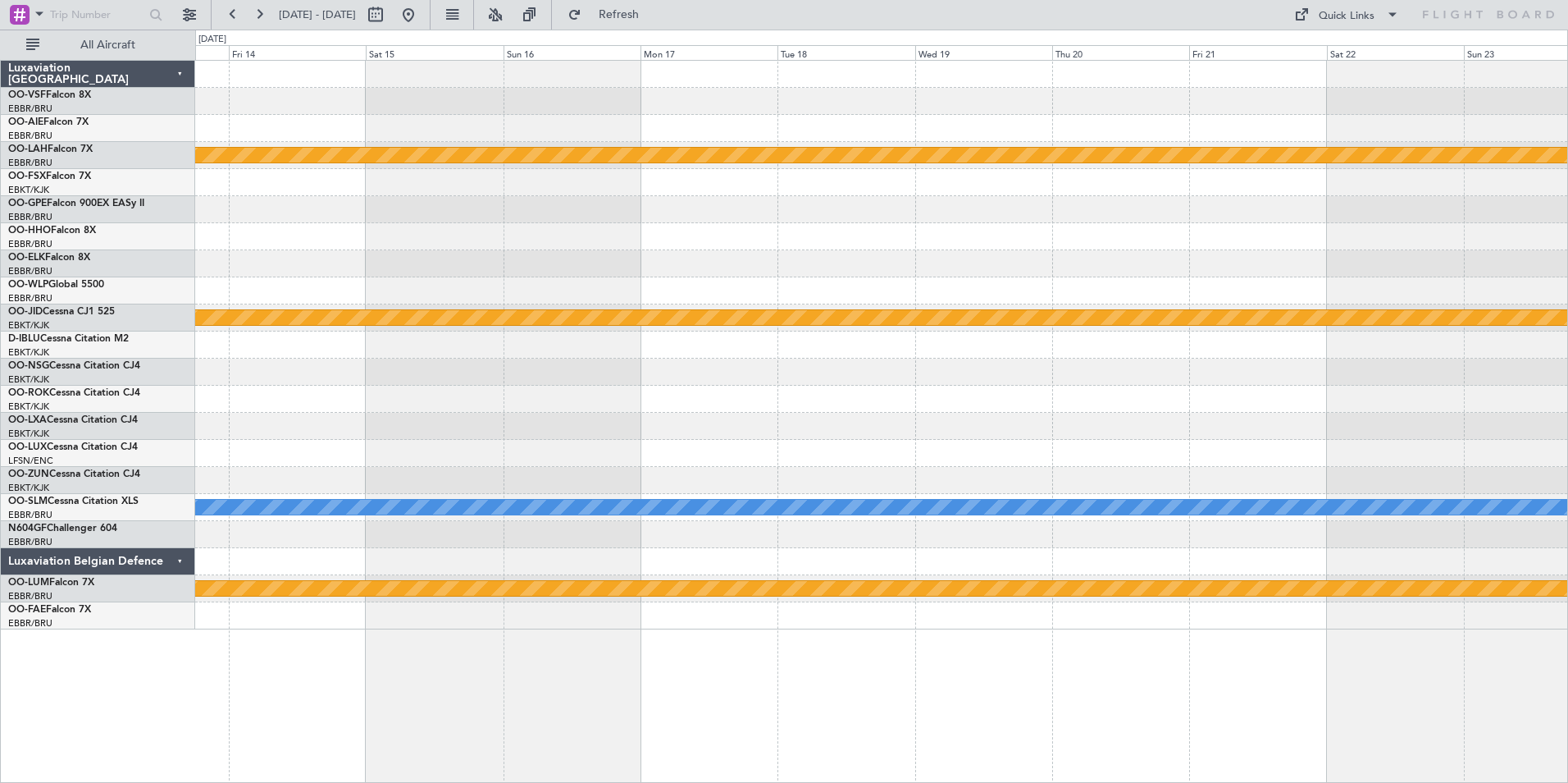
click at [931, 680] on div "Planned Maint [PERSON_NAME]-[GEOGRAPHIC_DATA][PERSON_NAME] ([GEOGRAPHIC_DATA][P…" at bounding box center [882, 421] width 1374 height 723
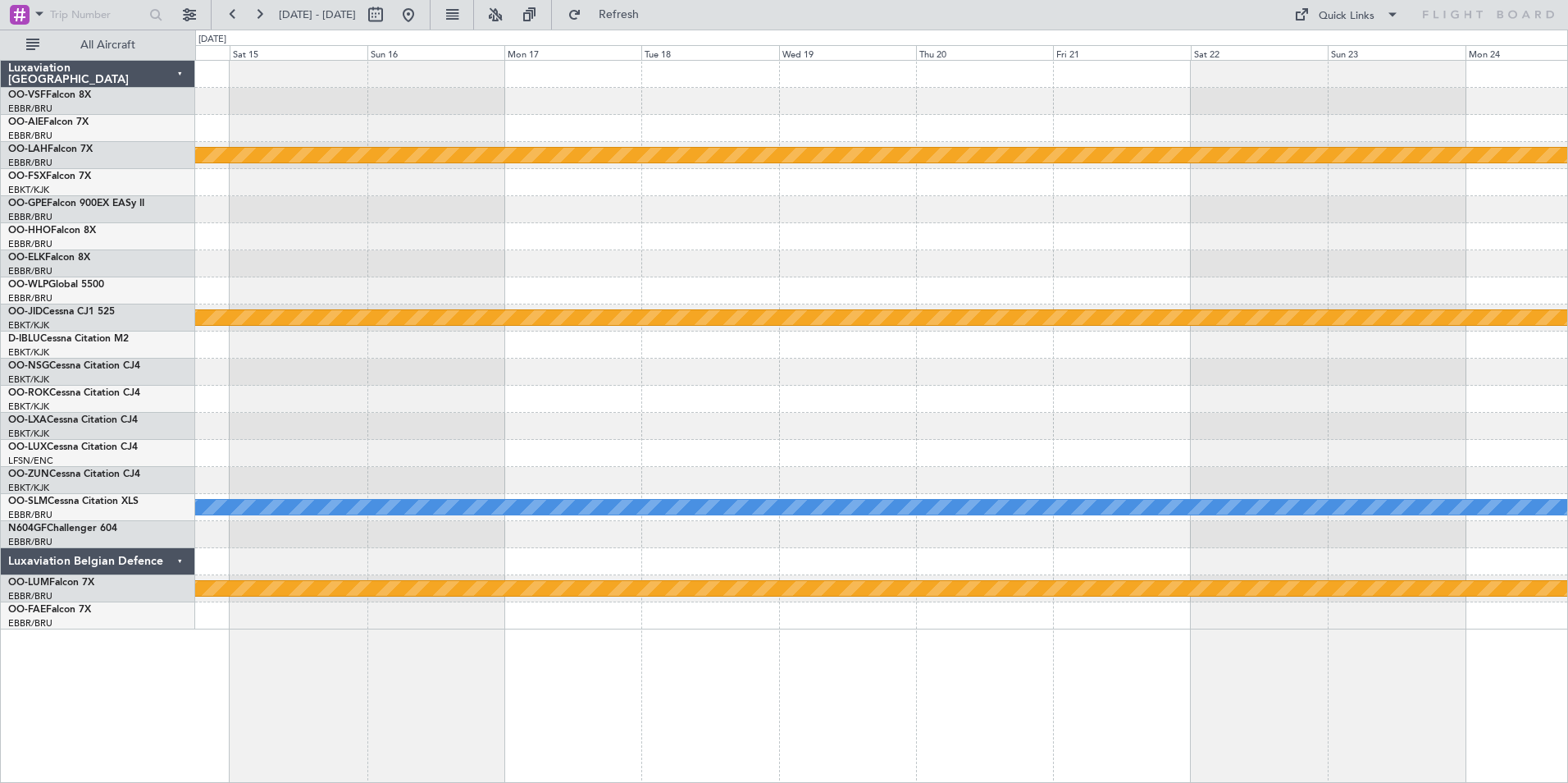
click at [948, 675] on div "Planned Maint [PERSON_NAME]-[GEOGRAPHIC_DATA][PERSON_NAME] ([GEOGRAPHIC_DATA][P…" at bounding box center [882, 421] width 1374 height 723
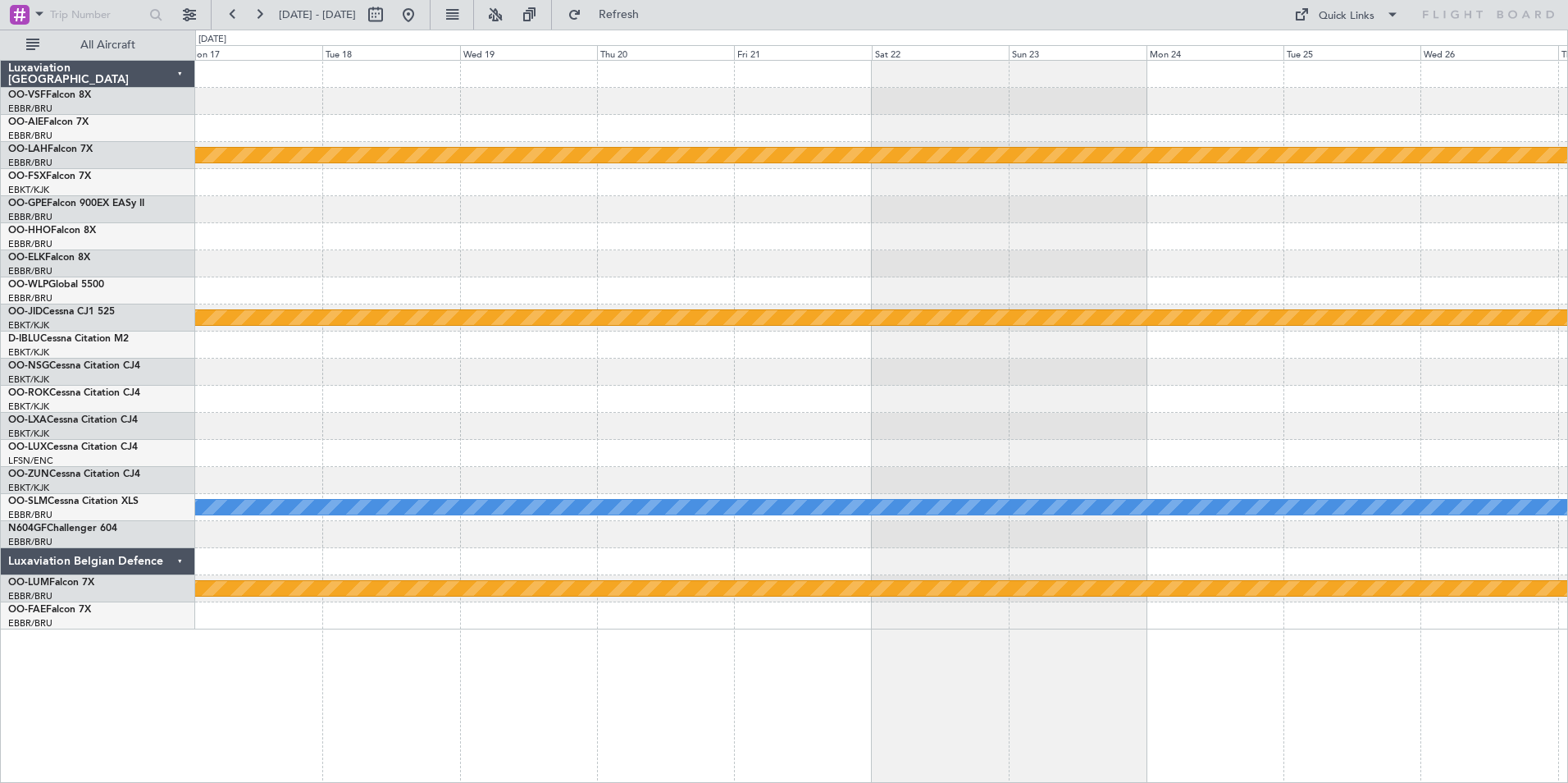
click at [972, 660] on div "Planned Maint [PERSON_NAME]-[GEOGRAPHIC_DATA][PERSON_NAME] ([GEOGRAPHIC_DATA][P…" at bounding box center [882, 421] width 1374 height 723
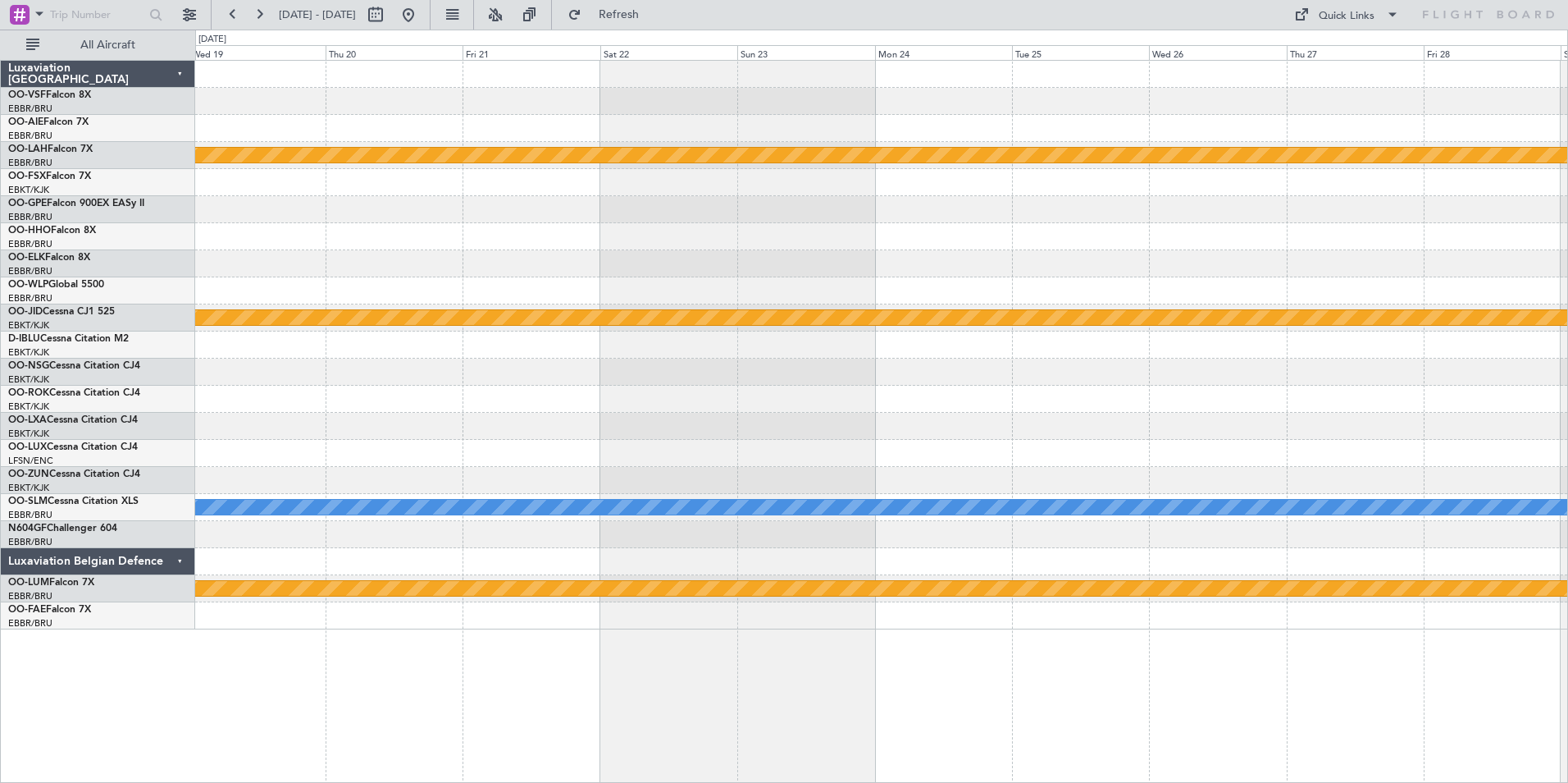
click at [945, 650] on div "Planned Maint [PERSON_NAME]-[GEOGRAPHIC_DATA][PERSON_NAME] ([GEOGRAPHIC_DATA][P…" at bounding box center [882, 421] width 1374 height 723
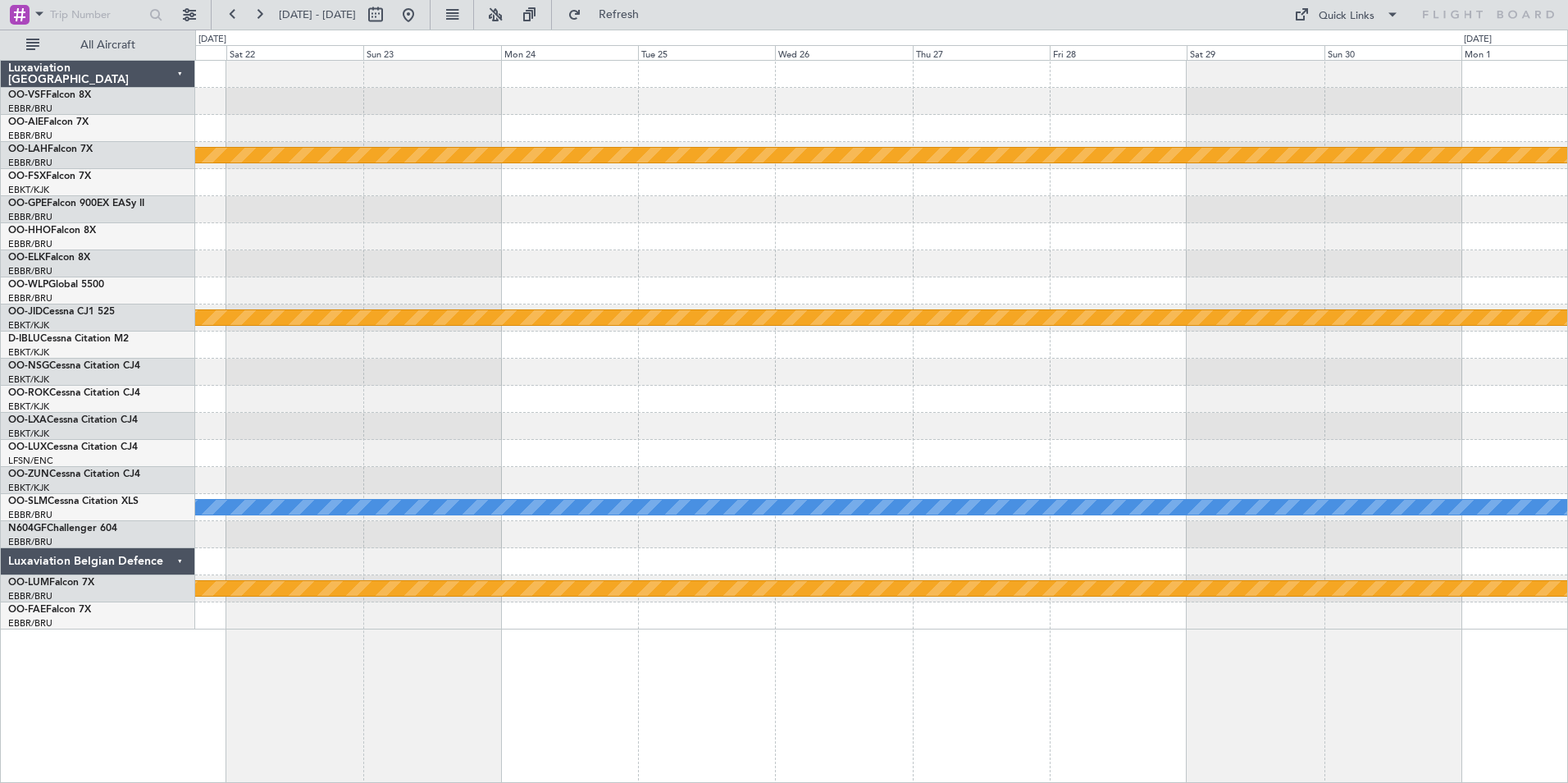
click at [1039, 635] on div "Planned Maint [PERSON_NAME]-[GEOGRAPHIC_DATA][PERSON_NAME] ([GEOGRAPHIC_DATA][P…" at bounding box center [882, 421] width 1374 height 723
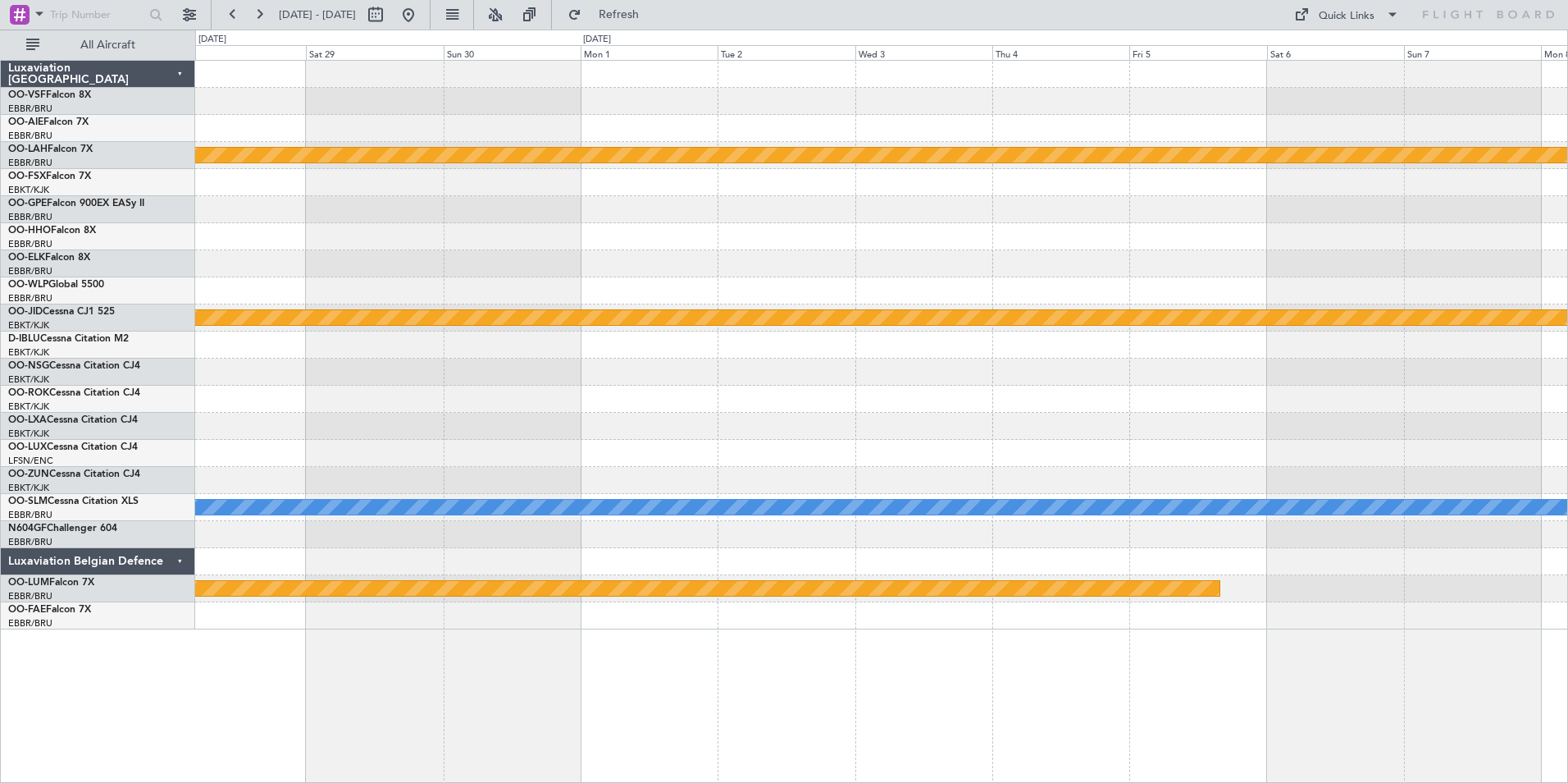
click at [737, 606] on div "Planned Maint [PERSON_NAME]-[GEOGRAPHIC_DATA][PERSON_NAME] ([GEOGRAPHIC_DATA][P…" at bounding box center [882, 421] width 1374 height 723
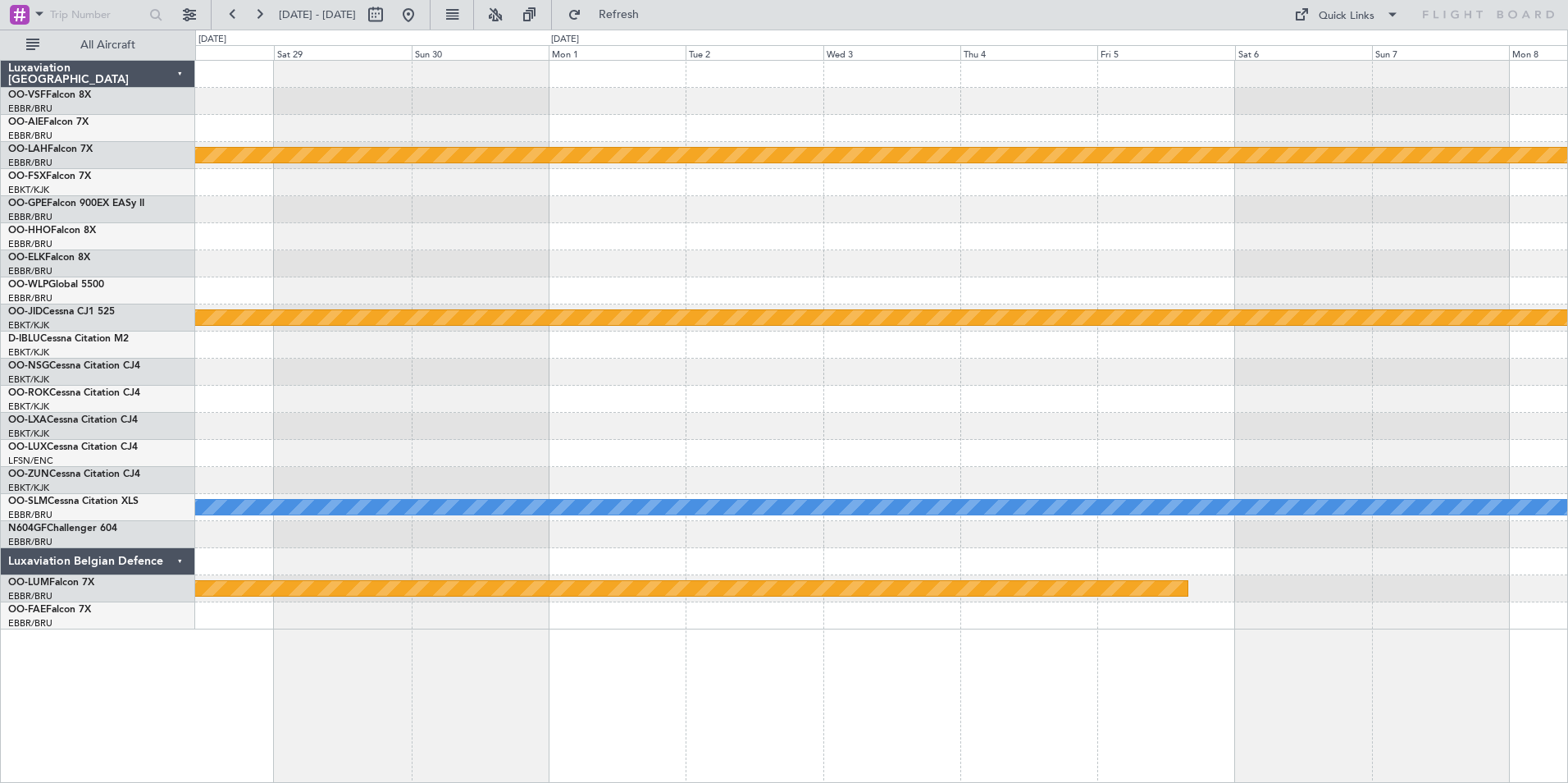
click at [1029, 603] on div at bounding box center [882, 616] width 1373 height 28
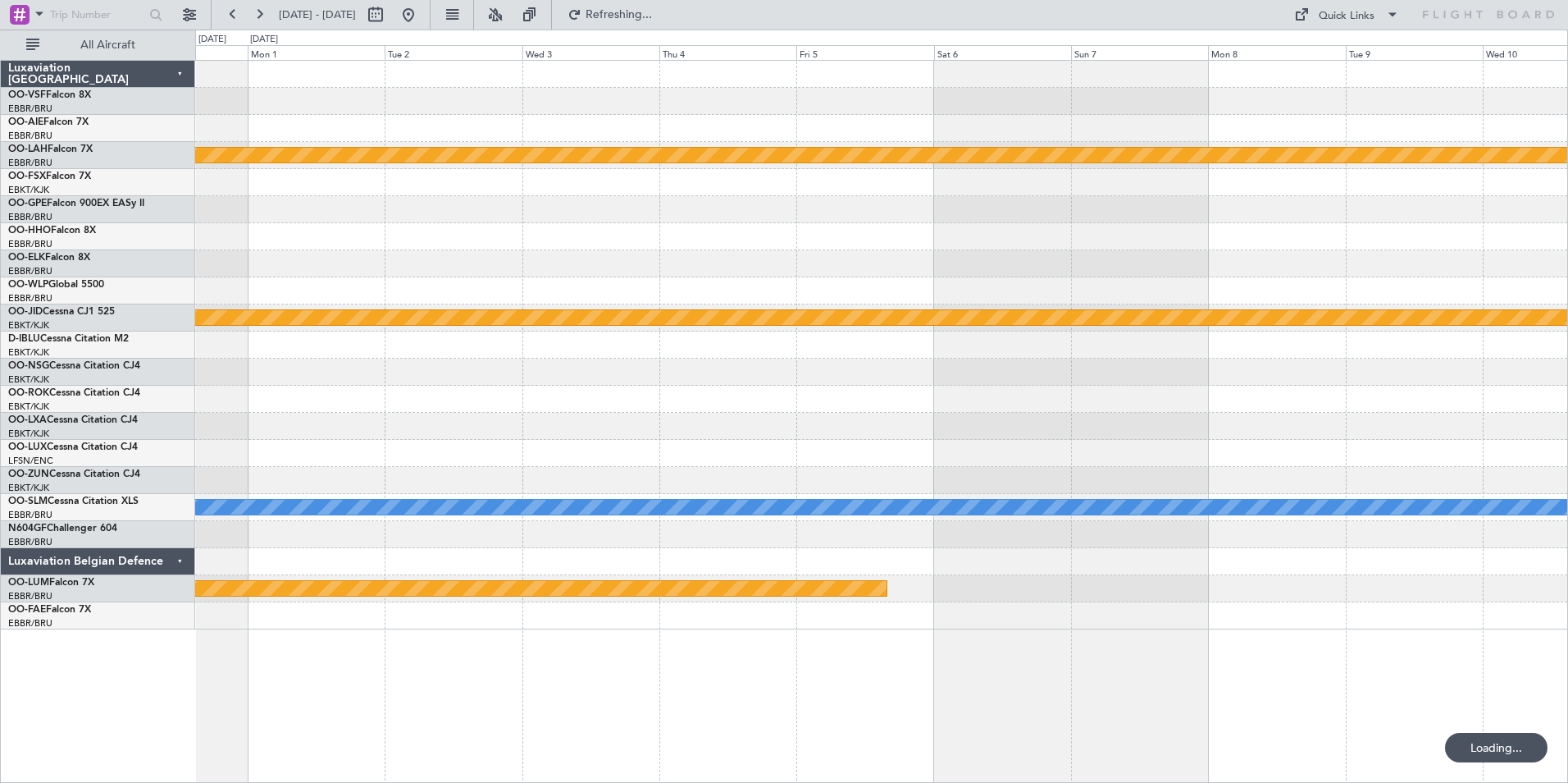
click at [1453, 666] on div "Planned Maint [PERSON_NAME]-[GEOGRAPHIC_DATA][PERSON_NAME] ([GEOGRAPHIC_DATA][P…" at bounding box center [882, 421] width 1374 height 723
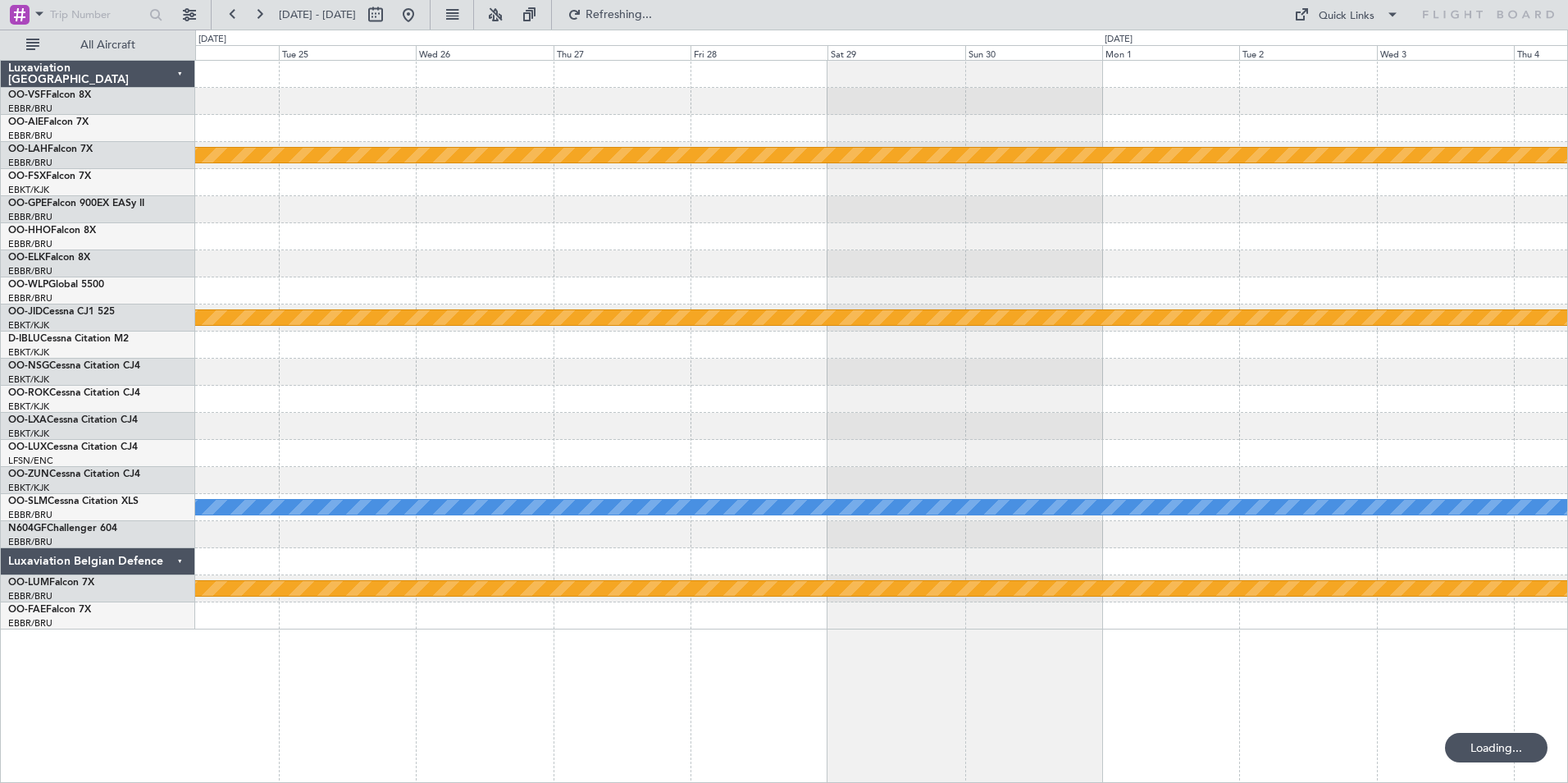
click at [1325, 625] on div "Planned Maint [PERSON_NAME]-[GEOGRAPHIC_DATA][PERSON_NAME] ([GEOGRAPHIC_DATA][P…" at bounding box center [882, 421] width 1374 height 723
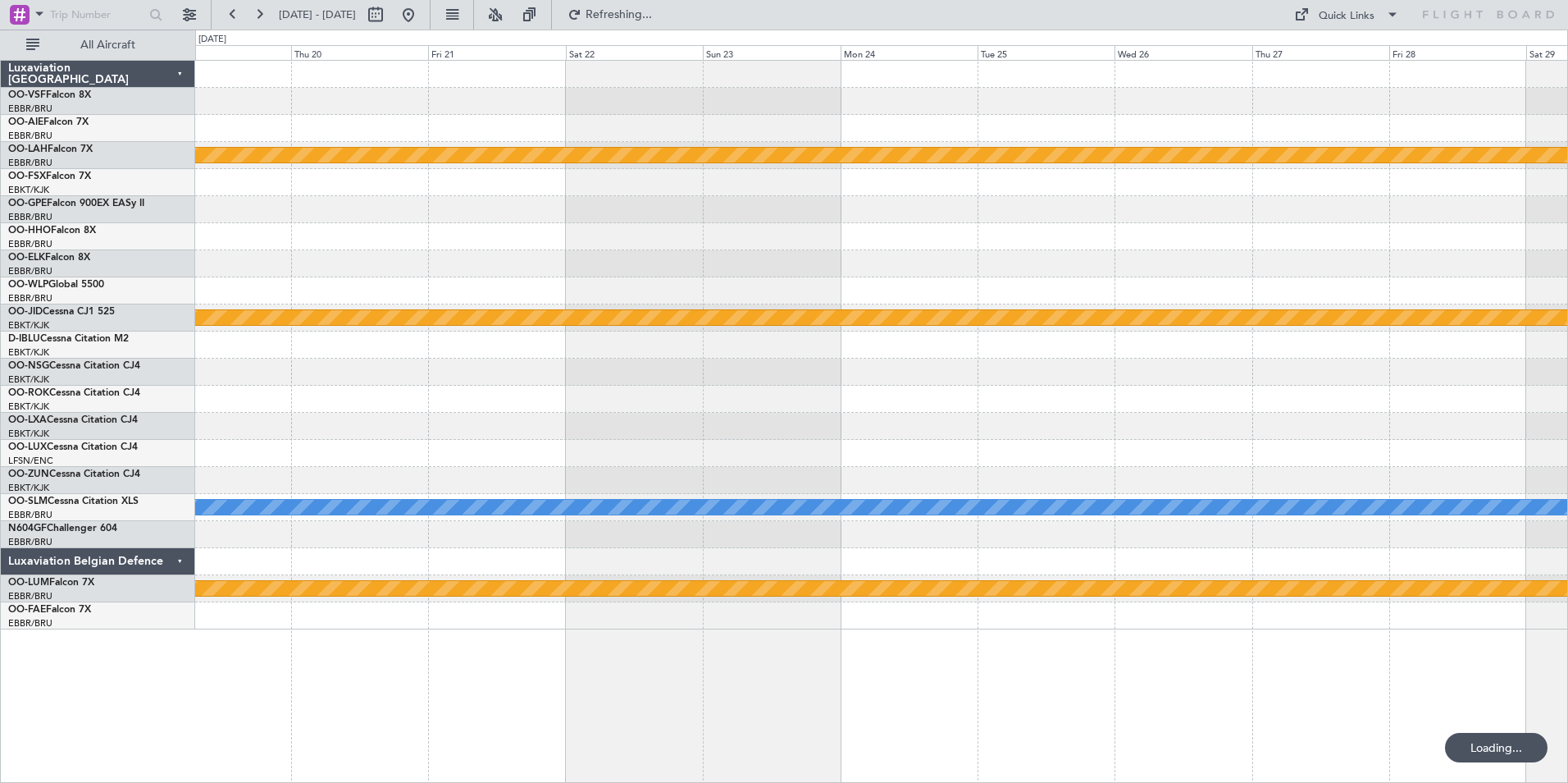
click at [1269, 643] on div "Planned Maint [PERSON_NAME]-[GEOGRAPHIC_DATA][PERSON_NAME] ([GEOGRAPHIC_DATA][P…" at bounding box center [882, 421] width 1374 height 723
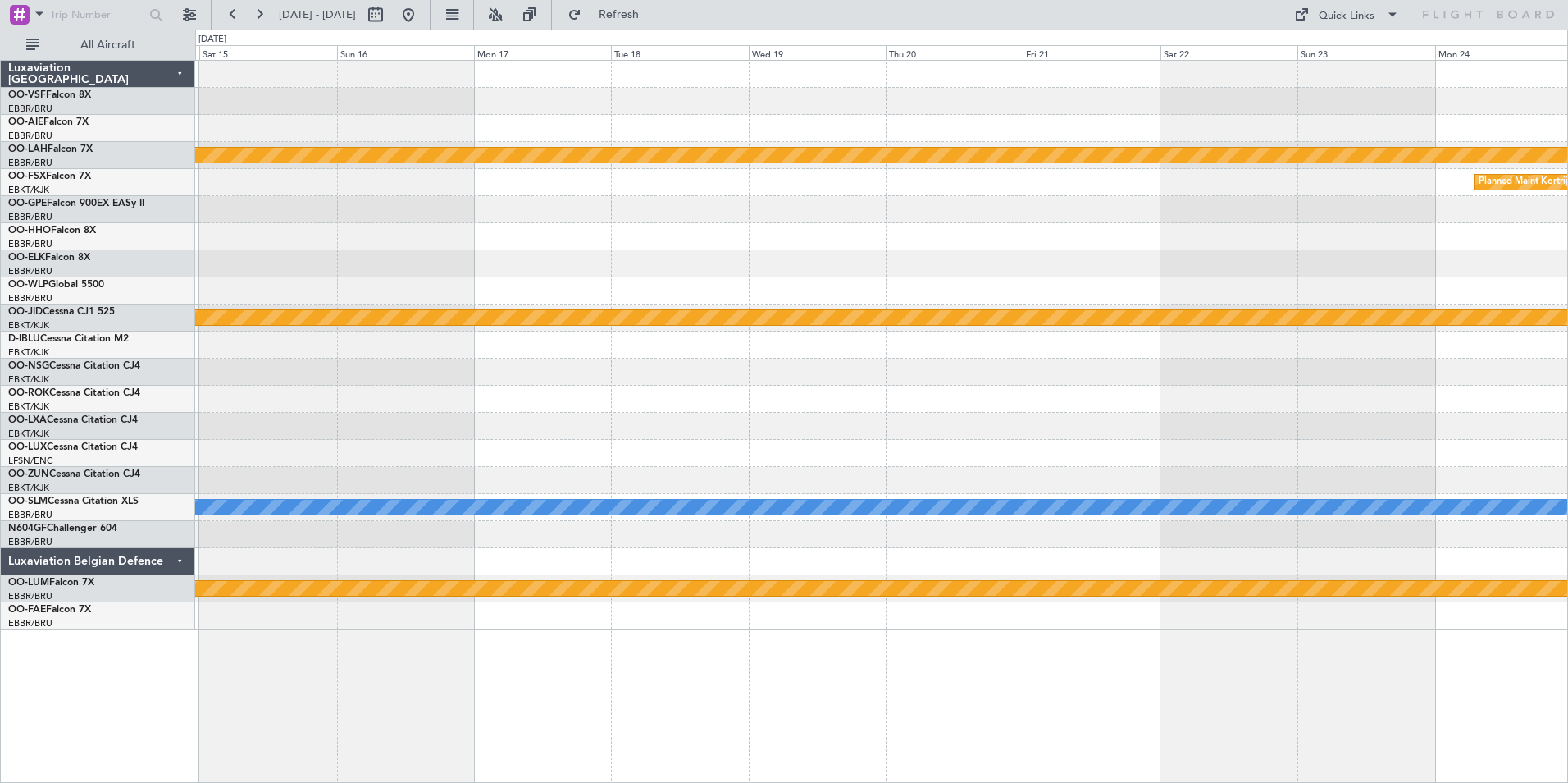
click at [1252, 652] on div "Planned Maint [PERSON_NAME]-[GEOGRAPHIC_DATA][PERSON_NAME] ([GEOGRAPHIC_DATA][P…" at bounding box center [882, 421] width 1374 height 723
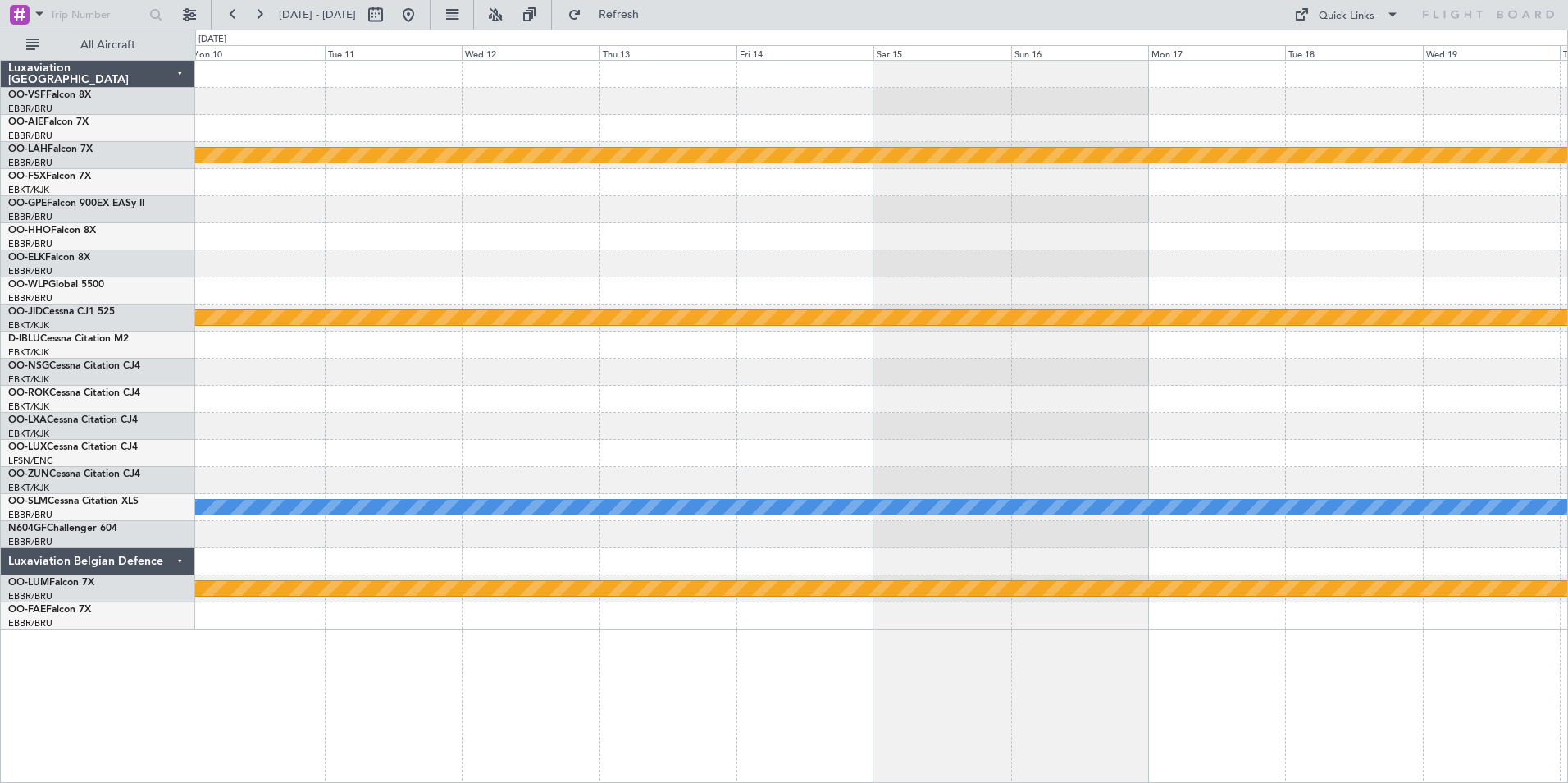
click at [1259, 666] on div "Planned Maint [PERSON_NAME]-[GEOGRAPHIC_DATA][PERSON_NAME] ([GEOGRAPHIC_DATA][P…" at bounding box center [882, 421] width 1374 height 723
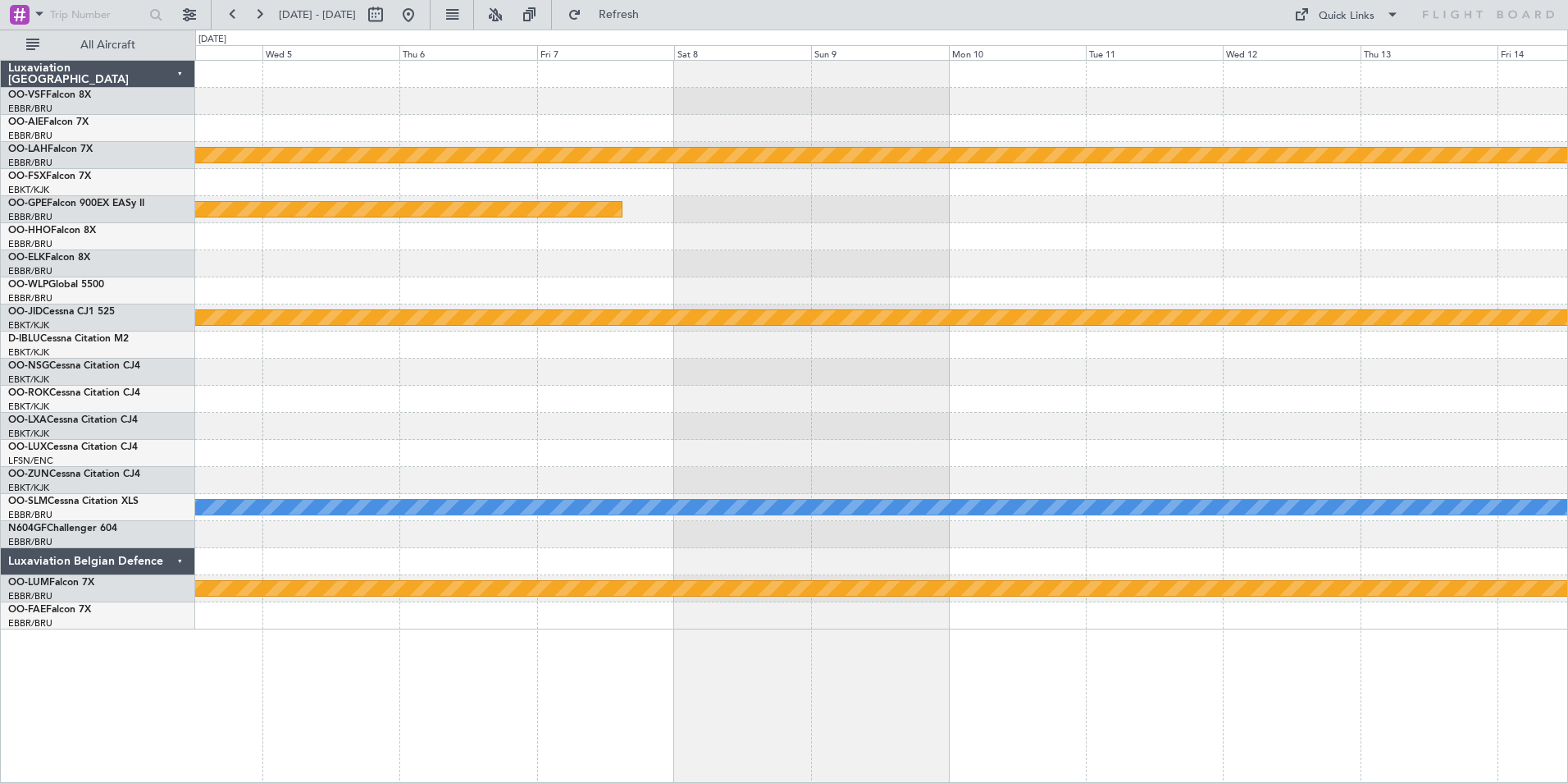
click at [1144, 643] on div "Planned Maint [PERSON_NAME]-[GEOGRAPHIC_DATA][PERSON_NAME] ([GEOGRAPHIC_DATA][P…" at bounding box center [882, 421] width 1374 height 723
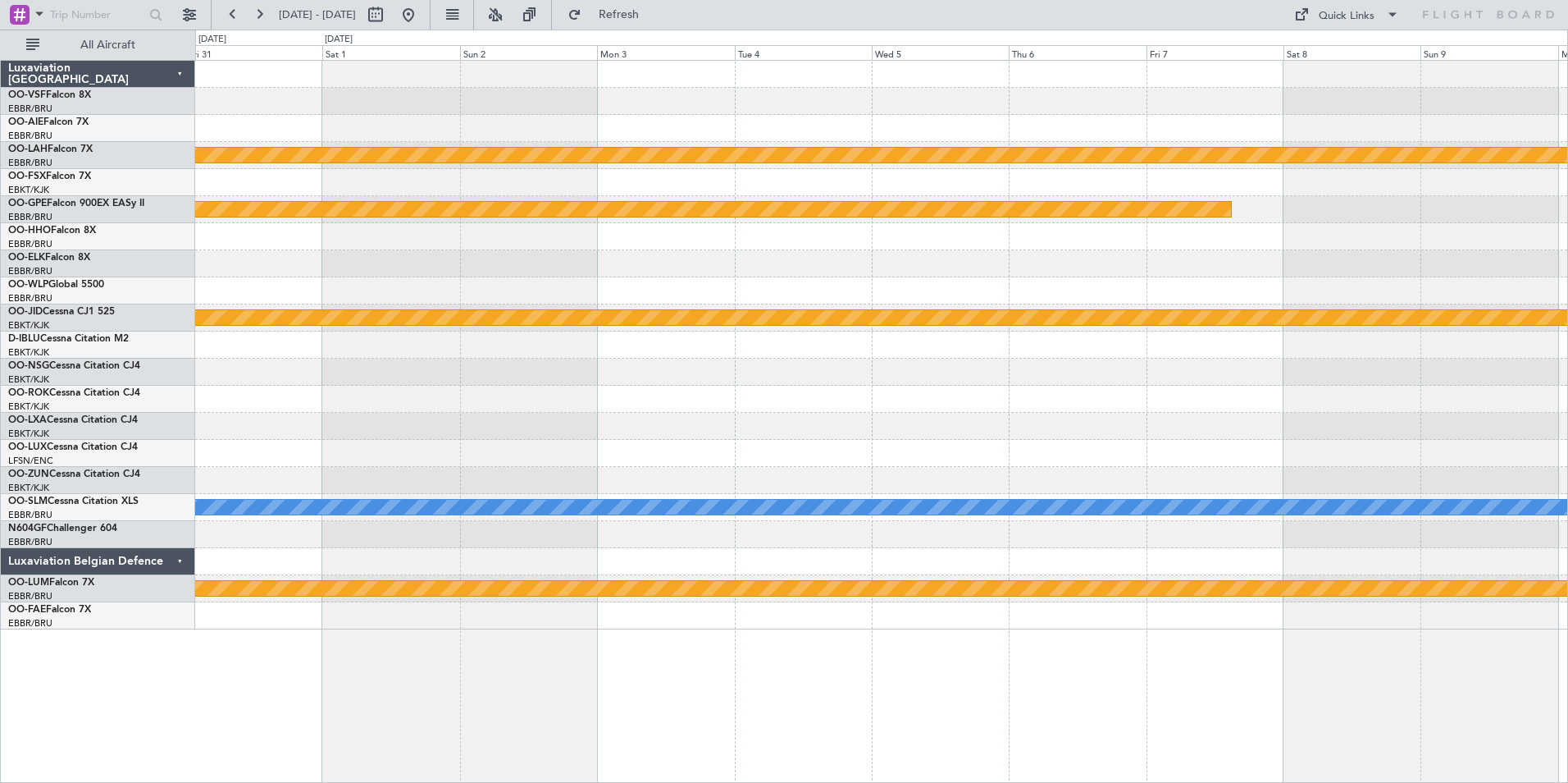
click at [1300, 674] on div "Planned Maint [PERSON_NAME]-[GEOGRAPHIC_DATA][PERSON_NAME] ([GEOGRAPHIC_DATA][P…" at bounding box center [882, 421] width 1374 height 723
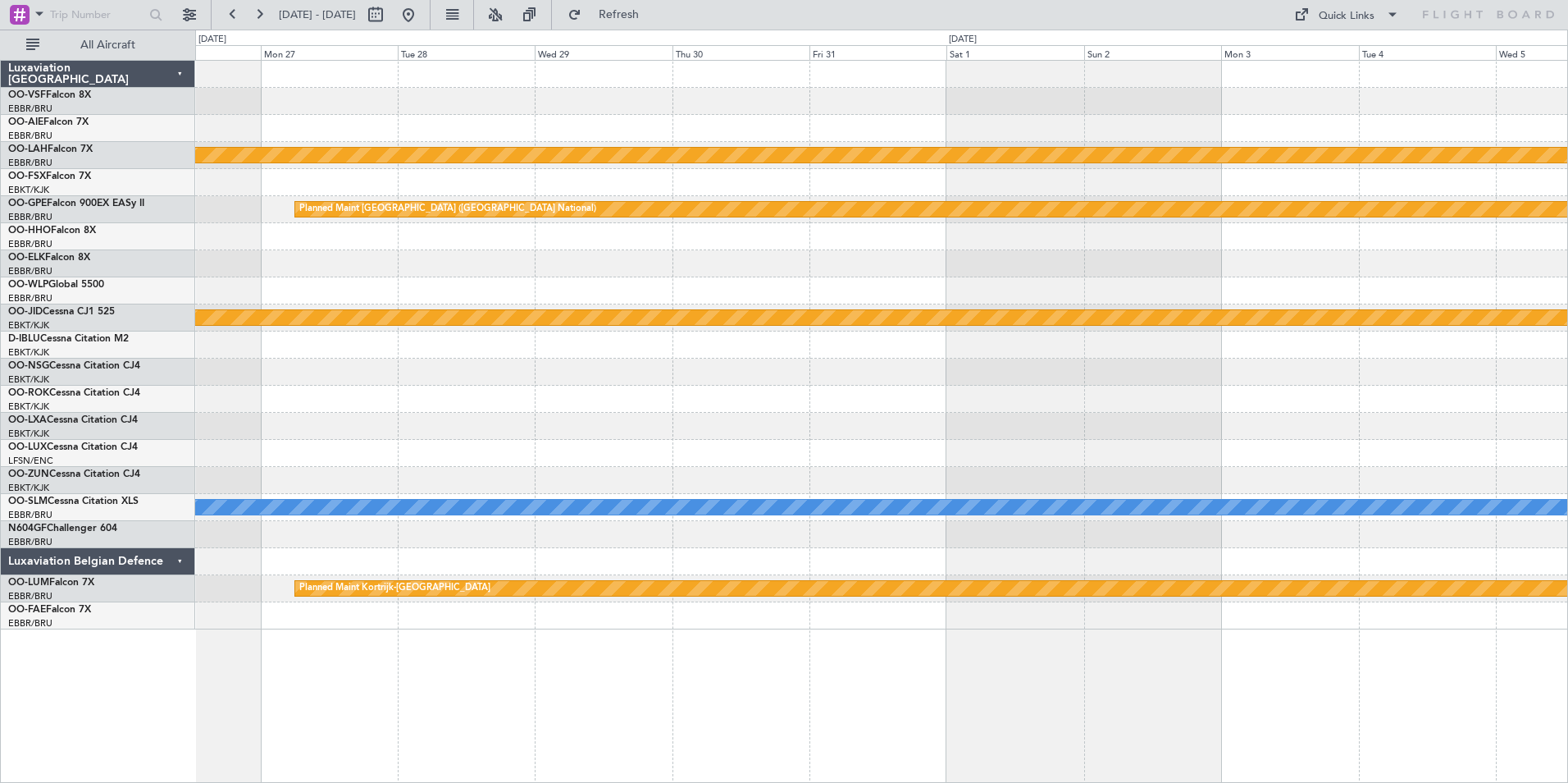
click at [1199, 653] on div "Planned Maint [PERSON_NAME]-[GEOGRAPHIC_DATA][PERSON_NAME] ([GEOGRAPHIC_DATA][P…" at bounding box center [882, 421] width 1374 height 723
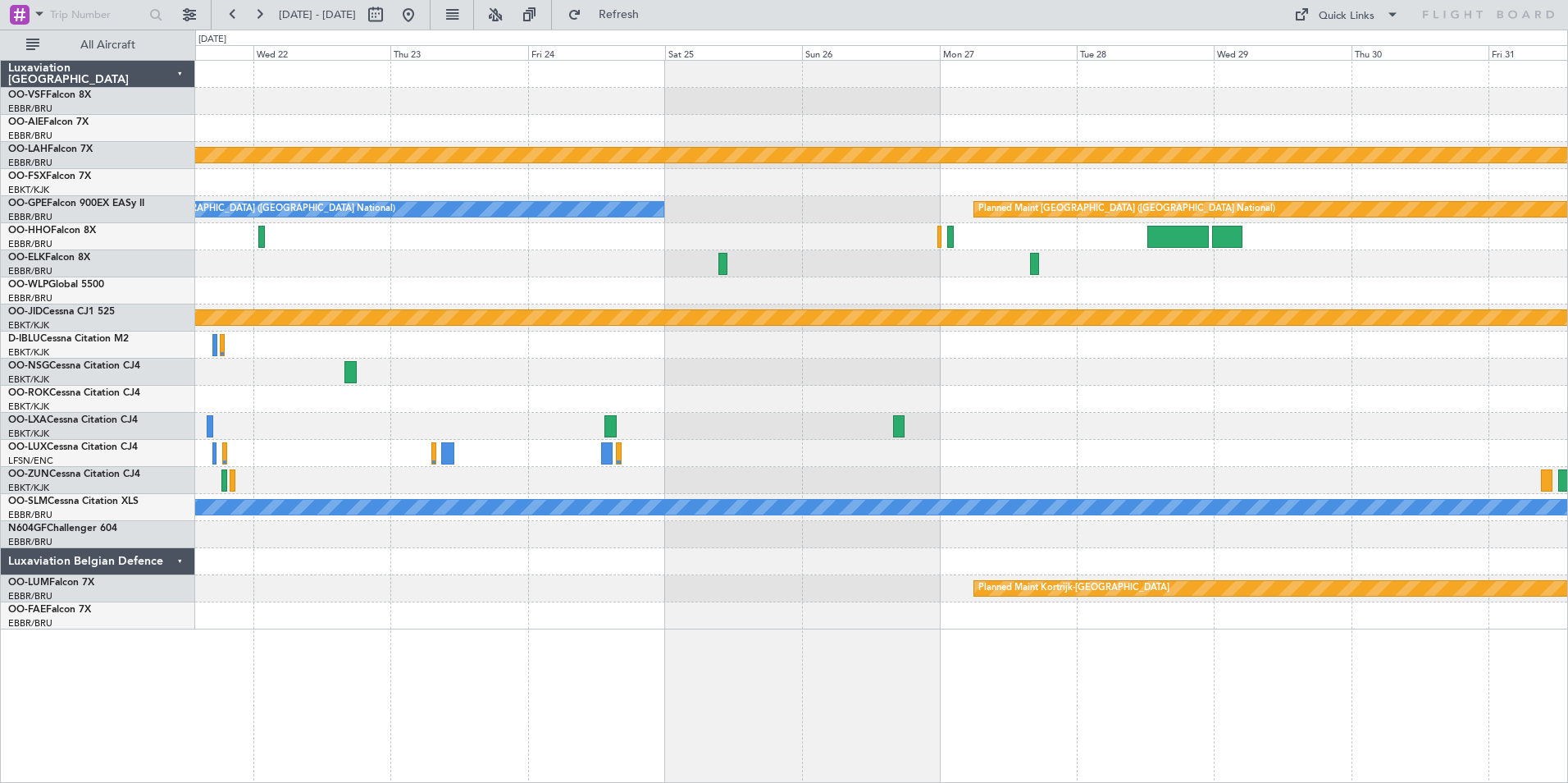
click at [1298, 612] on div "Planned Maint [PERSON_NAME]-[GEOGRAPHIC_DATA][PERSON_NAME] ([GEOGRAPHIC_DATA][P…" at bounding box center [882, 421] width 1374 height 723
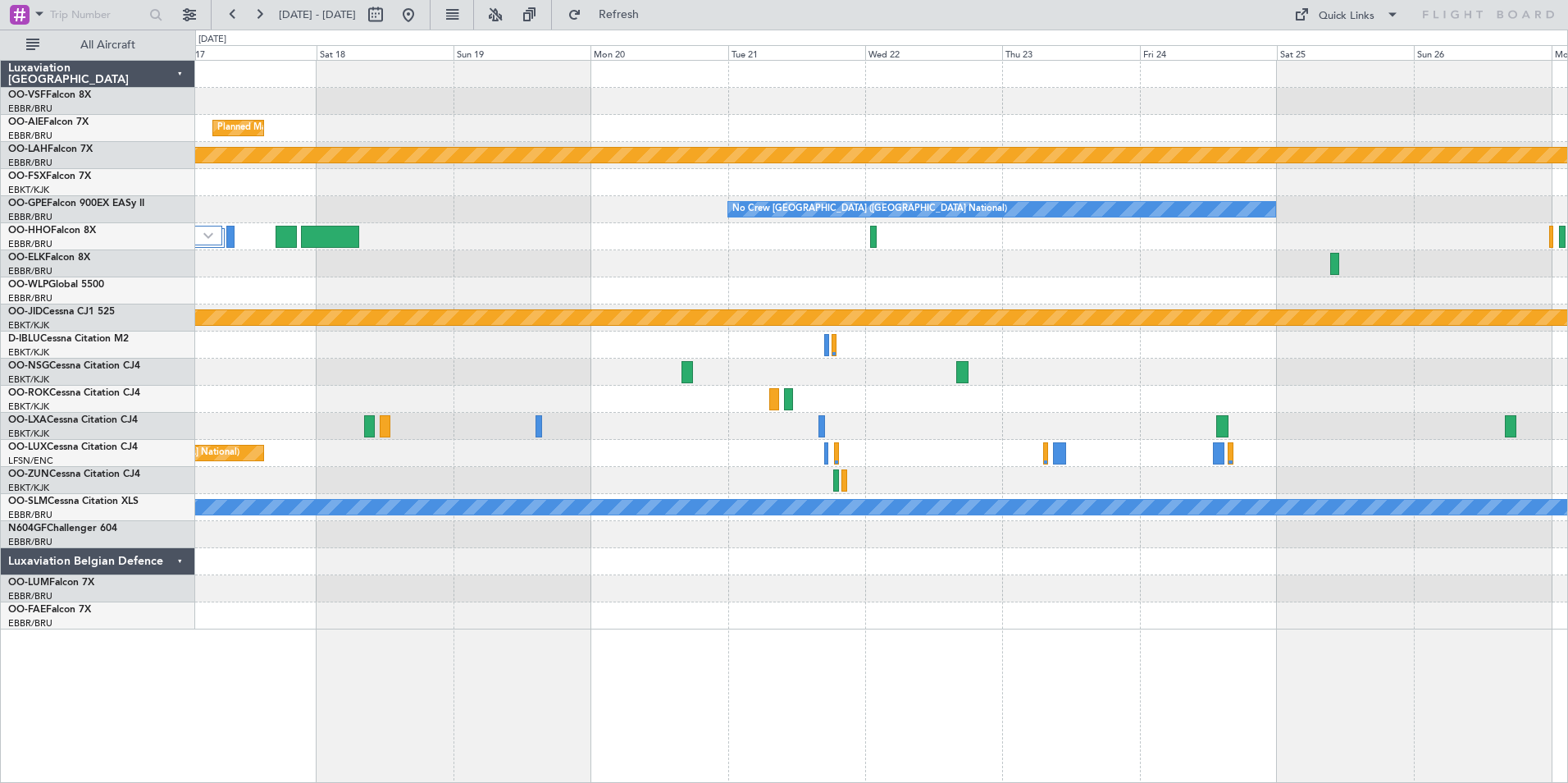
click at [1100, 622] on div "Planned Maint [GEOGRAPHIC_DATA] ([GEOGRAPHIC_DATA] National) Planned [GEOGRAPHI…" at bounding box center [882, 421] width 1374 height 723
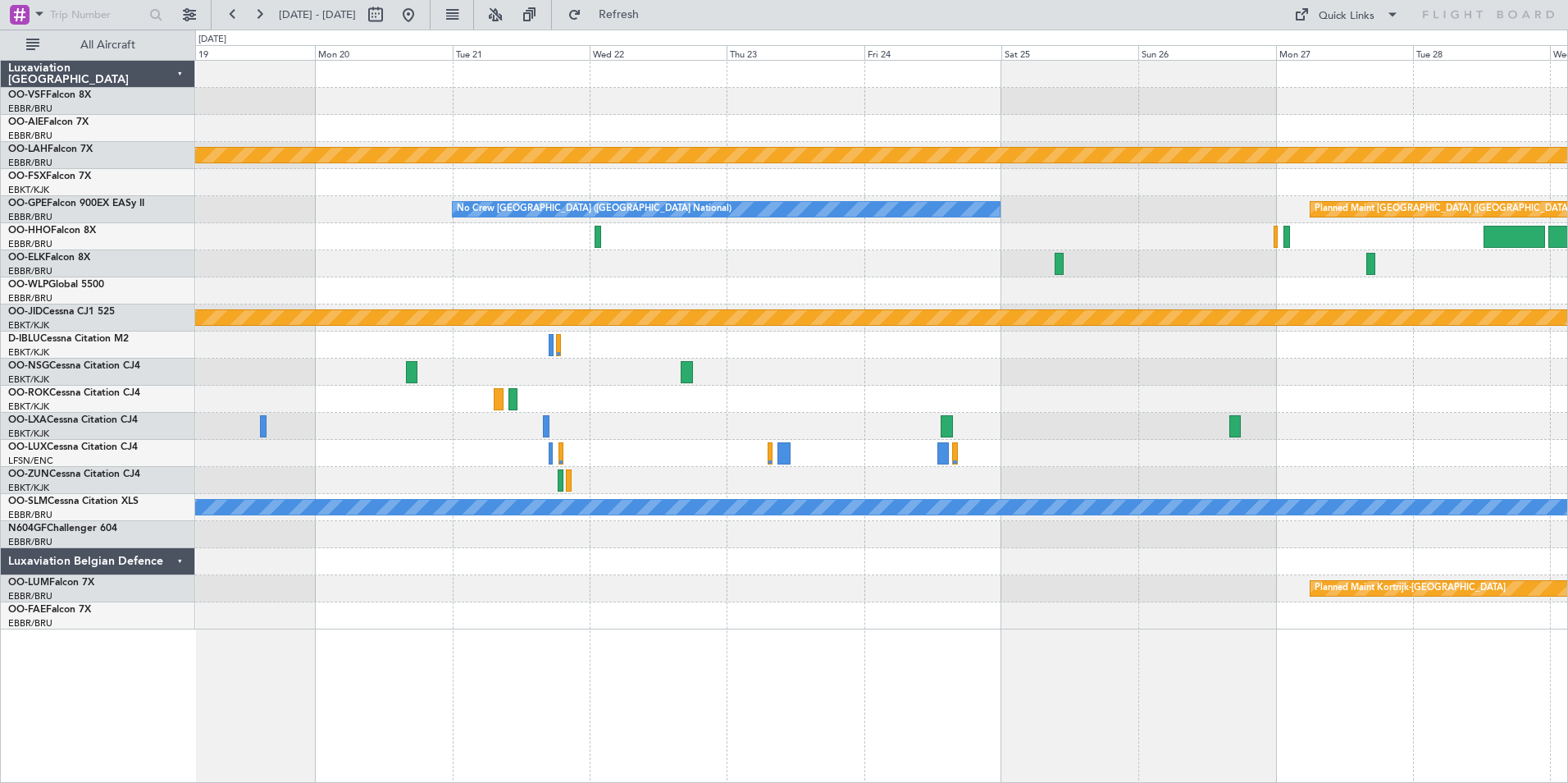
click at [271, 643] on div "Planned Maint [GEOGRAPHIC_DATA] ([GEOGRAPHIC_DATA] National) Planned [GEOGRAPHI…" at bounding box center [882, 421] width 1374 height 723
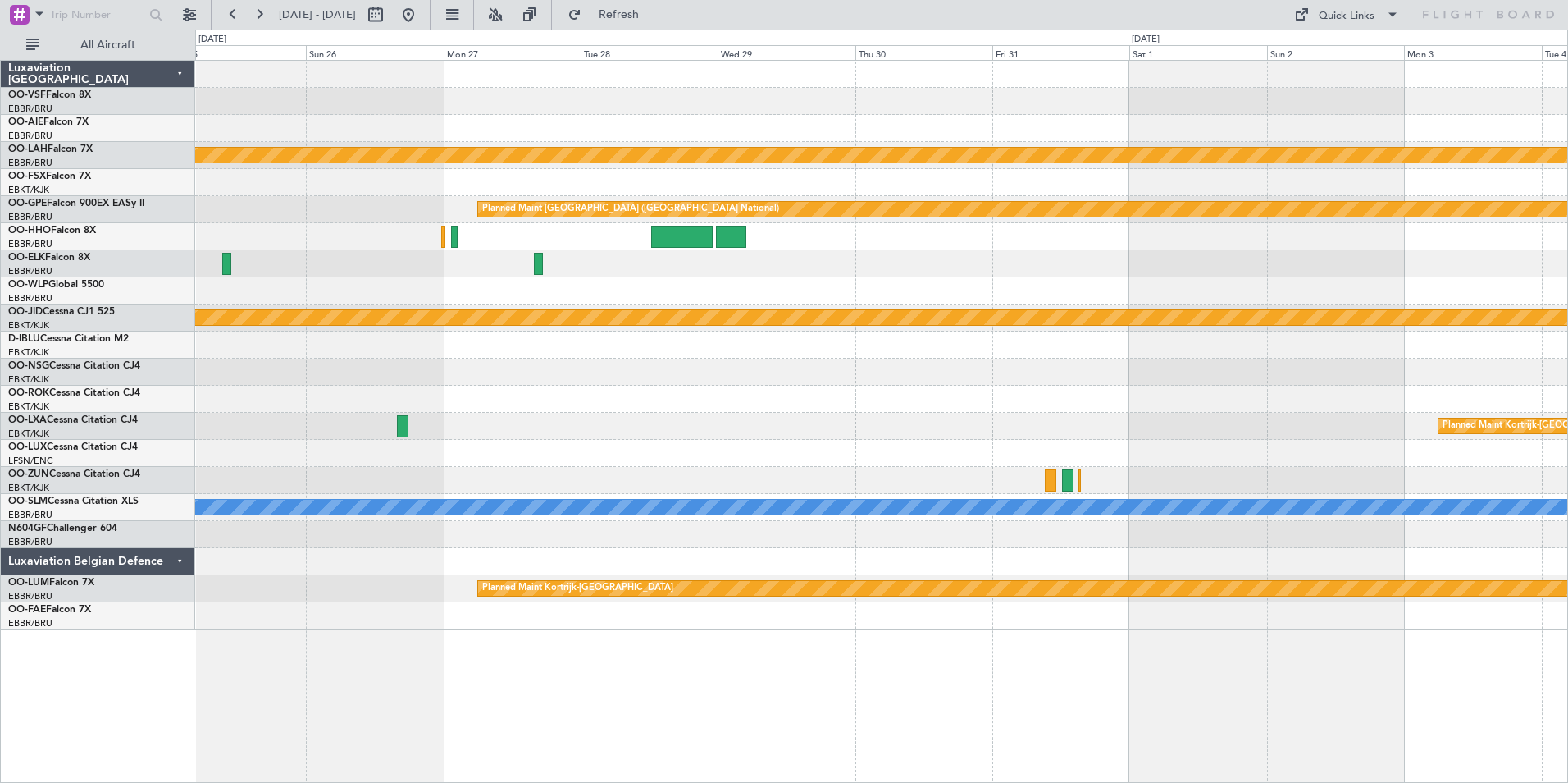
click at [755, 286] on div at bounding box center [882, 291] width 1373 height 28
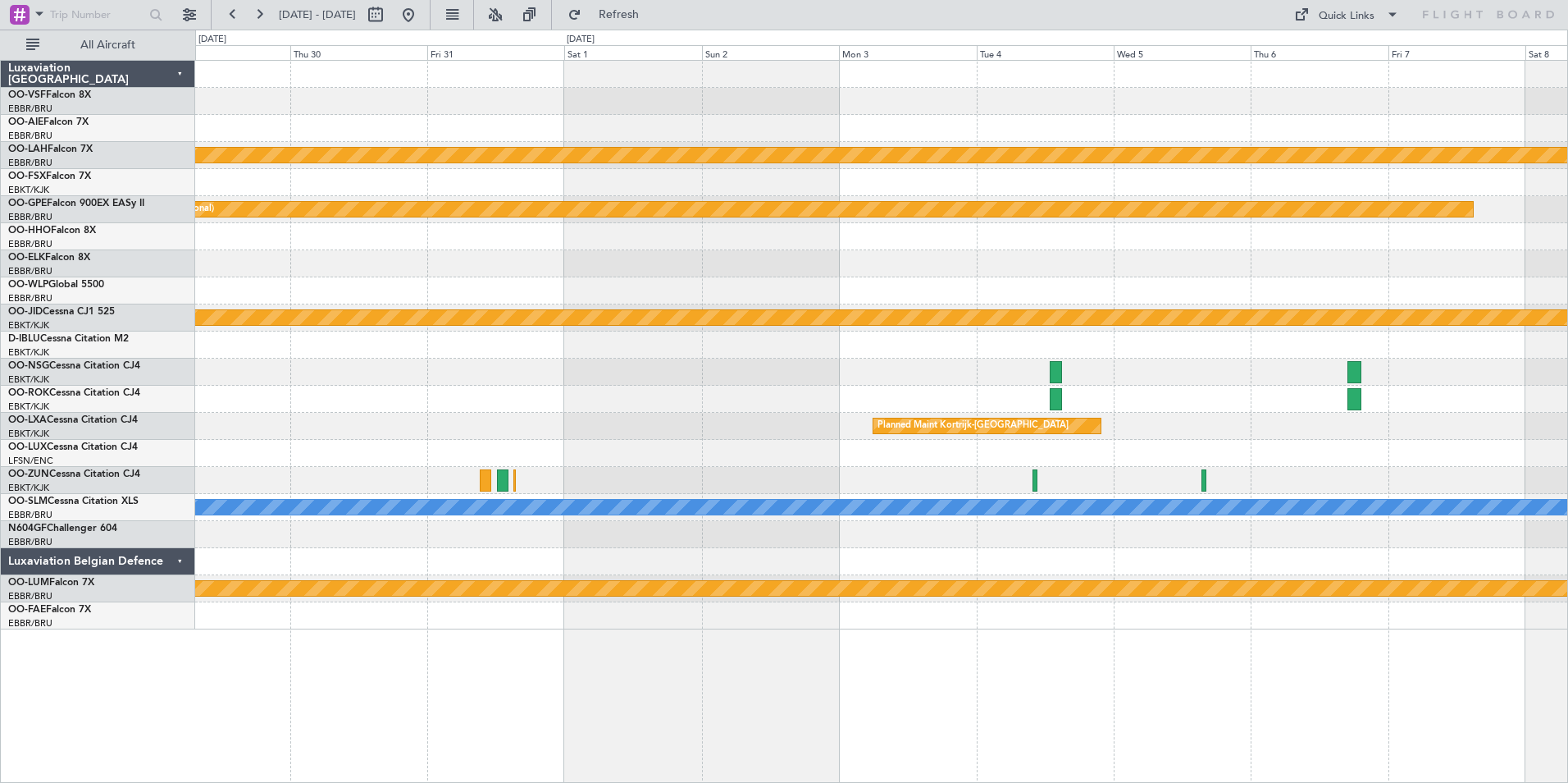
click at [744, 270] on div at bounding box center [882, 264] width 1373 height 28
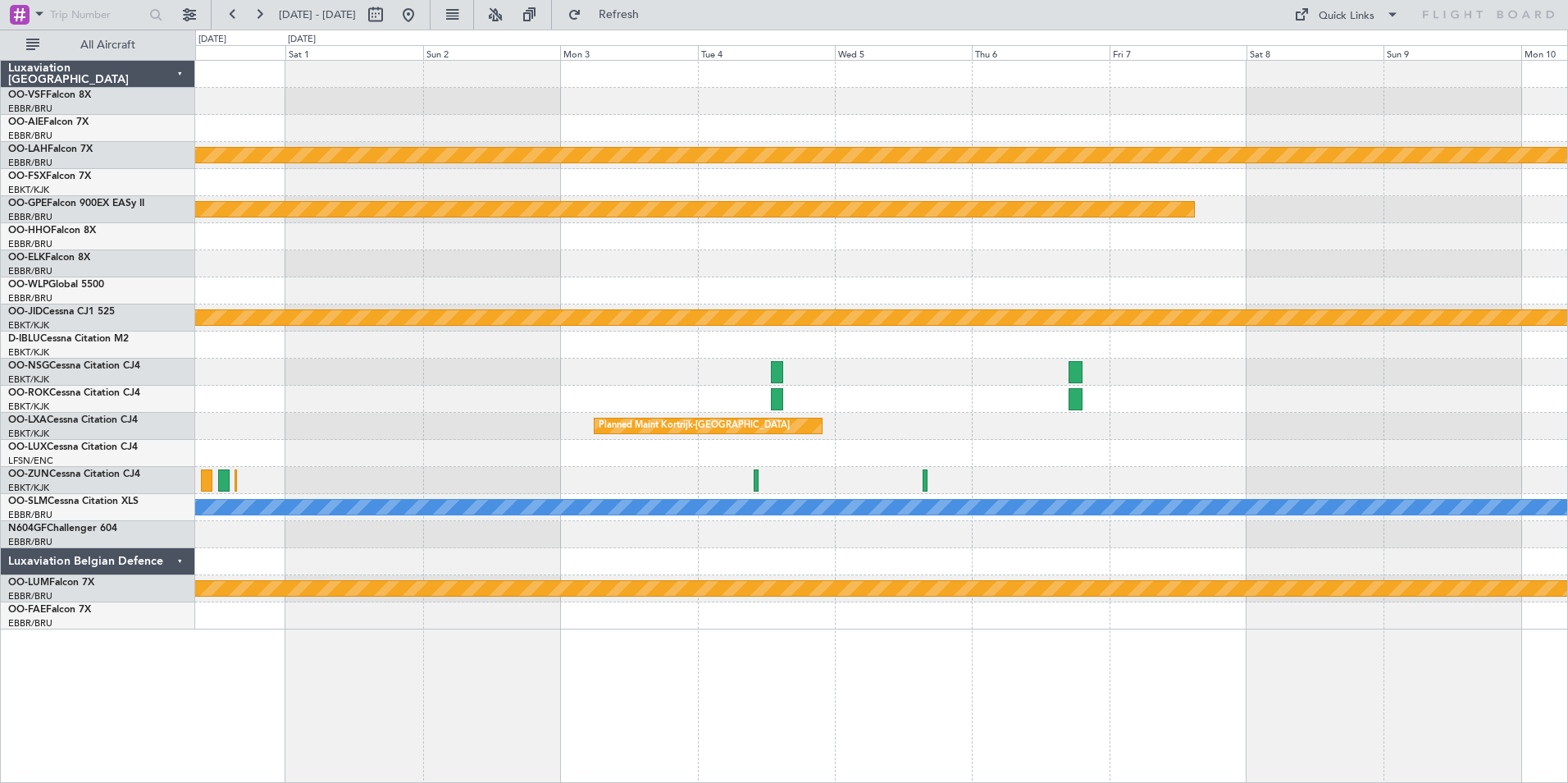
click at [794, 257] on div at bounding box center [882, 264] width 1373 height 28
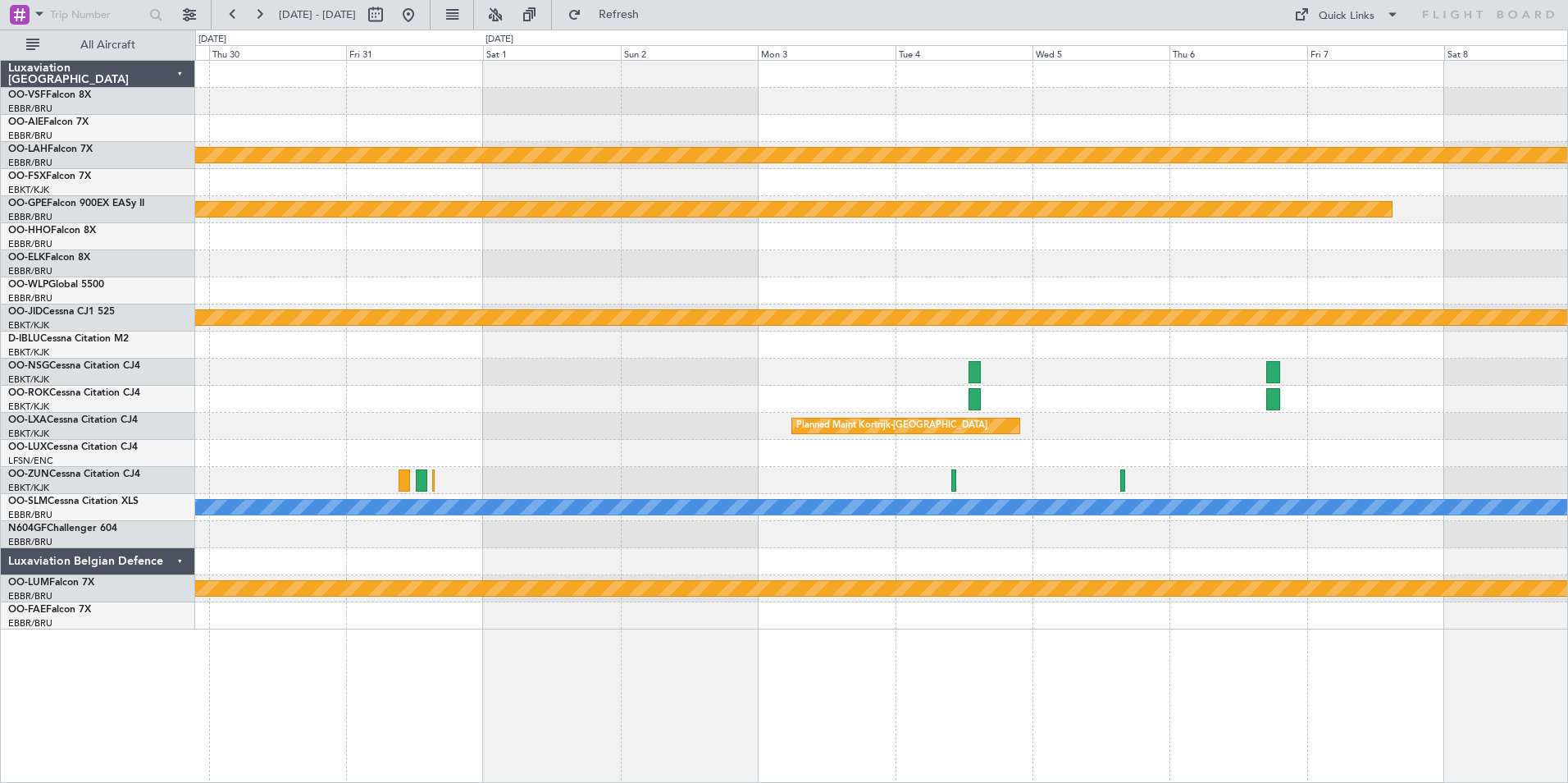
click at [783, 244] on div "Planned Maint [PERSON_NAME]-[GEOGRAPHIC_DATA][PERSON_NAME] ([GEOGRAPHIC_DATA][P…" at bounding box center [882, 345] width 1373 height 569
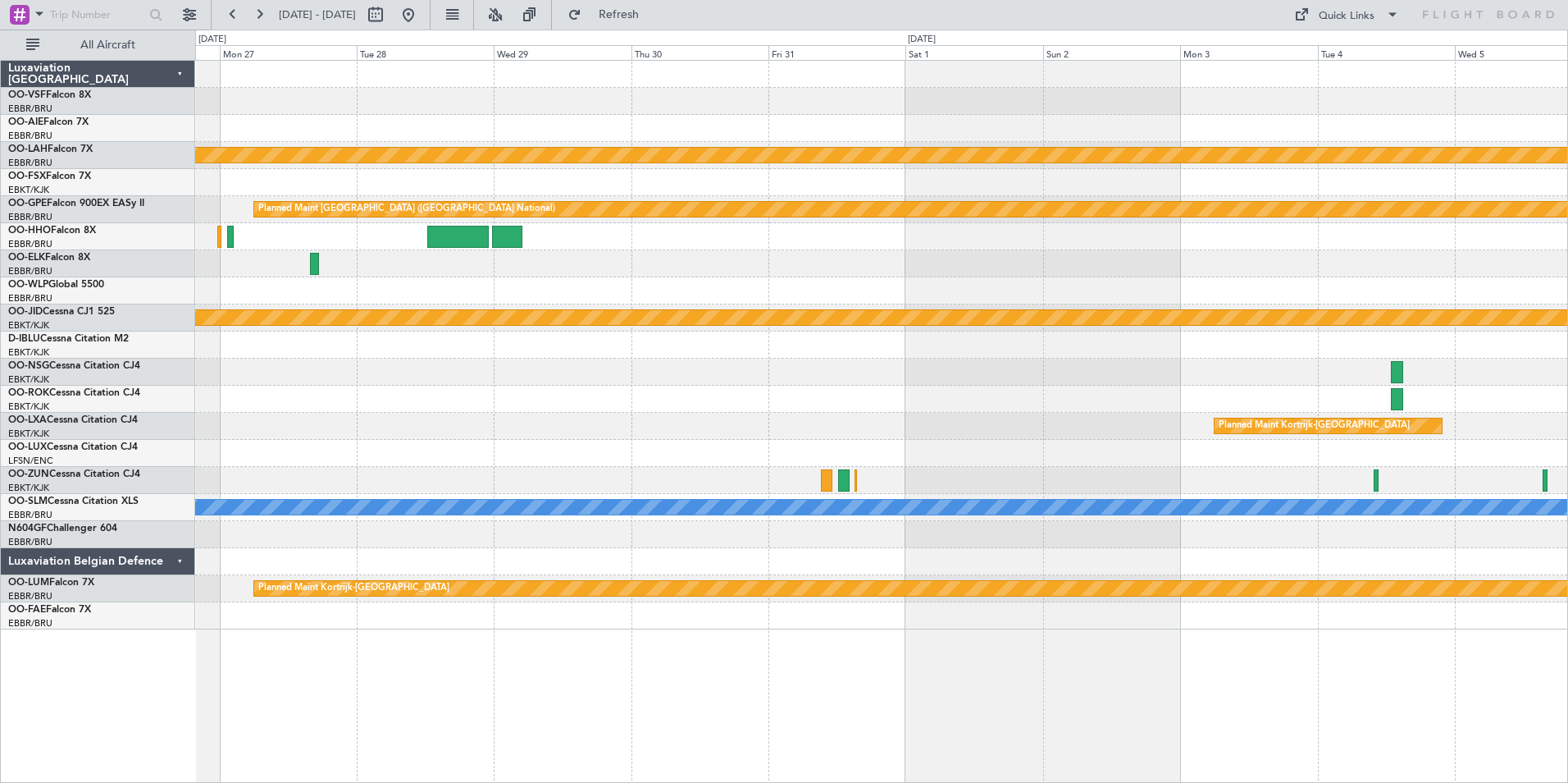
click at [985, 245] on div "Planned Maint [PERSON_NAME]-[GEOGRAPHIC_DATA][PERSON_NAME] ([GEOGRAPHIC_DATA][P…" at bounding box center [882, 345] width 1373 height 569
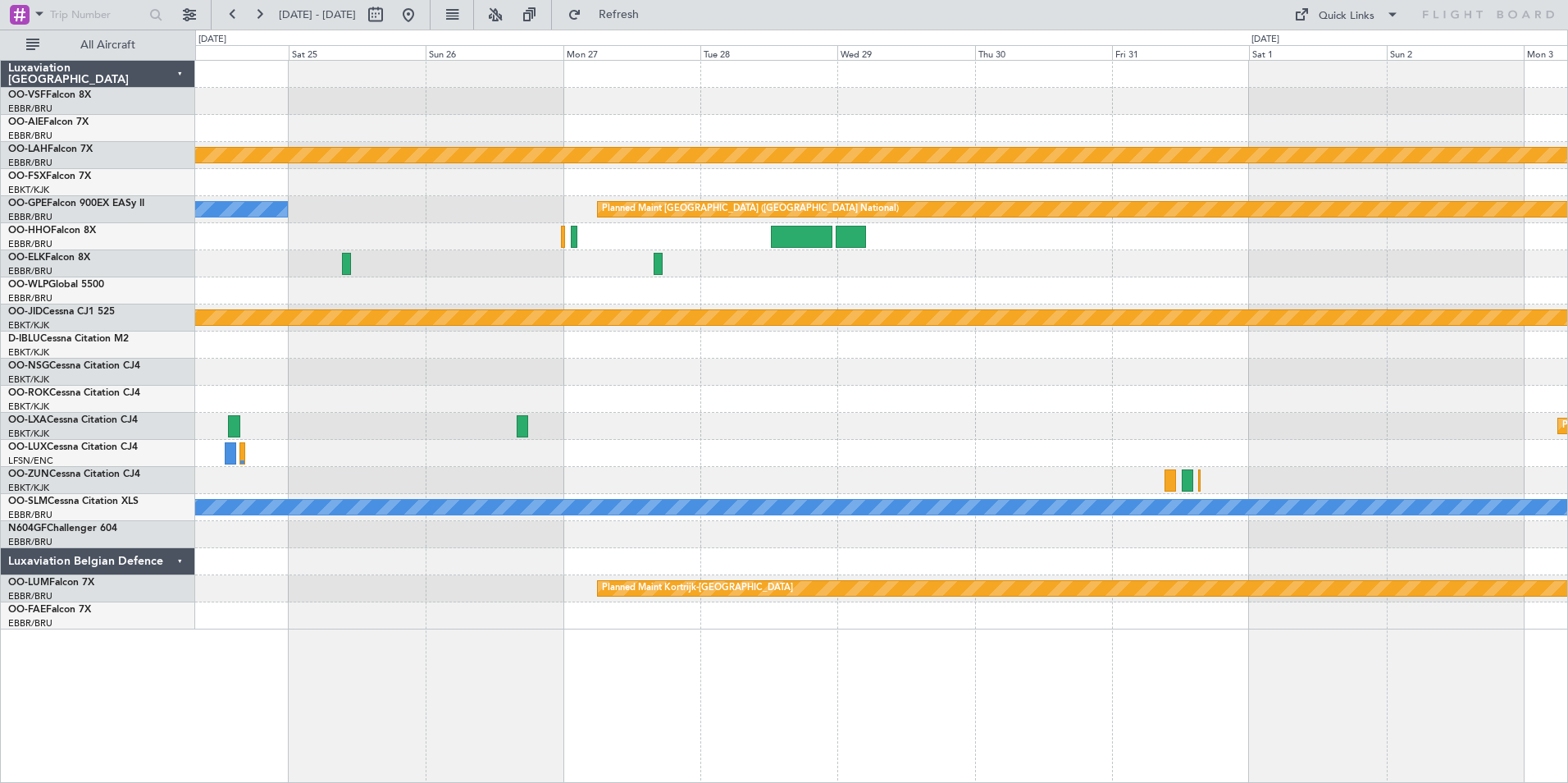
click at [964, 252] on div "Planned Maint [PERSON_NAME]-[GEOGRAPHIC_DATA][PERSON_NAME] ([GEOGRAPHIC_DATA][P…" at bounding box center [882, 345] width 1373 height 569
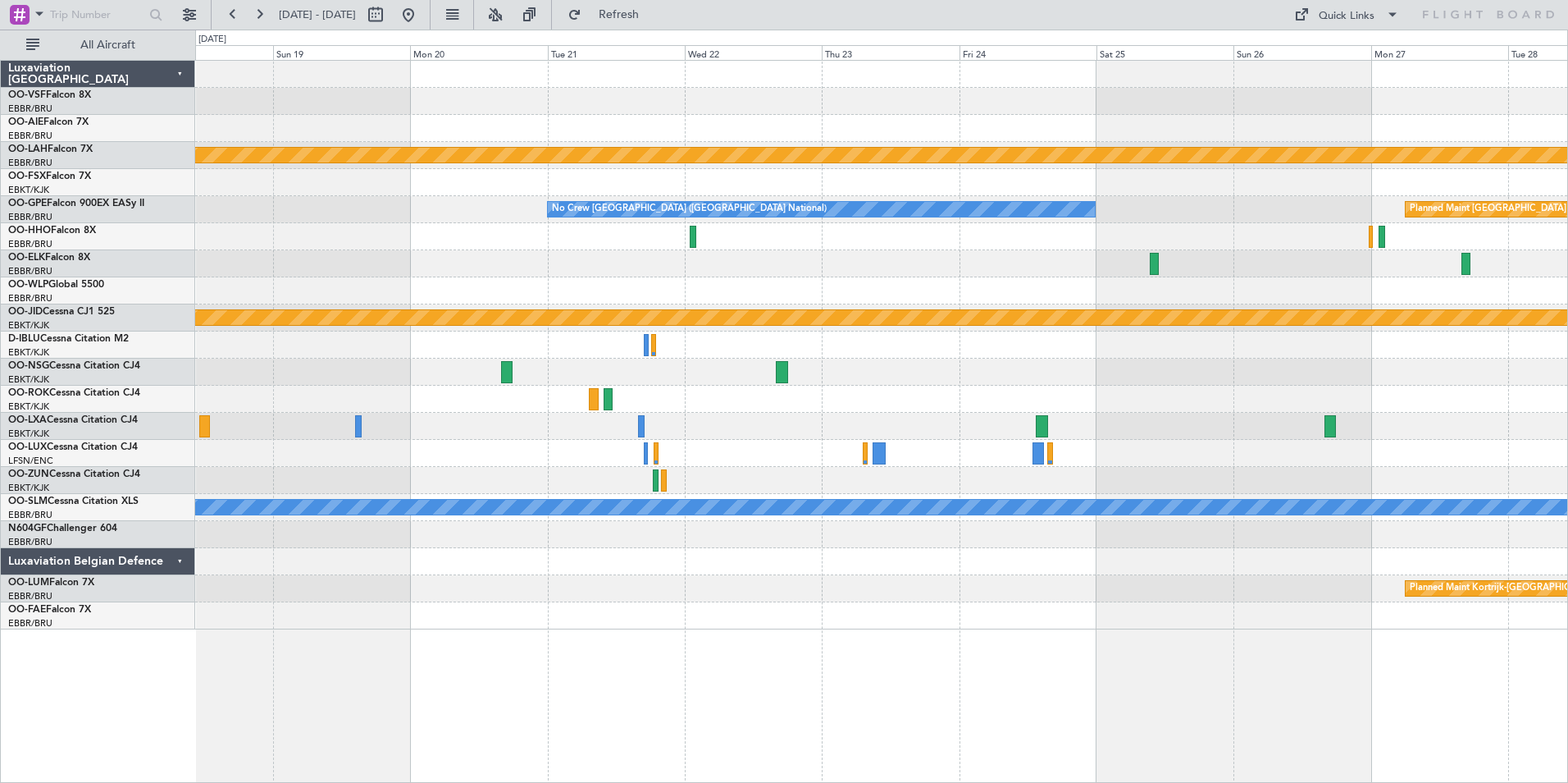
click at [1108, 221] on div "Planned Maint [GEOGRAPHIC_DATA] ([GEOGRAPHIC_DATA] National) Planned [GEOGRAPHI…" at bounding box center [882, 345] width 1373 height 569
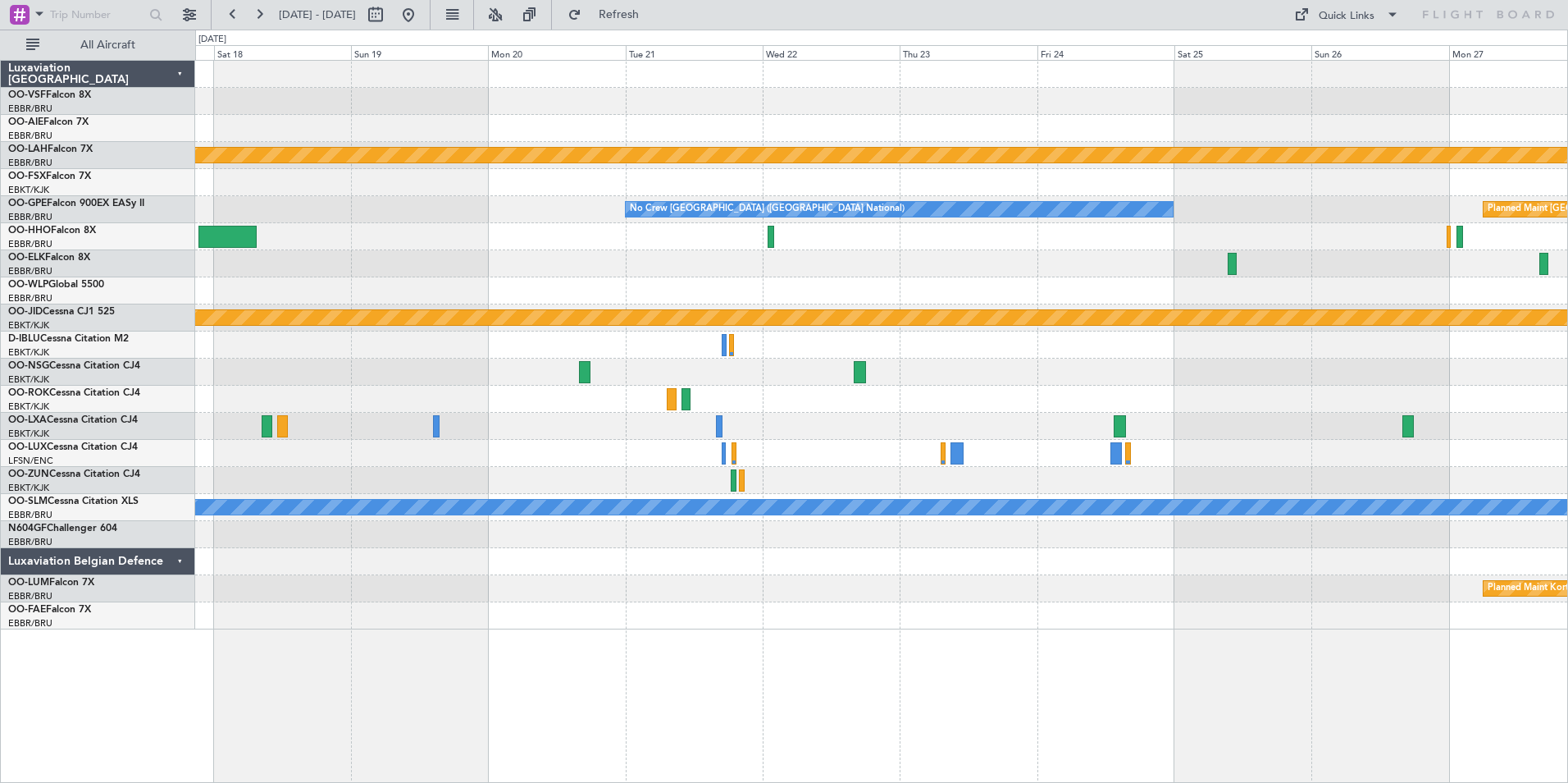
click at [1060, 235] on div at bounding box center [882, 237] width 1373 height 28
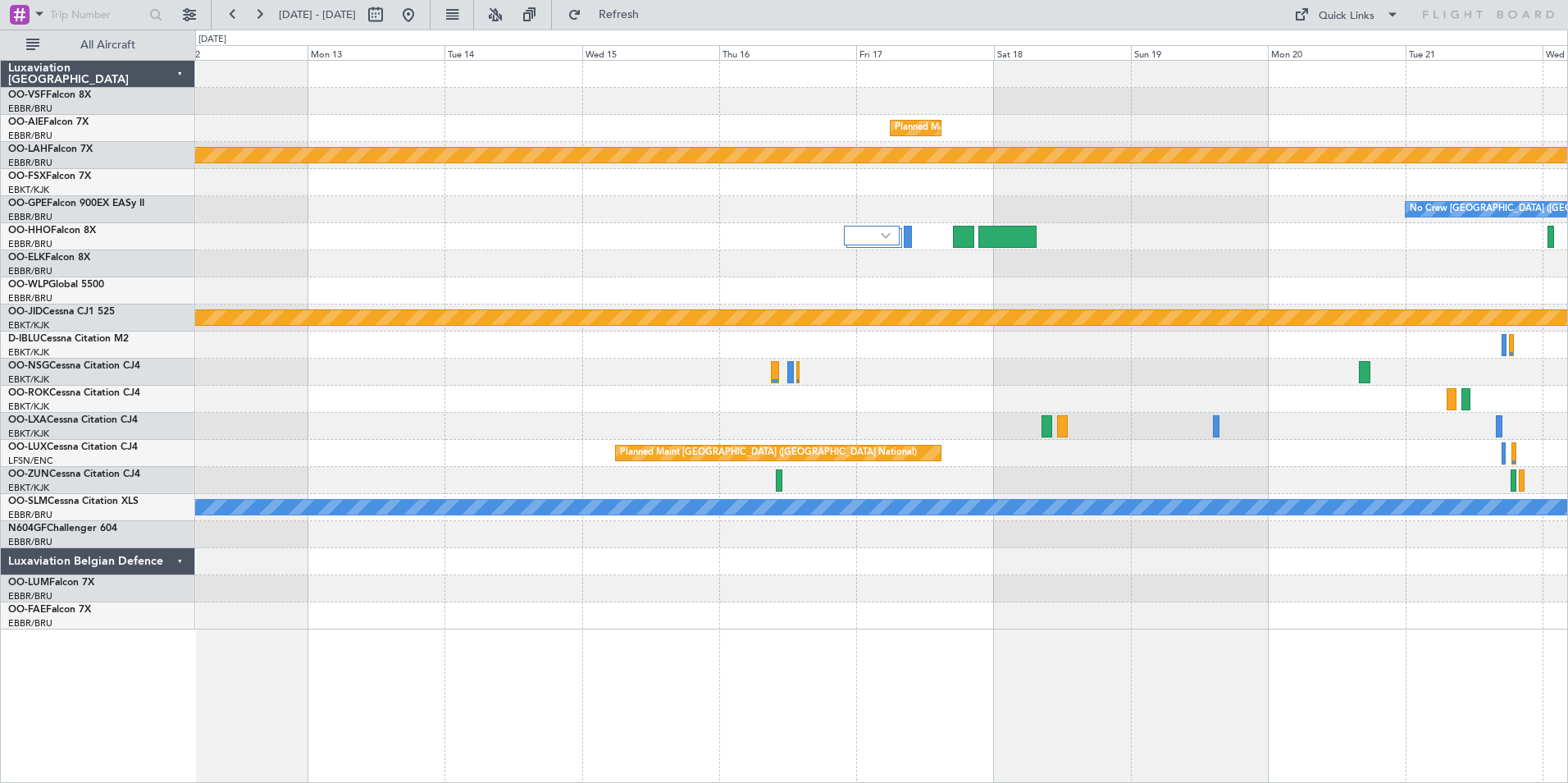
click at [1017, 243] on div "Planned Maint [GEOGRAPHIC_DATA] ([GEOGRAPHIC_DATA] National) Planned [GEOGRAPHI…" at bounding box center [882, 345] width 1373 height 569
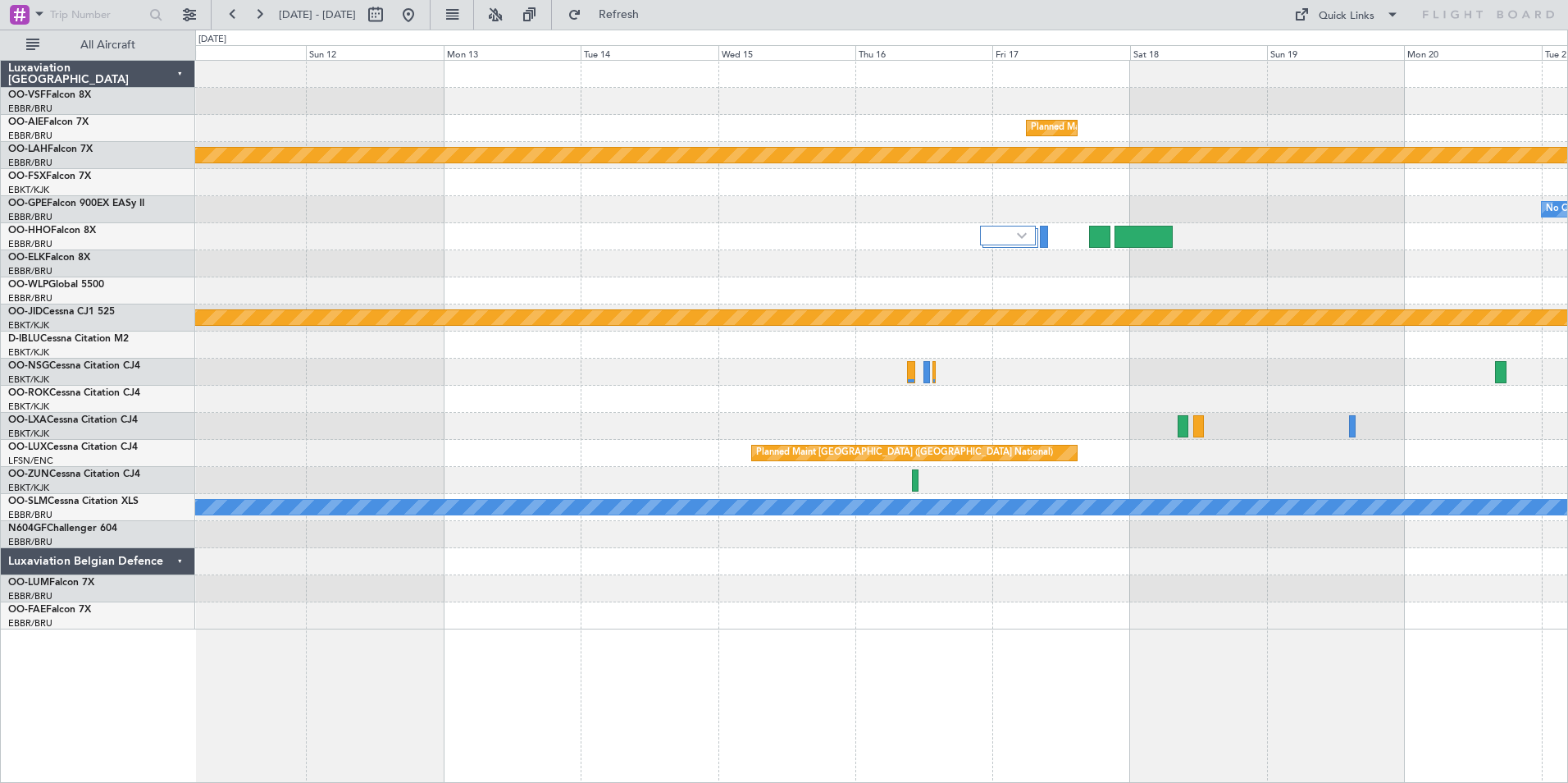
click at [949, 229] on div at bounding box center [882, 237] width 1373 height 28
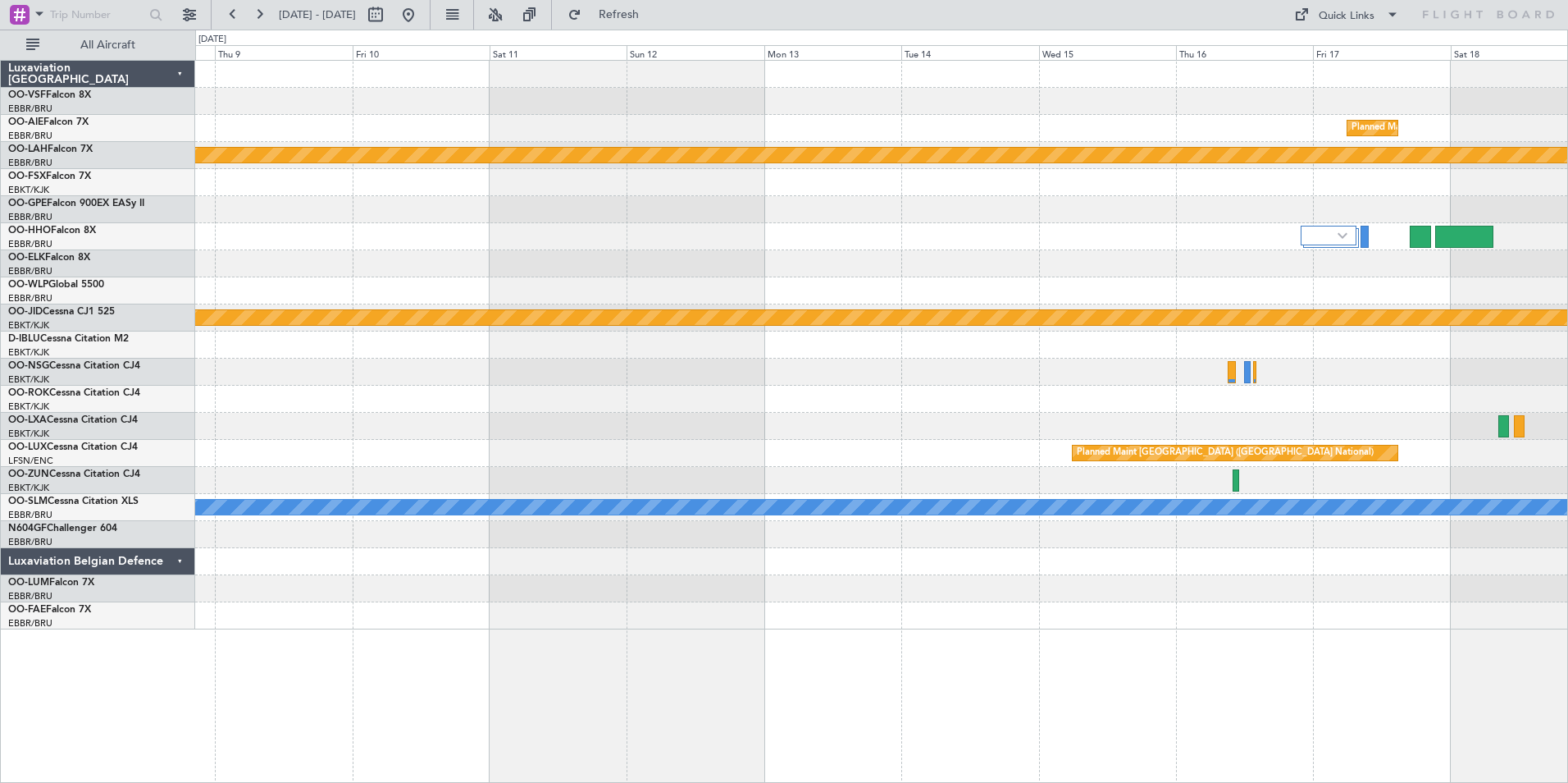
click at [847, 247] on div "Planned Maint [GEOGRAPHIC_DATA] ([GEOGRAPHIC_DATA] National) Planned [GEOGRAPHI…" at bounding box center [882, 345] width 1373 height 569
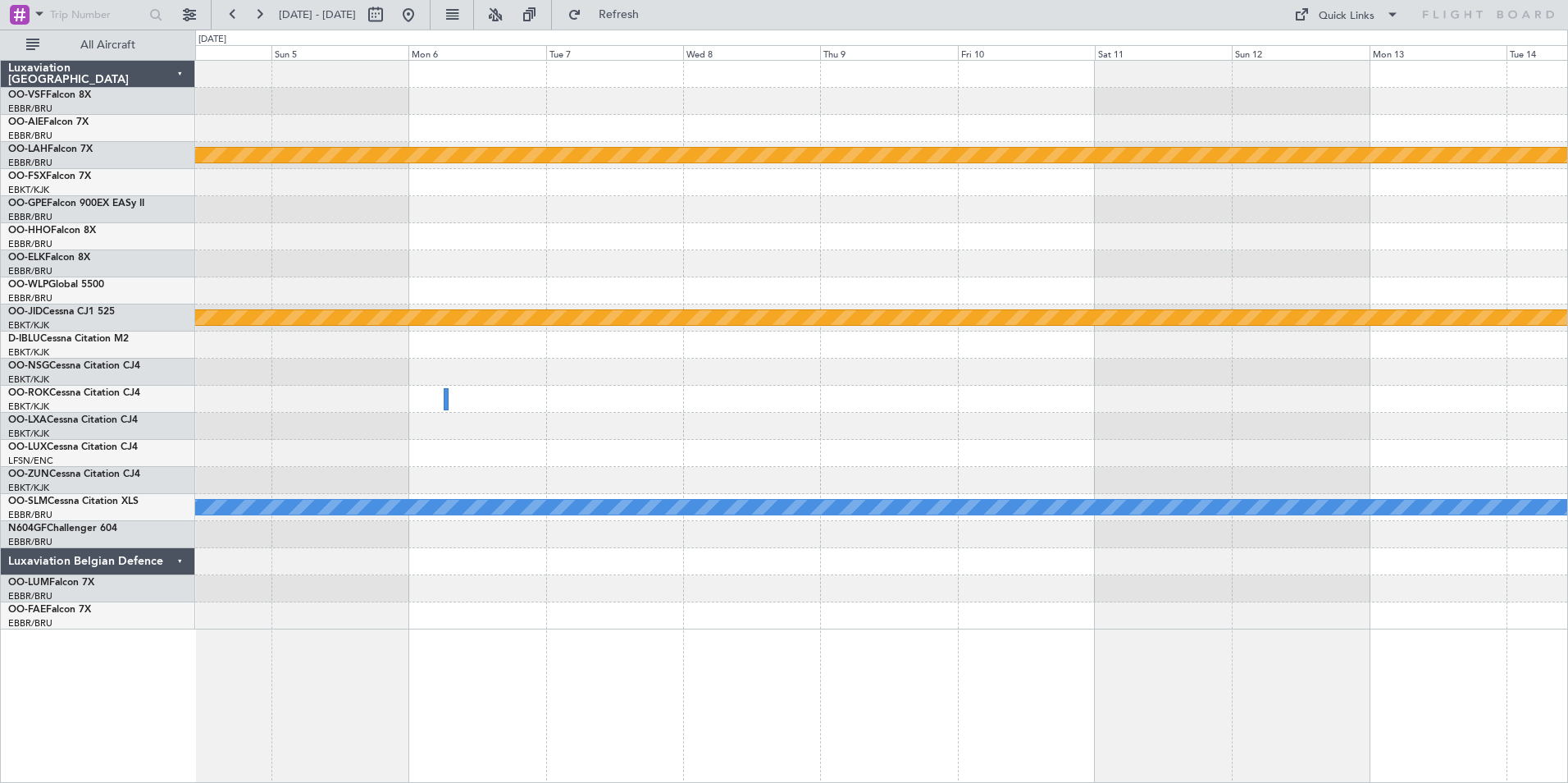
click at [929, 251] on div at bounding box center [882, 264] width 1373 height 28
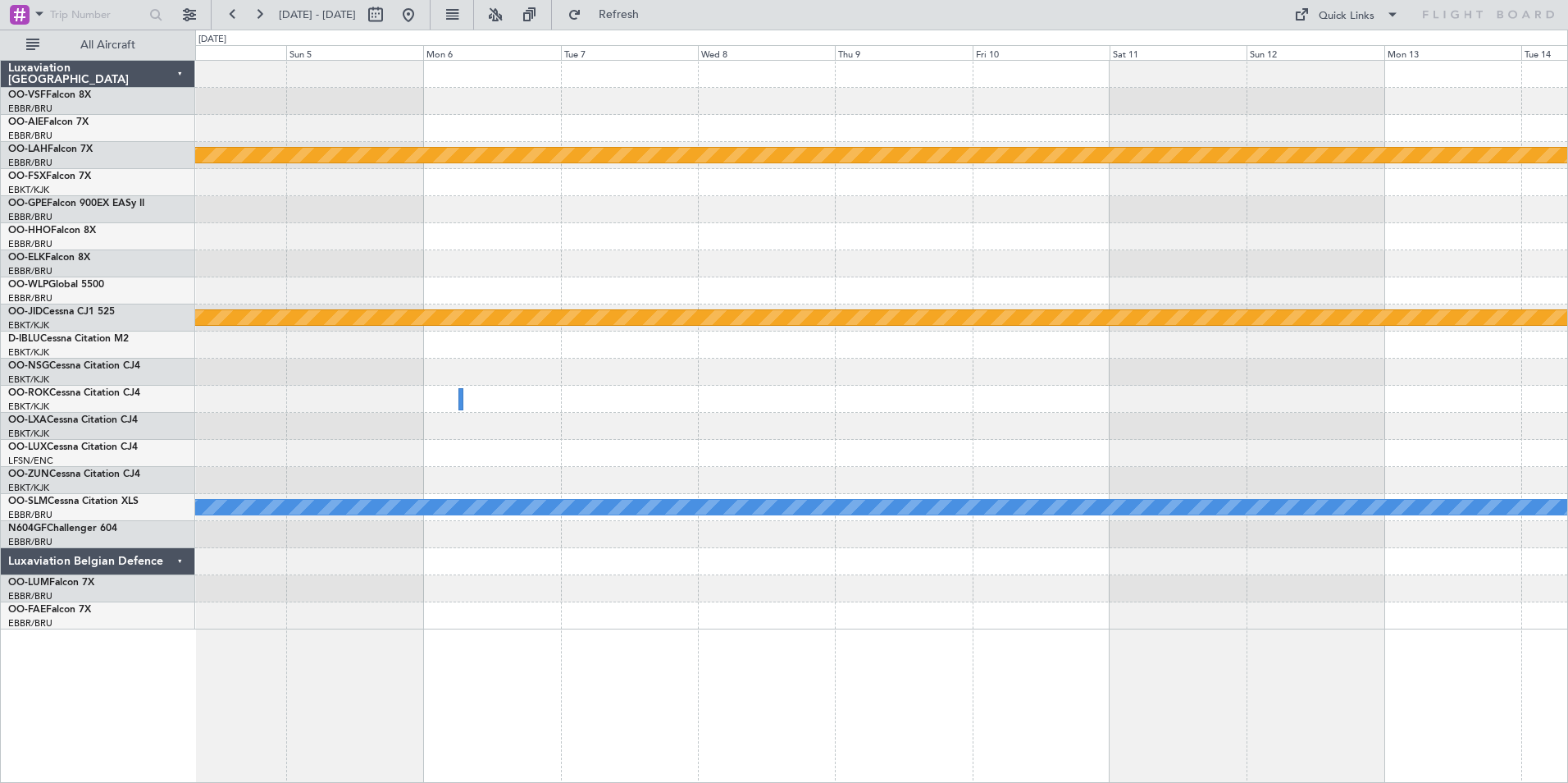
click at [1110, 247] on div "Planned Maint [PERSON_NAME]-[GEOGRAPHIC_DATA][PERSON_NAME] ([GEOGRAPHIC_DATA][P…" at bounding box center [882, 345] width 1373 height 569
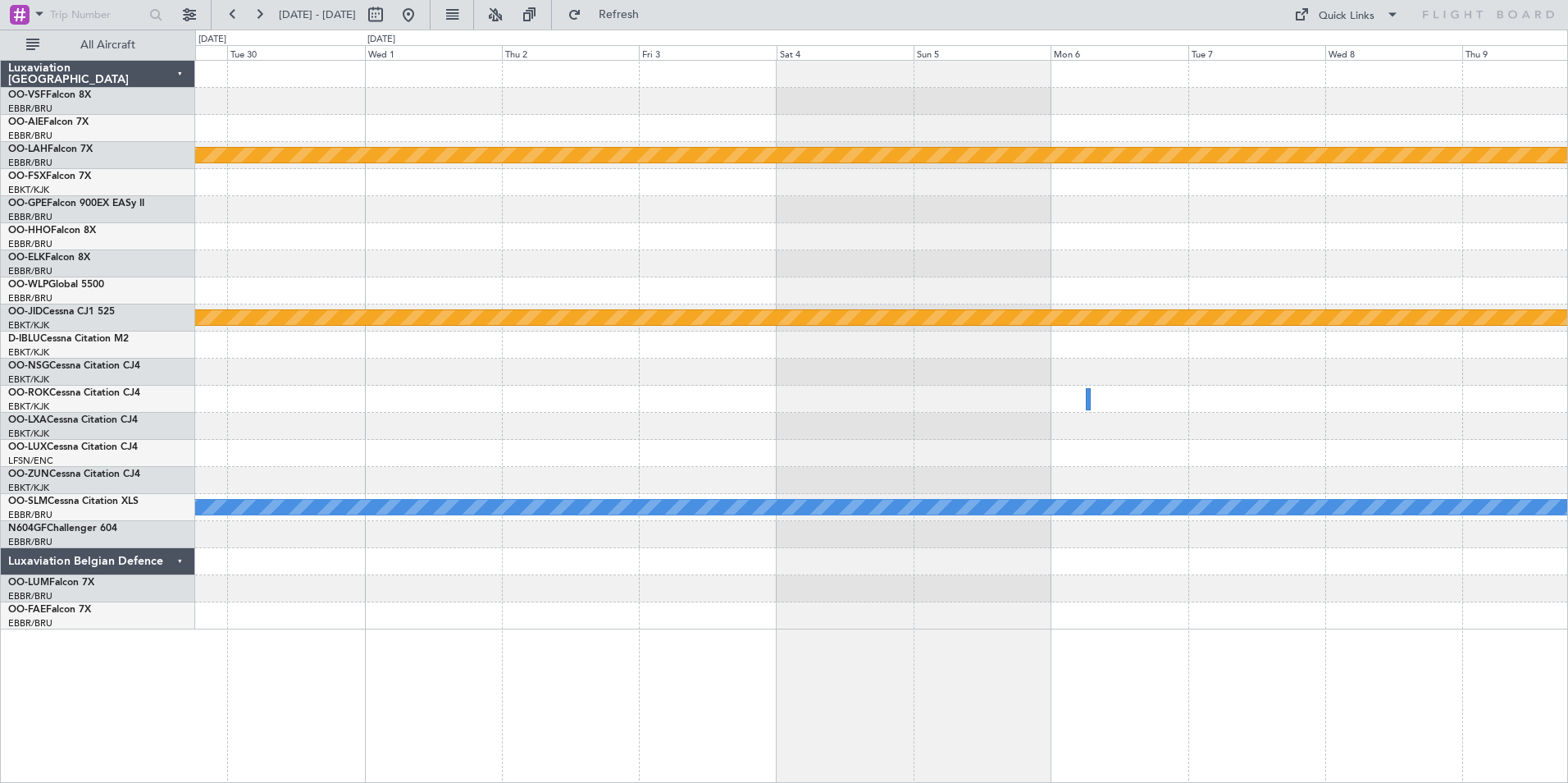
click at [994, 267] on div at bounding box center [882, 264] width 1373 height 28
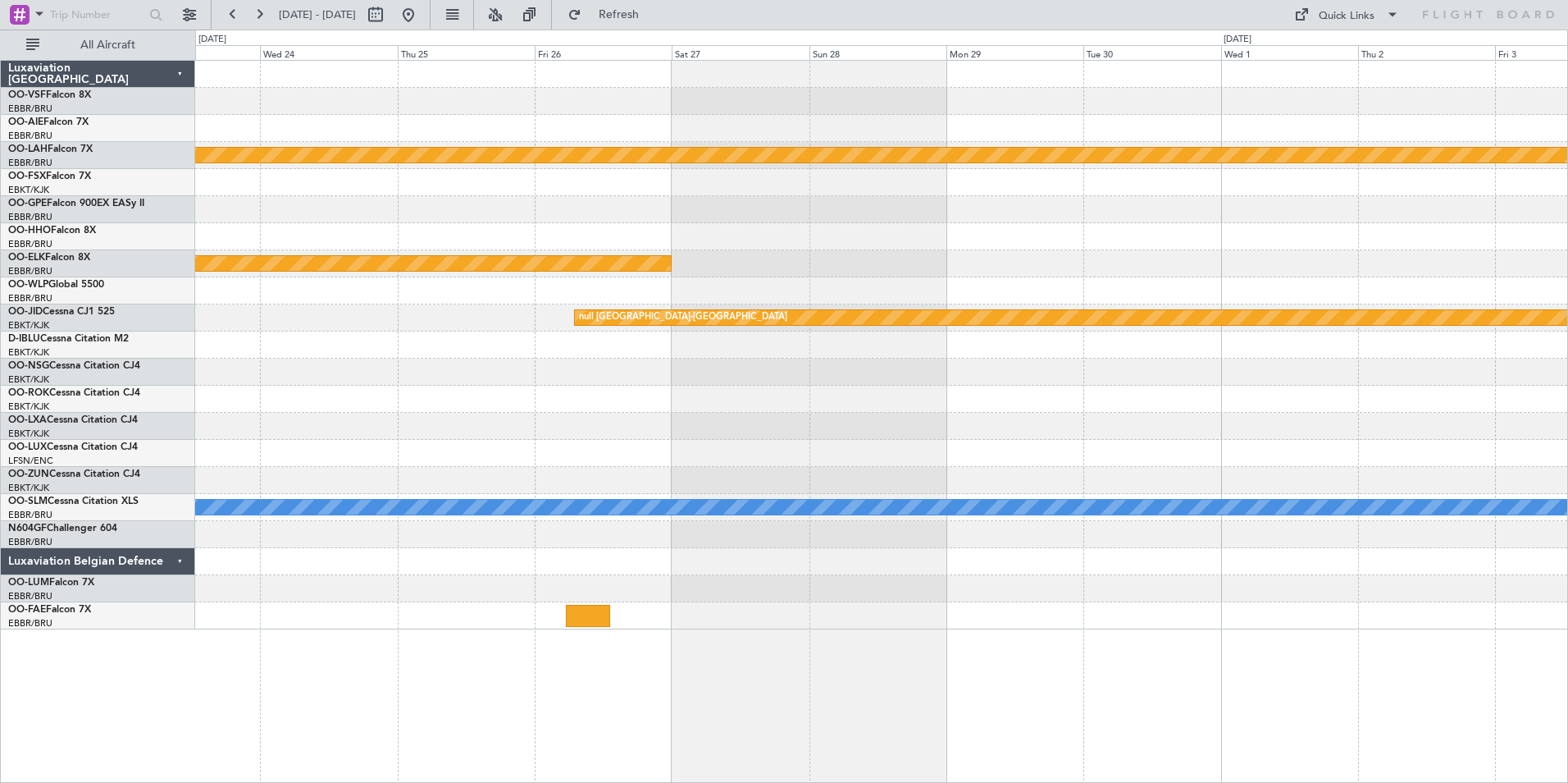
click at [1056, 271] on div "Planned Maint Alton-st Louis (St Louis Regl) Planned Maint Kortrijk-Wevelgem nu…" at bounding box center [882, 345] width 1373 height 569
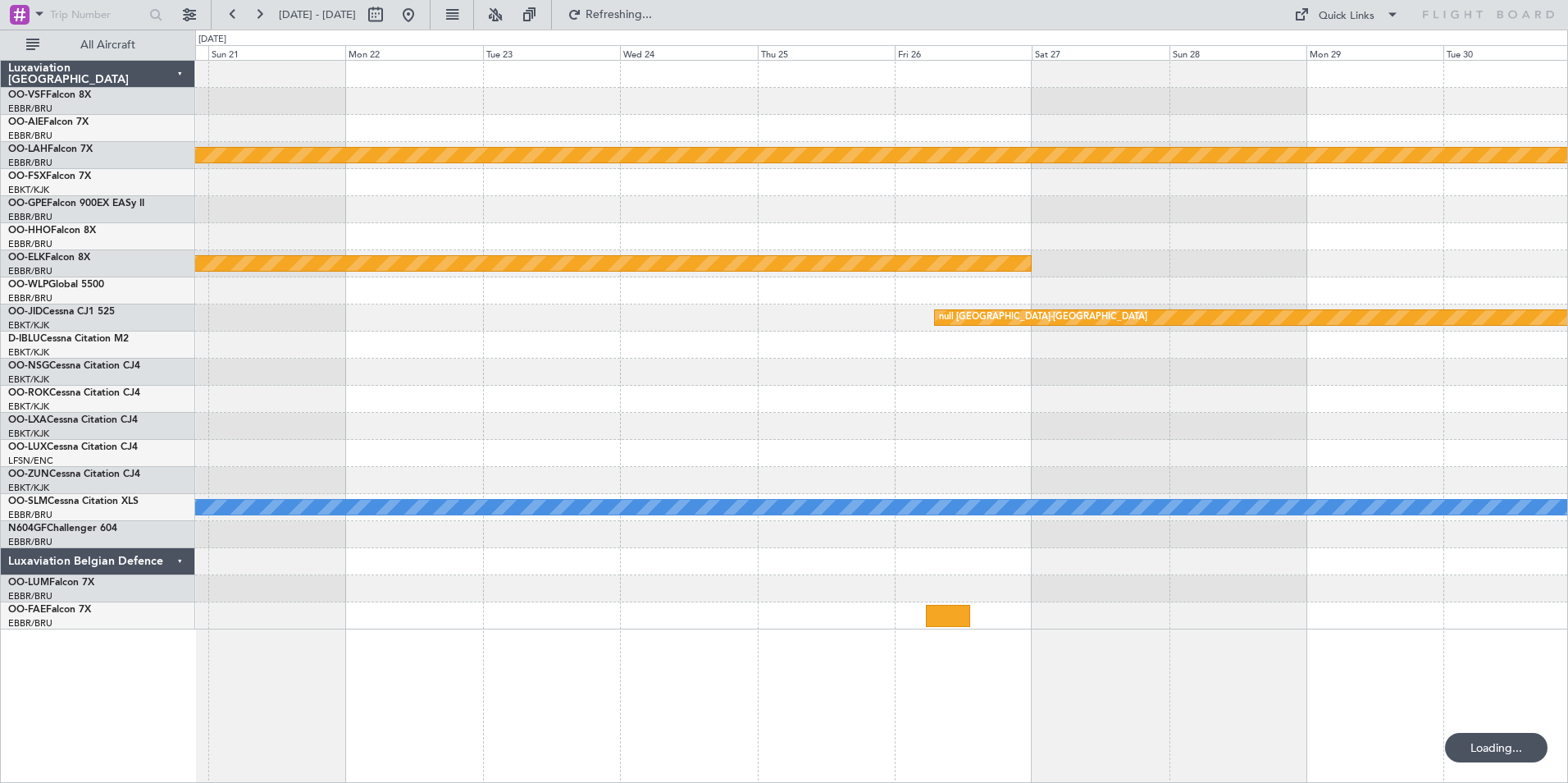
click at [1270, 296] on div at bounding box center [882, 291] width 1373 height 28
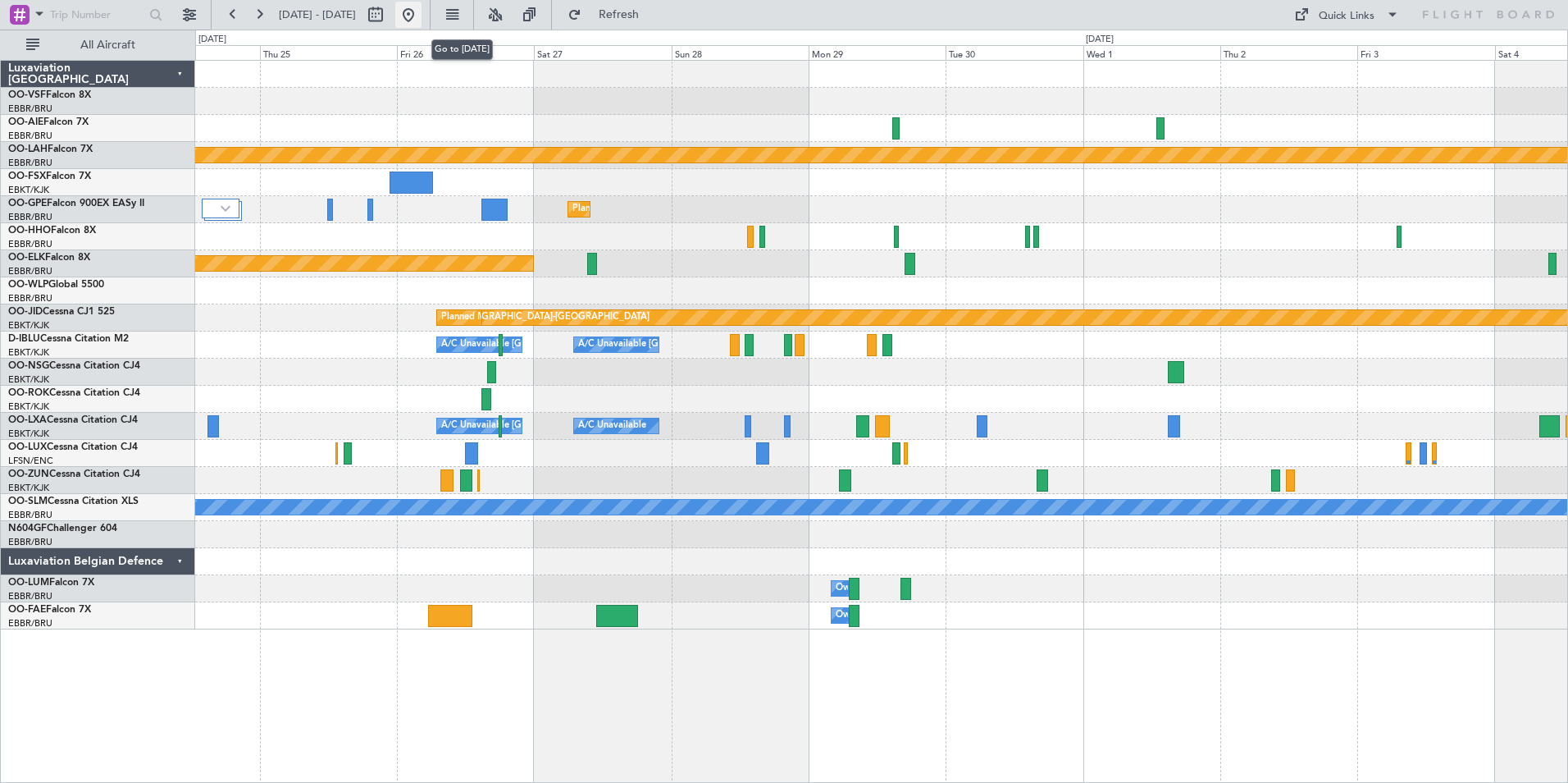
click at [421, 17] on button at bounding box center [408, 15] width 27 height 27
